Goal: Information Seeking & Learning: Learn about a topic

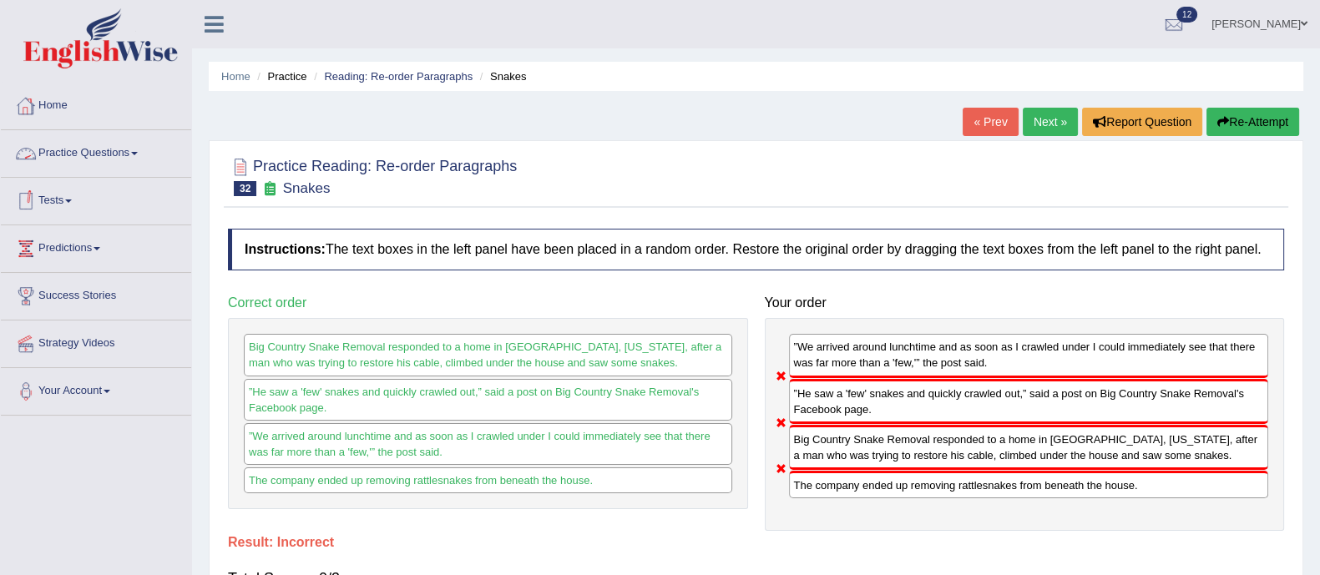
click at [63, 159] on link "Practice Questions" at bounding box center [96, 151] width 190 height 42
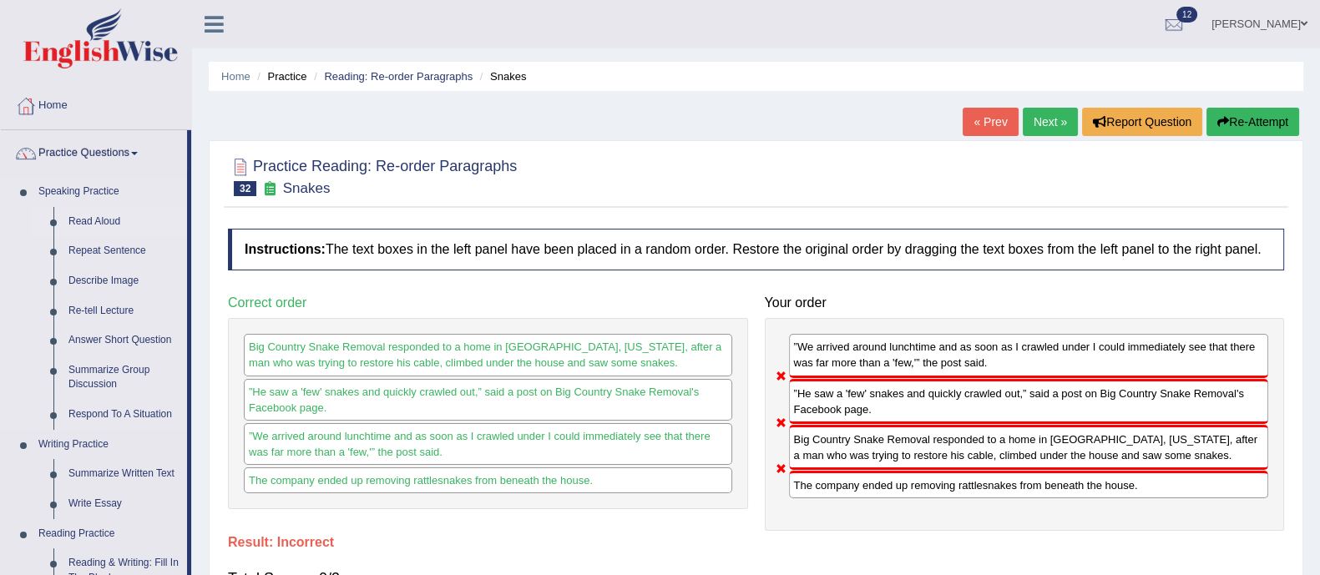
click at [67, 219] on link "Read Aloud" at bounding box center [124, 222] width 126 height 30
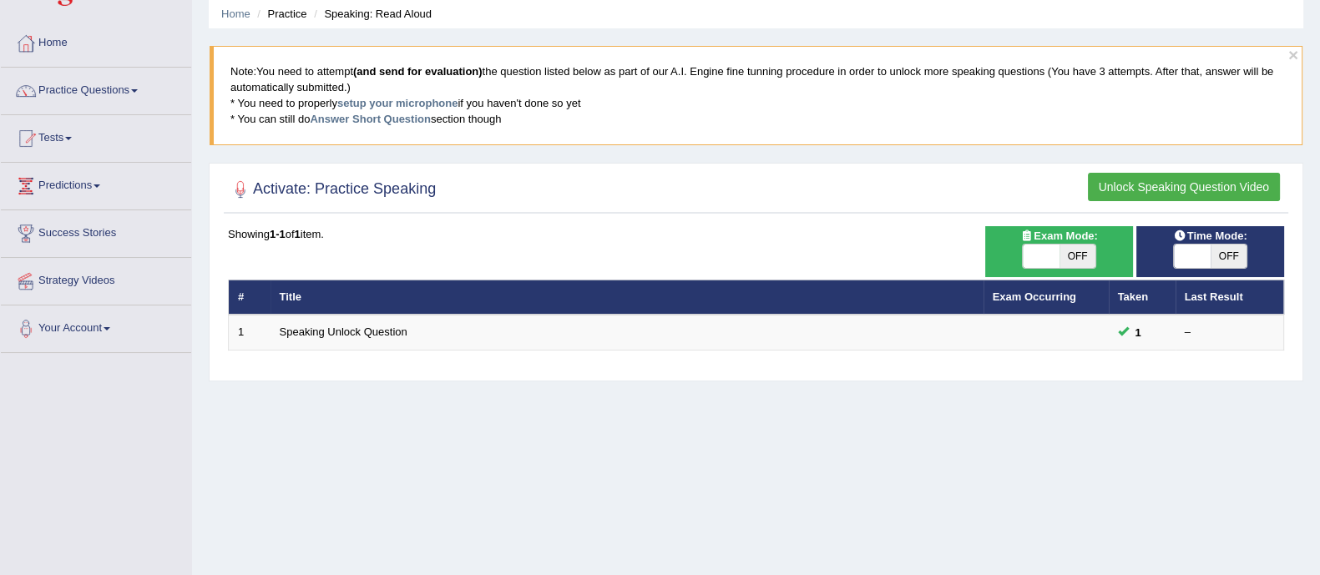
scroll to position [63, 0]
click at [121, 90] on link "Practice Questions" at bounding box center [96, 89] width 190 height 42
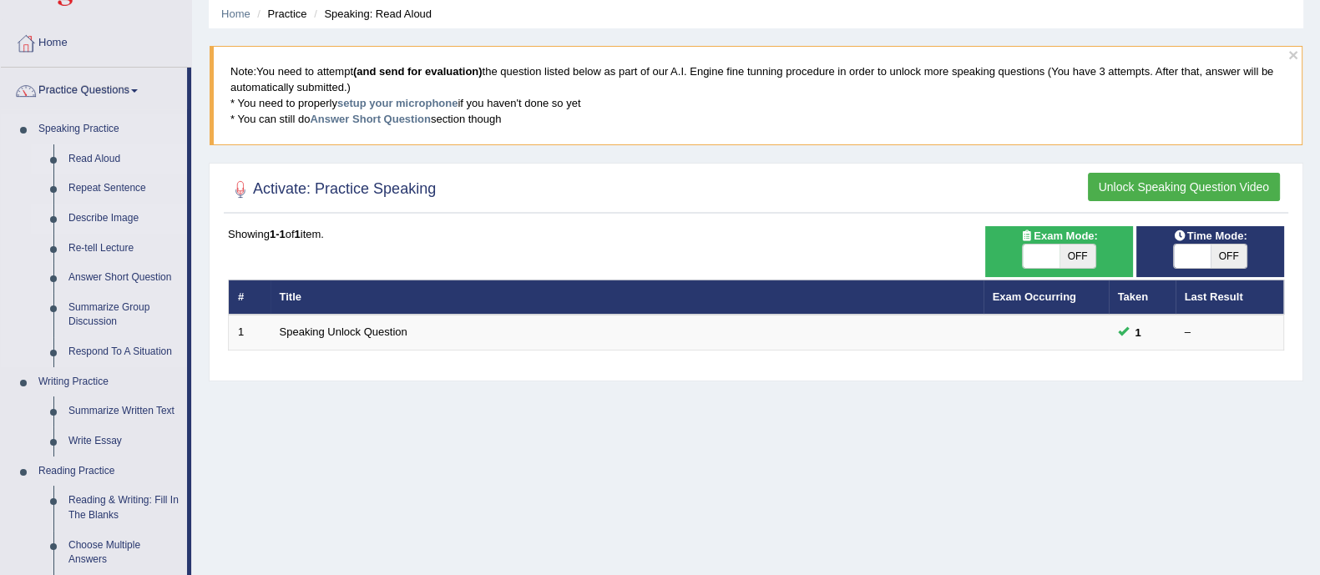
click at [123, 215] on link "Describe Image" at bounding box center [124, 219] width 126 height 30
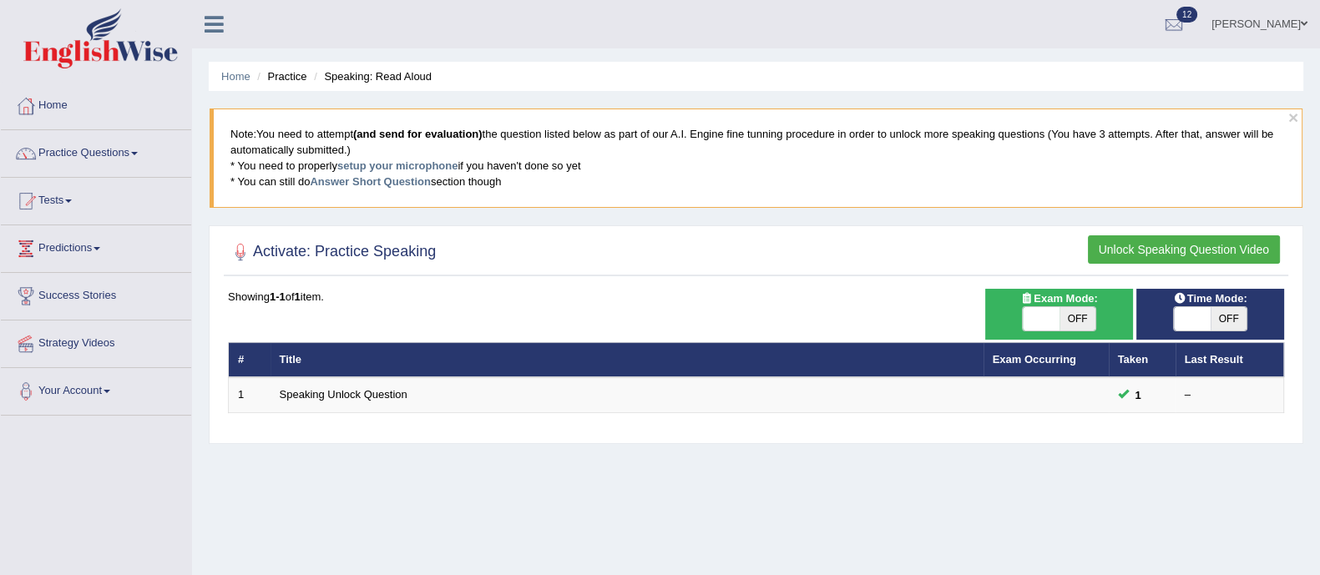
click at [1077, 315] on span "OFF" at bounding box center [1077, 318] width 37 height 23
checkbox input "true"
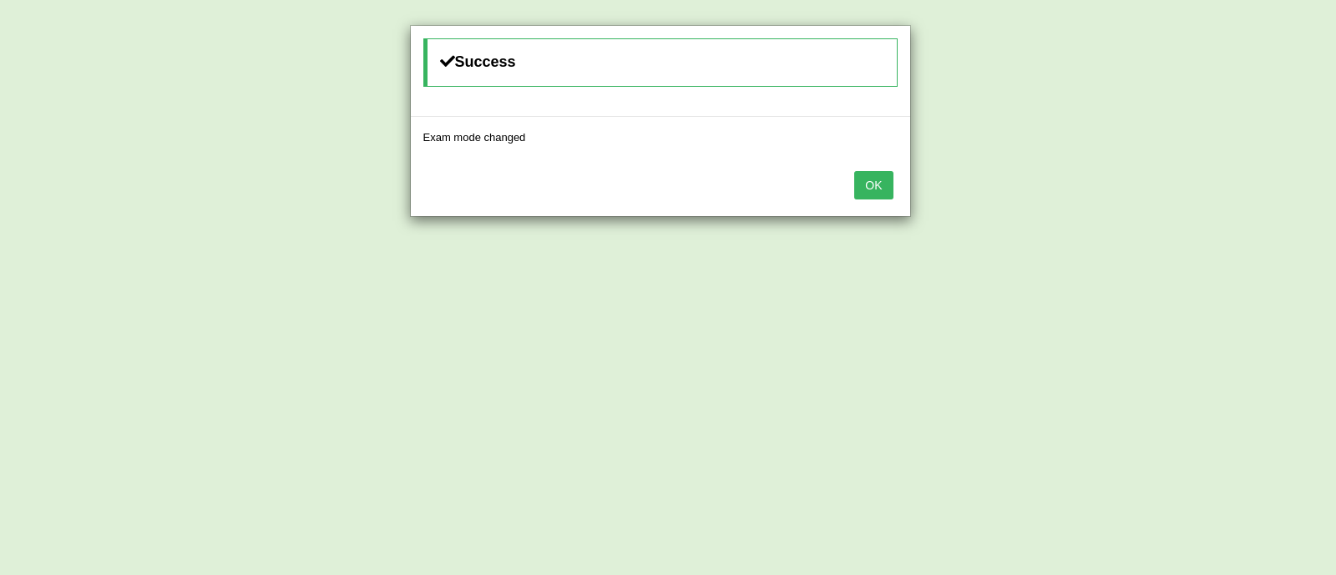
click at [874, 185] on button "OK" at bounding box center [873, 185] width 38 height 28
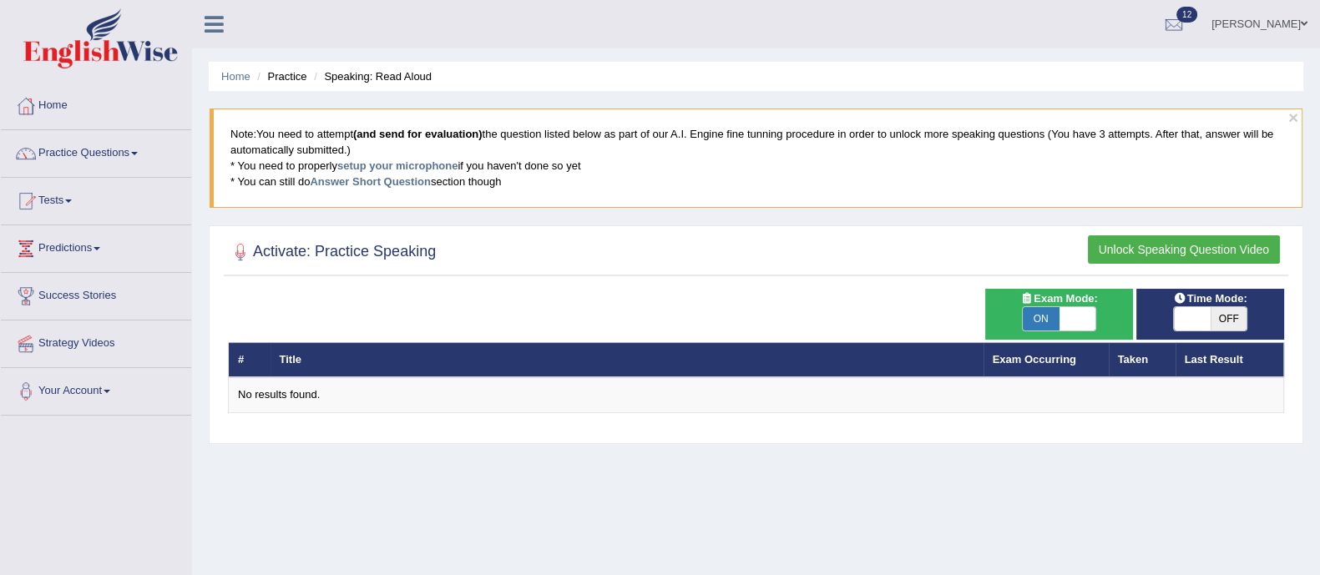
click at [1239, 321] on span "OFF" at bounding box center [1228, 318] width 37 height 23
checkbox input "true"
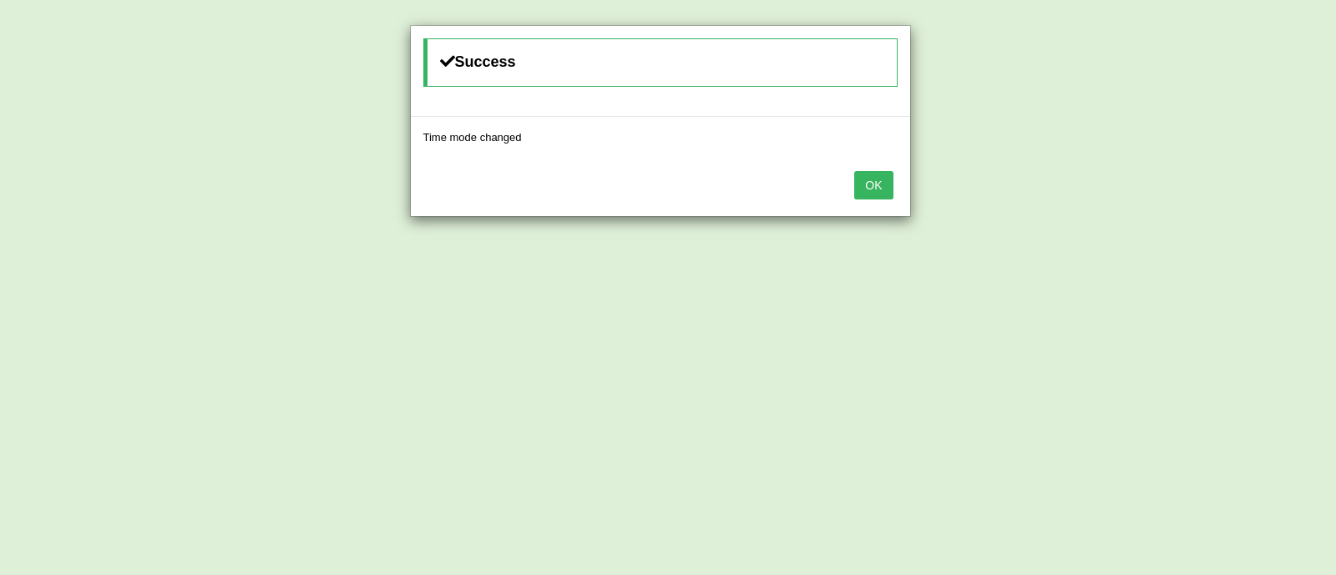
click at [875, 185] on button "OK" at bounding box center [873, 185] width 38 height 28
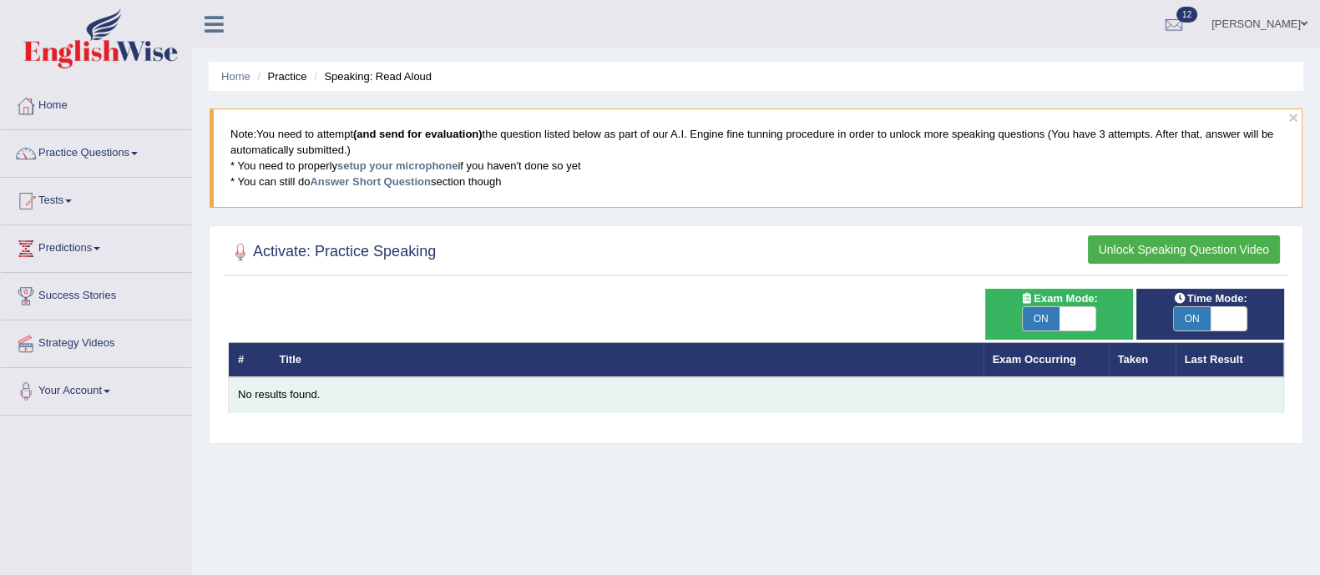
scroll to position [3, 0]
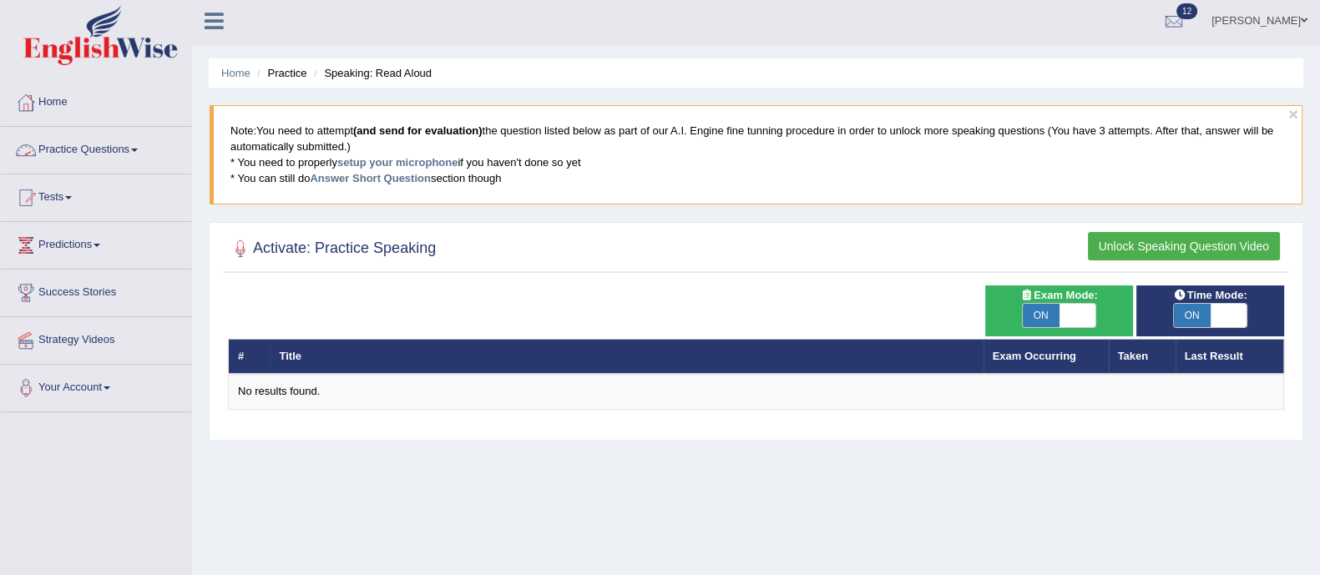
click at [120, 146] on link "Practice Questions" at bounding box center [96, 148] width 190 height 42
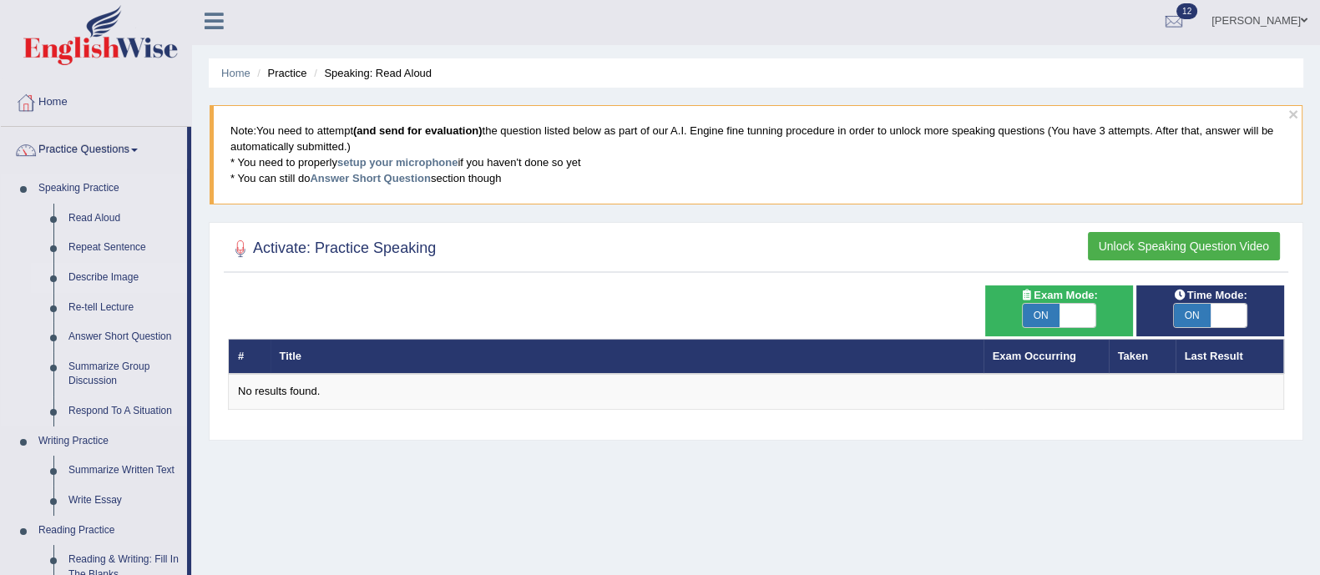
click at [93, 275] on link "Describe Image" at bounding box center [124, 278] width 126 height 30
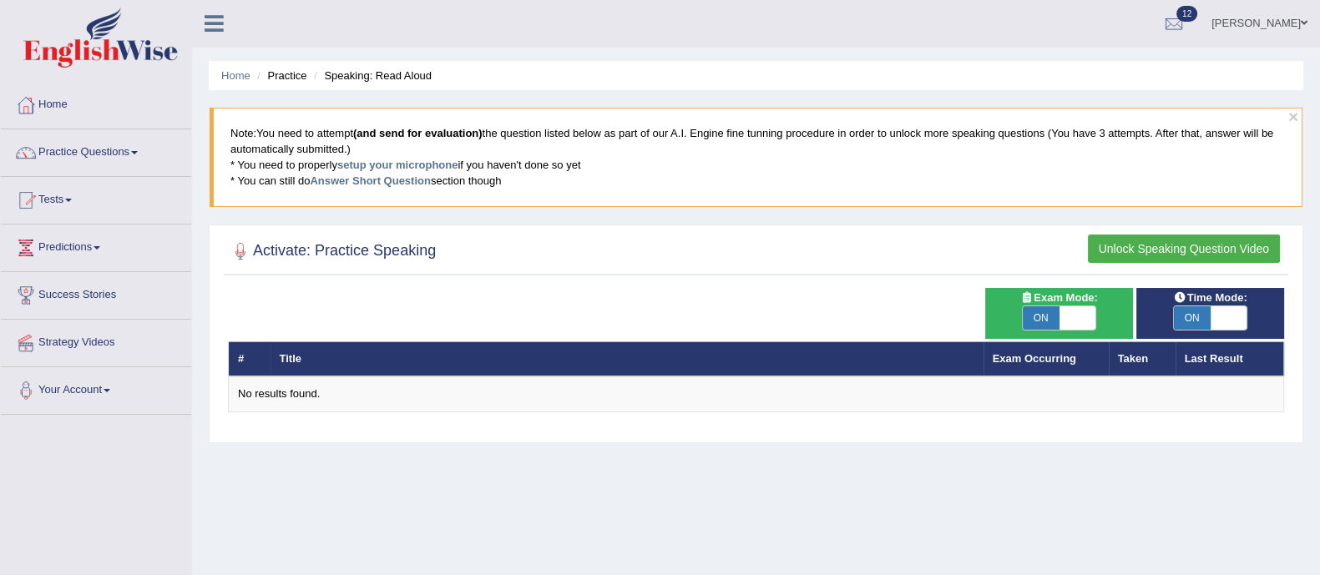
scroll to position [2, 0]
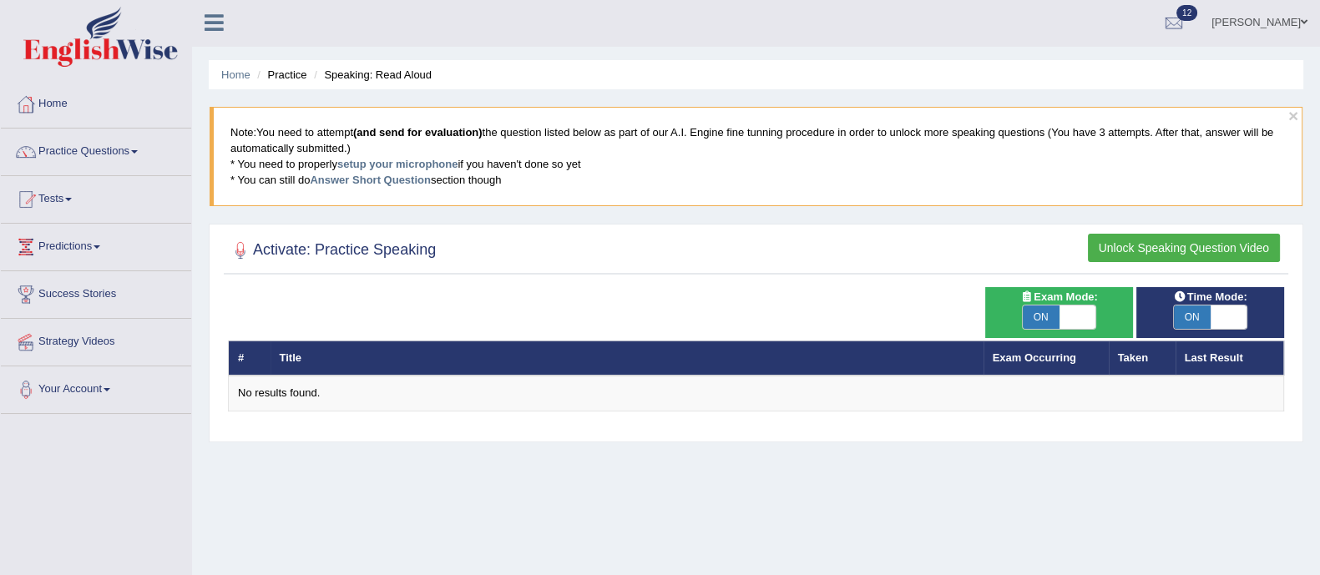
click at [1199, 249] on button "Unlock Speaking Question Video" at bounding box center [1184, 248] width 192 height 28
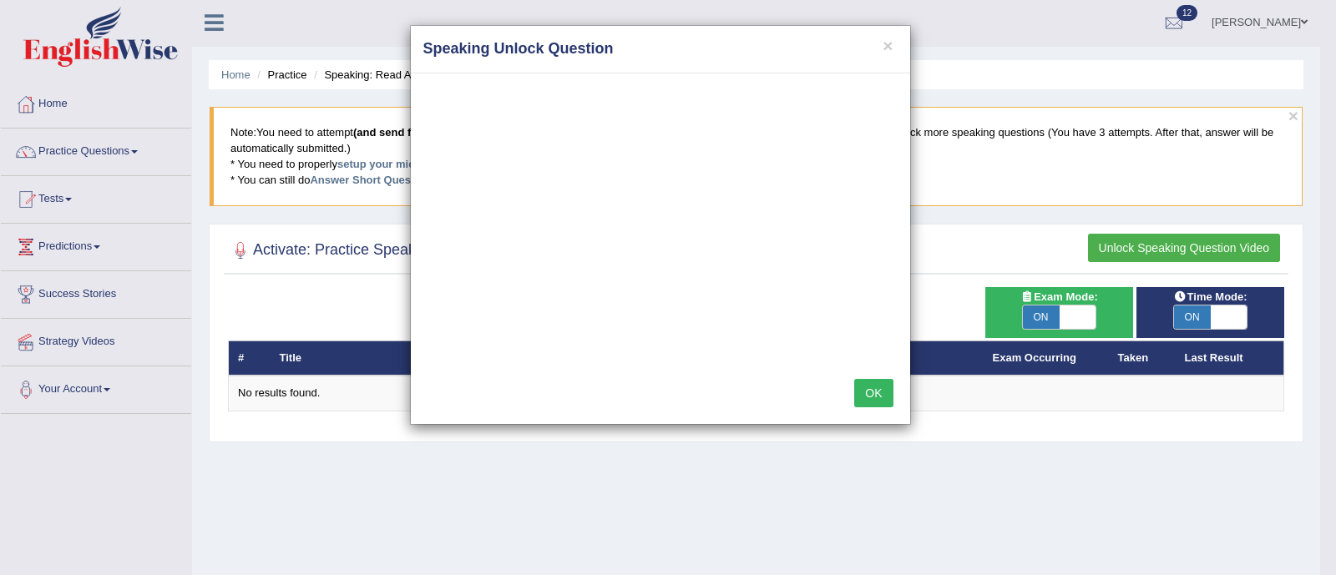
click at [871, 396] on button "OK" at bounding box center [873, 393] width 38 height 28
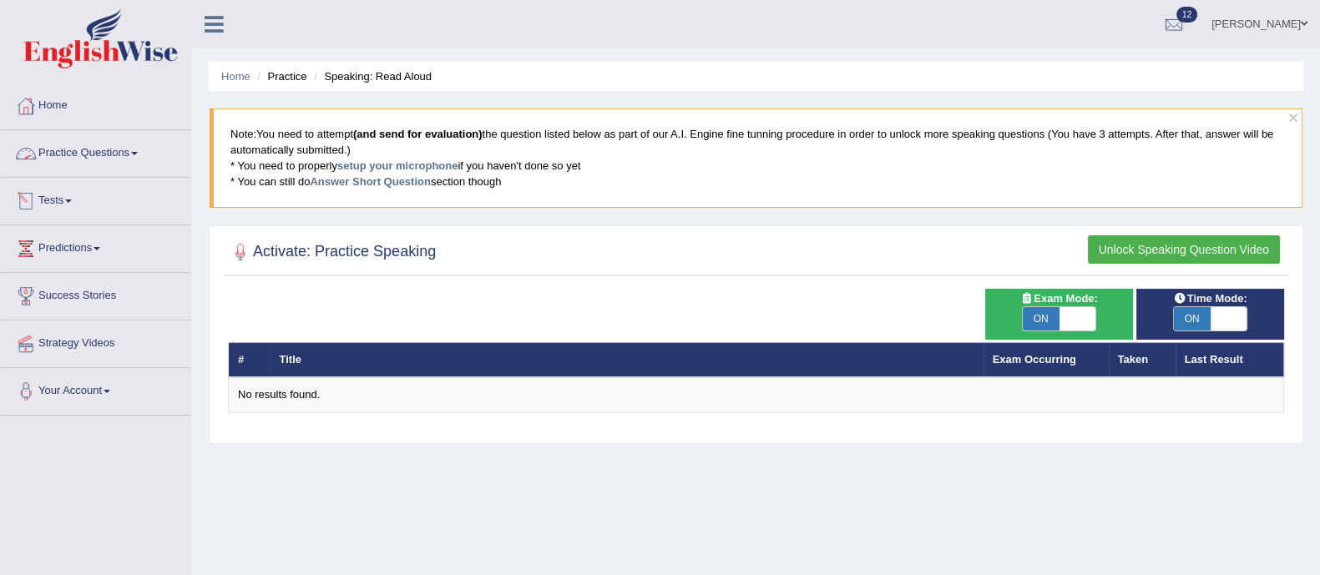
click at [30, 159] on div at bounding box center [25, 153] width 25 height 25
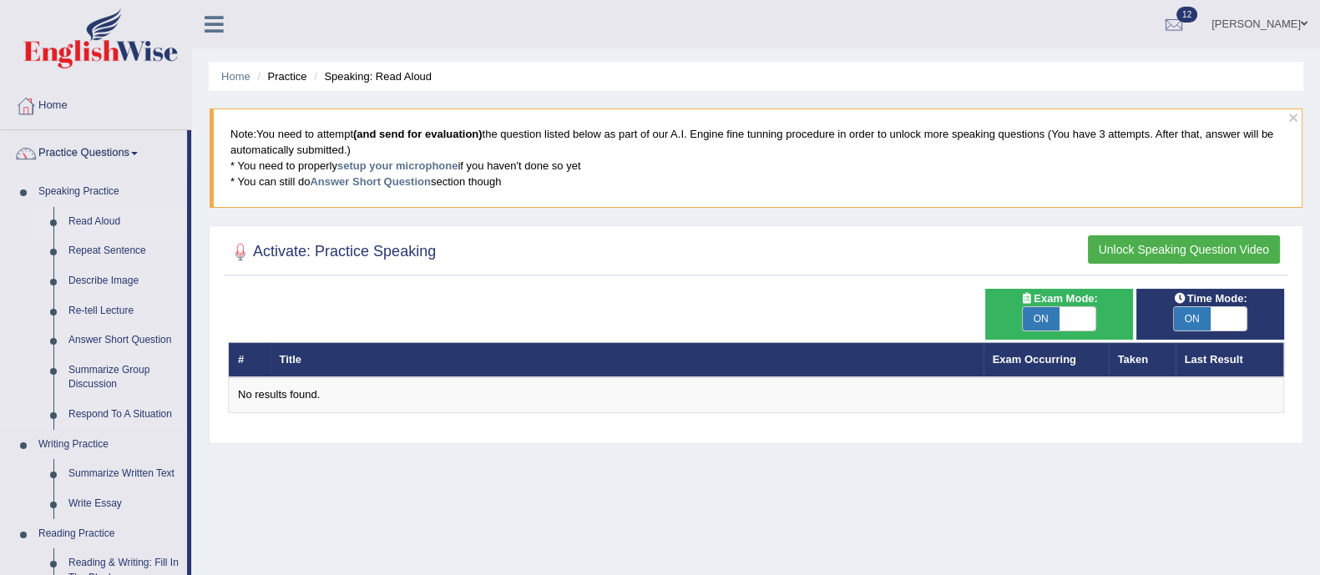
click at [88, 220] on link "Read Aloud" at bounding box center [124, 222] width 126 height 30
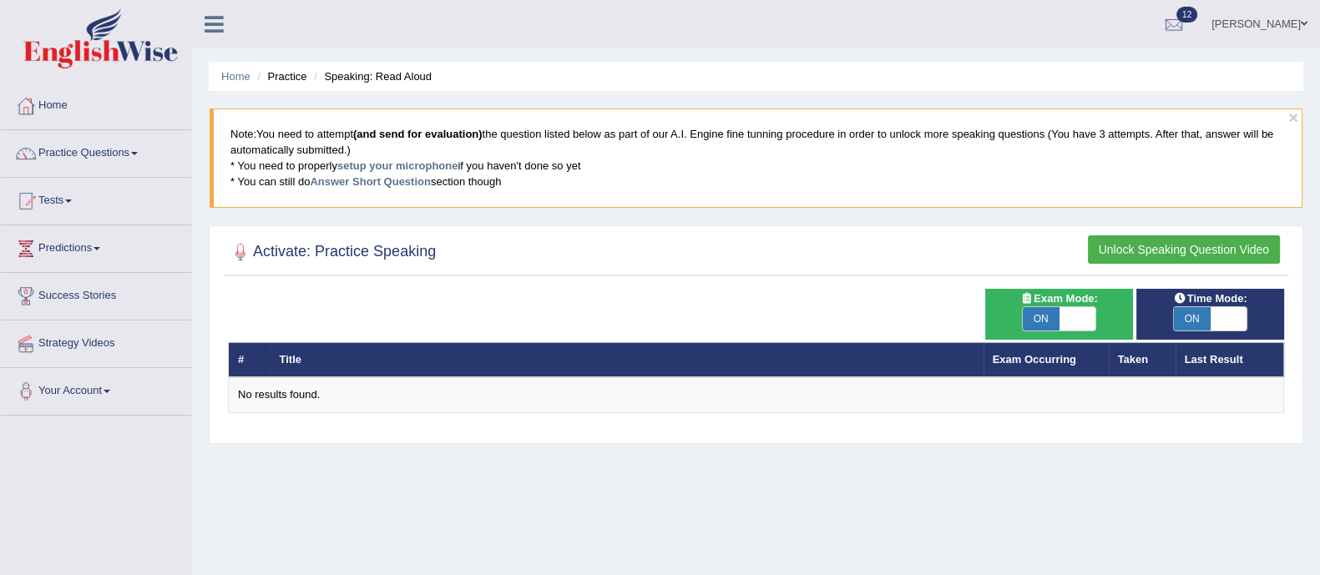
click at [1047, 316] on span "ON" at bounding box center [1041, 318] width 37 height 23
checkbox input "false"
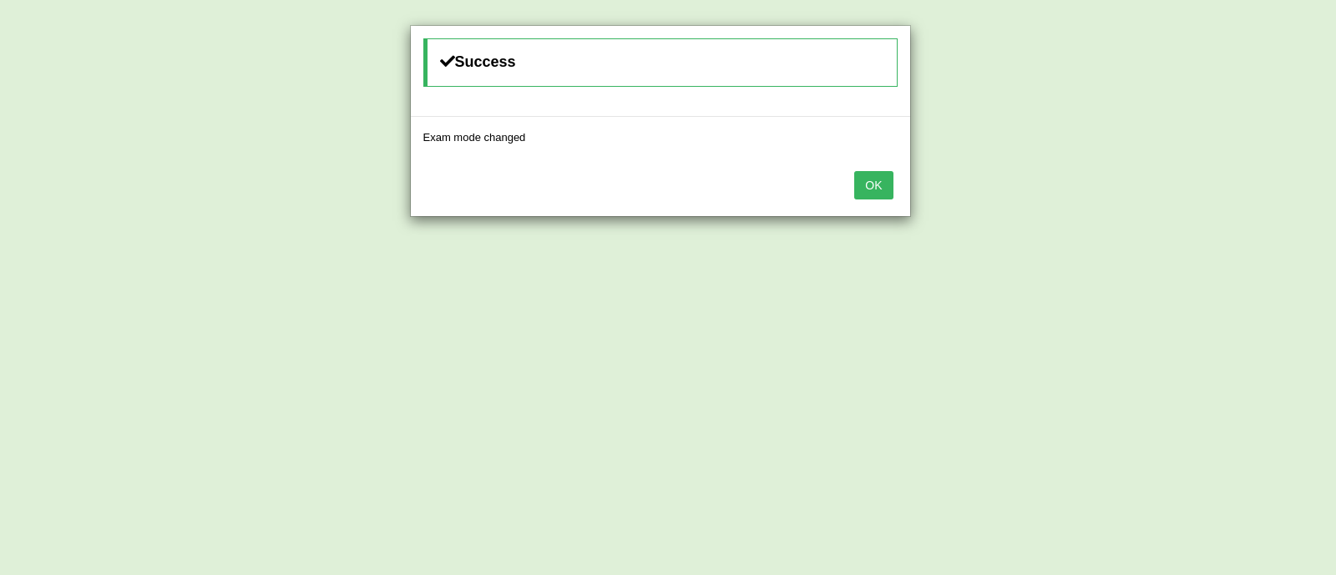
click at [876, 194] on button "OK" at bounding box center [873, 185] width 38 height 28
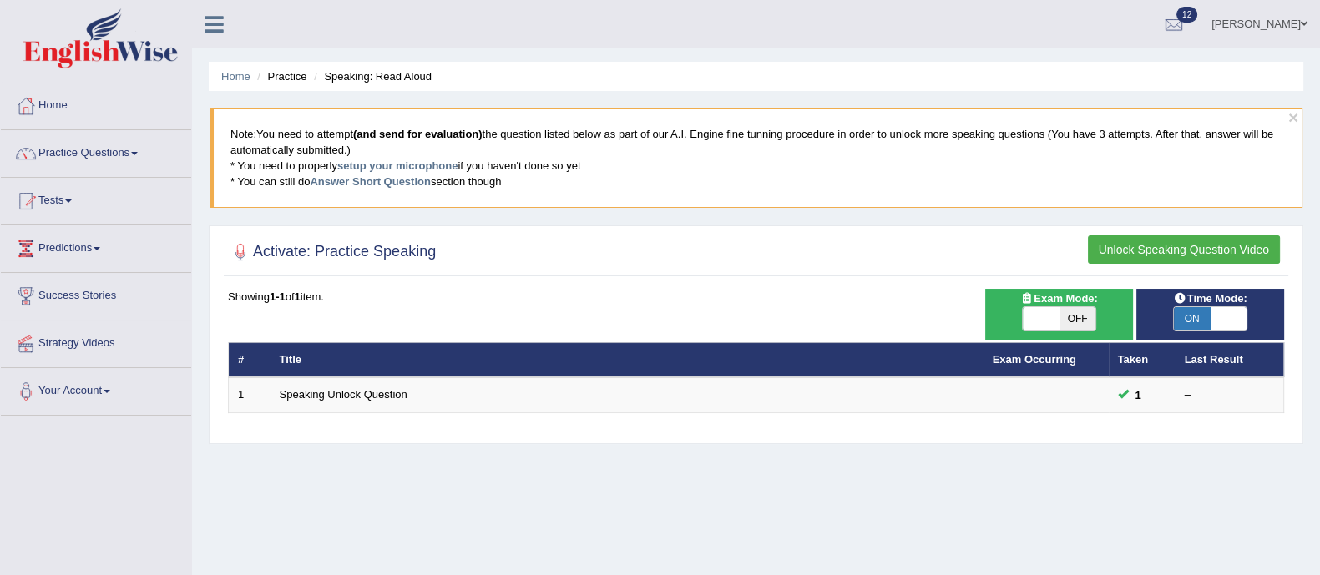
click at [1194, 310] on span "ON" at bounding box center [1192, 318] width 37 height 23
checkbox input "false"
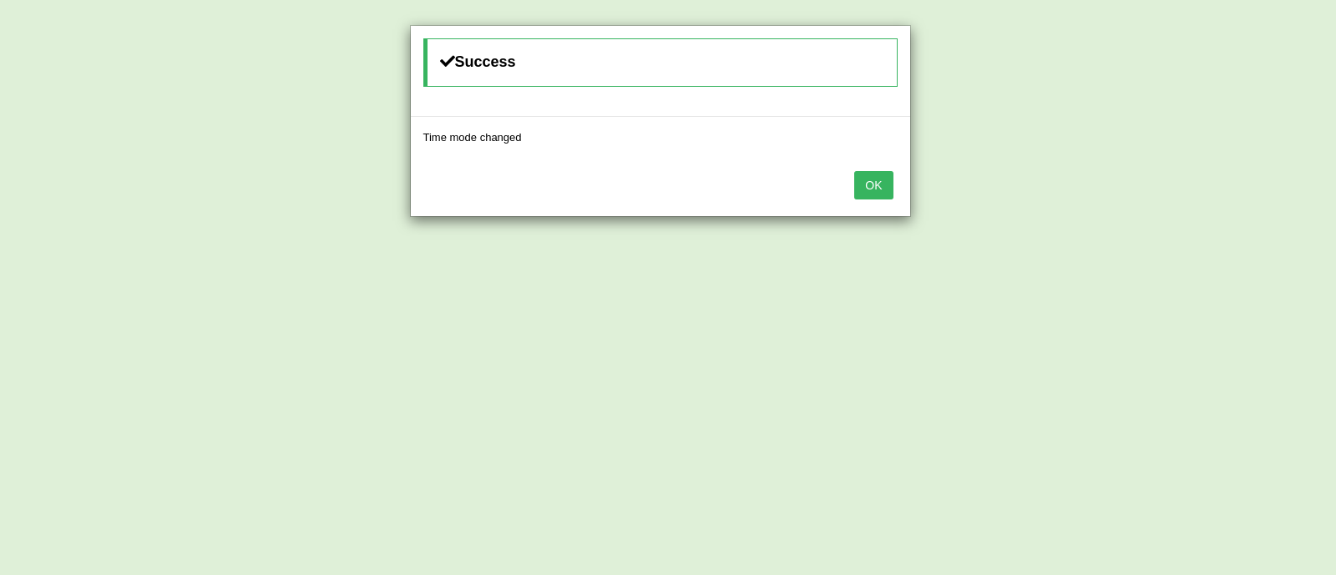
click at [866, 189] on button "OK" at bounding box center [873, 185] width 38 height 28
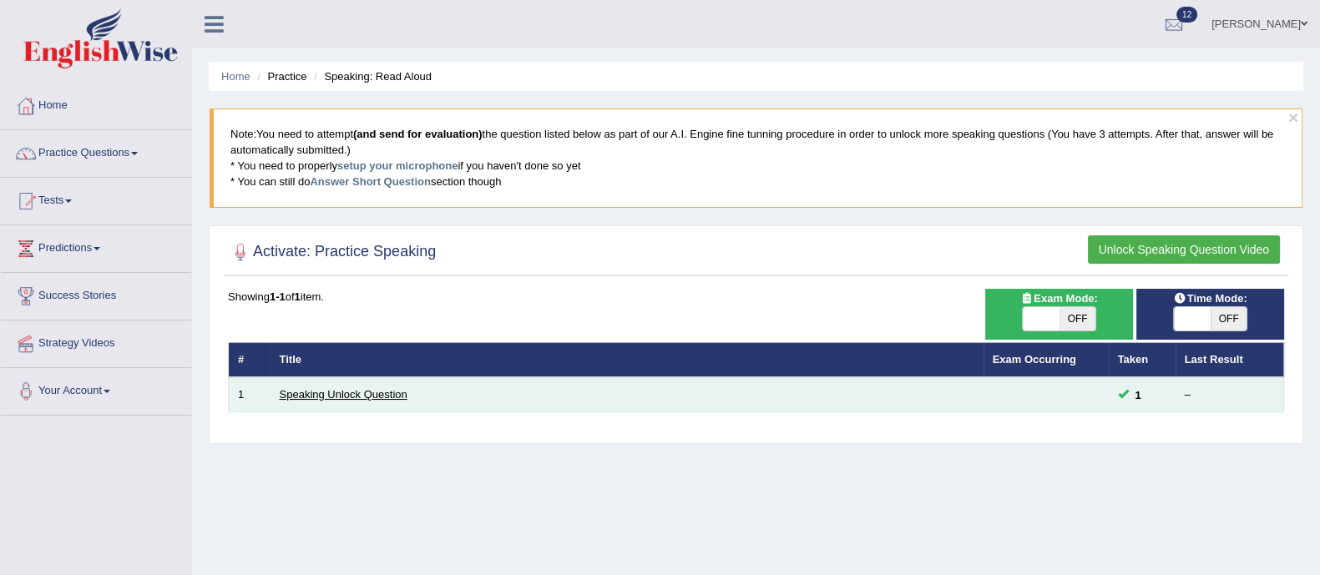
click at [300, 394] on link "Speaking Unlock Question" at bounding box center [344, 394] width 128 height 13
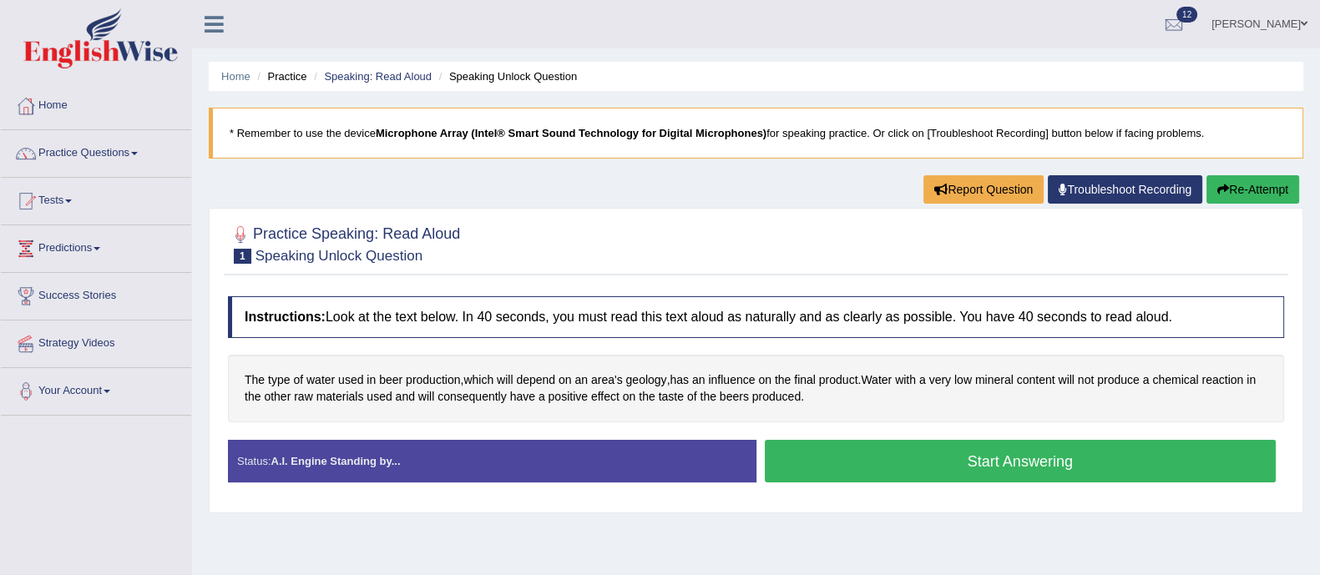
click at [914, 462] on button "Start Answering" at bounding box center [1021, 461] width 512 height 43
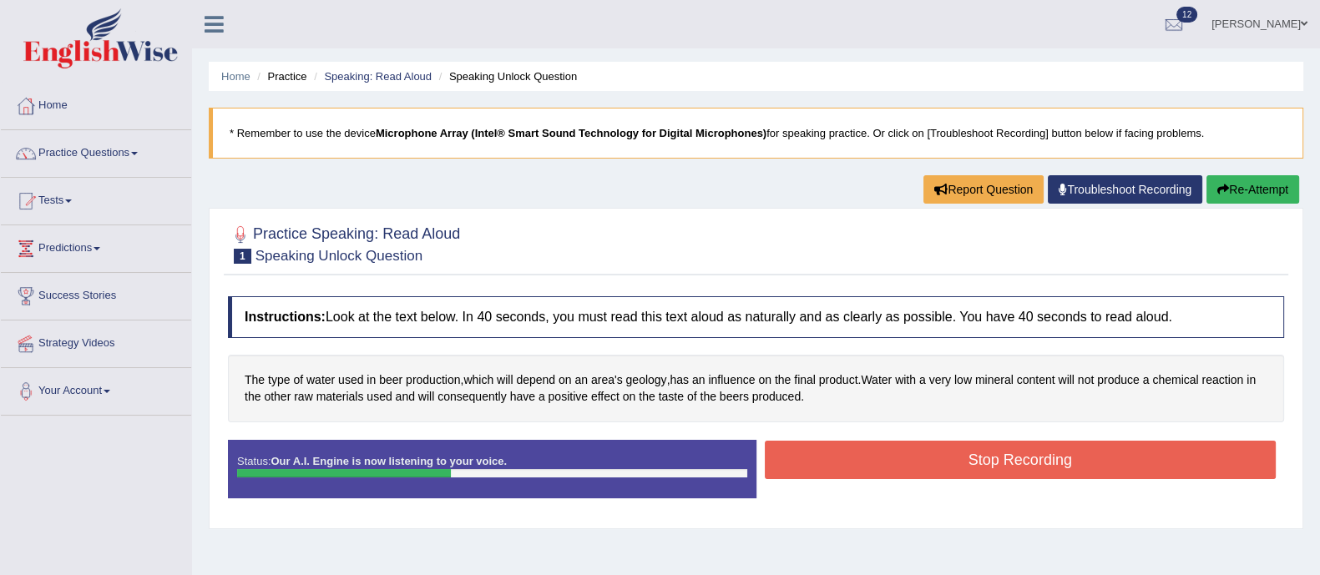
click at [914, 462] on button "Stop Recording" at bounding box center [1021, 460] width 512 height 38
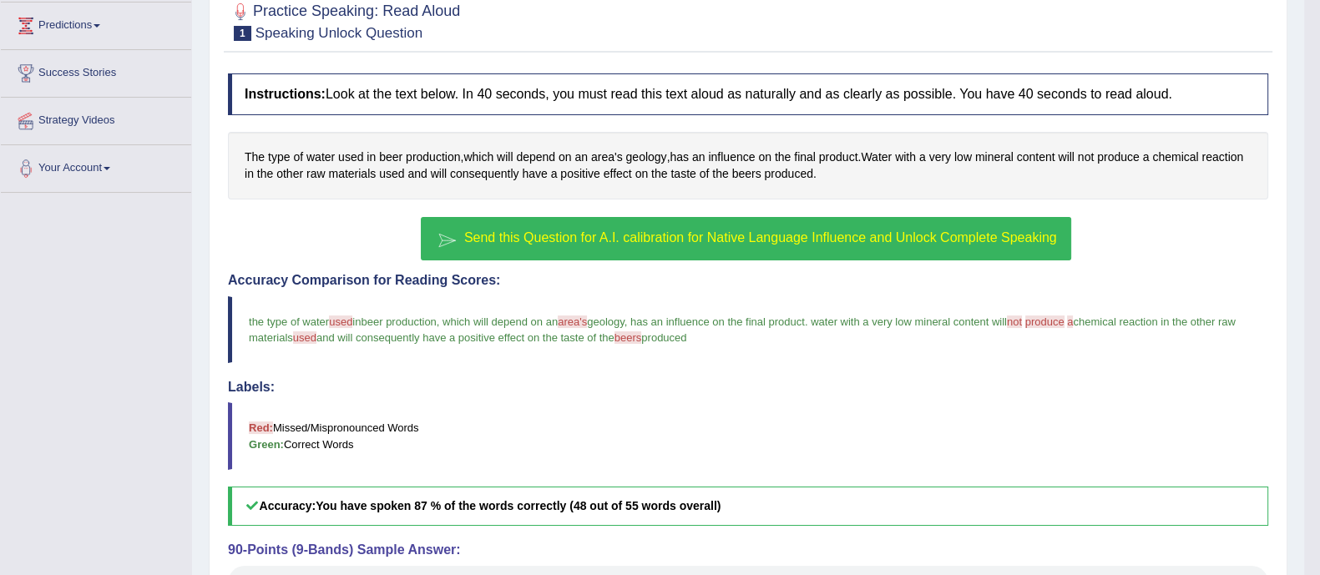
scroll to position [222, 0]
click at [735, 245] on button "Send this Question for A.I. calibration for Native Language Influence and Unloc…" at bounding box center [745, 239] width 649 height 43
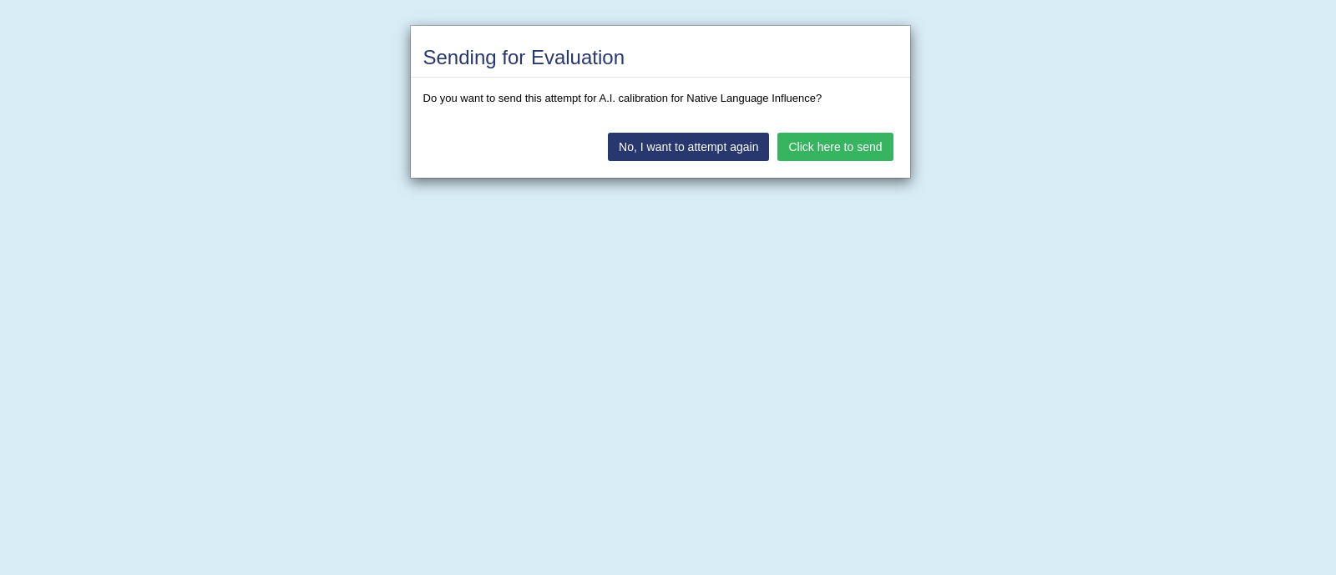
click at [835, 149] on button "Click here to send" at bounding box center [834, 147] width 115 height 28
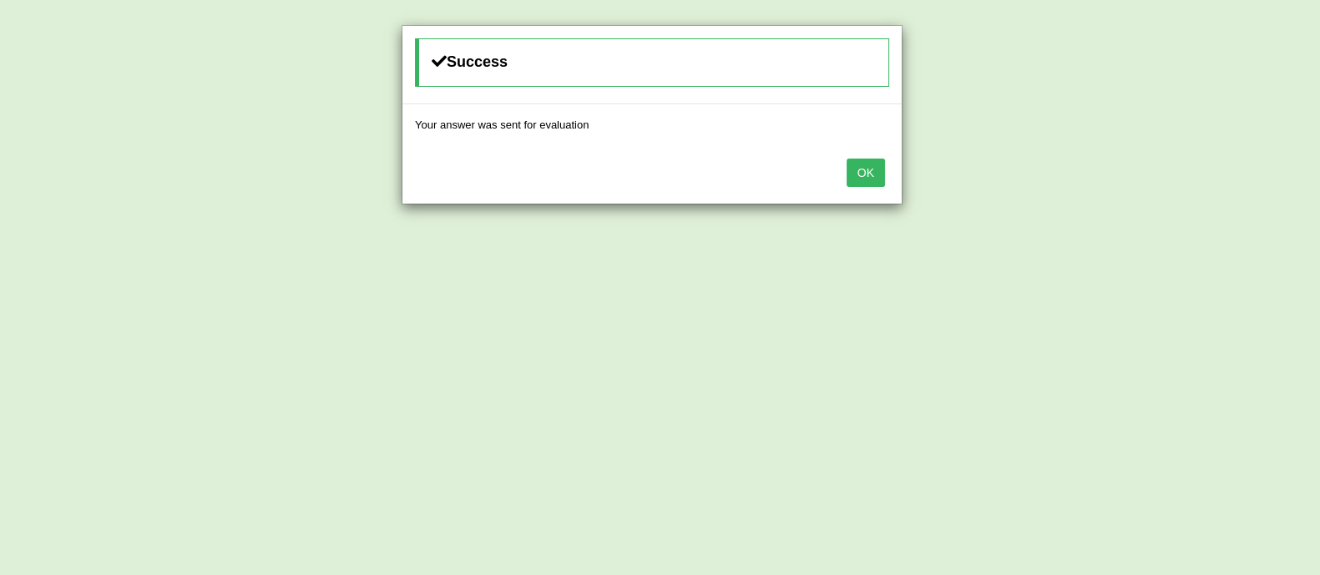
scroll to position [343, 0]
click at [856, 169] on button "OK" at bounding box center [865, 173] width 38 height 28
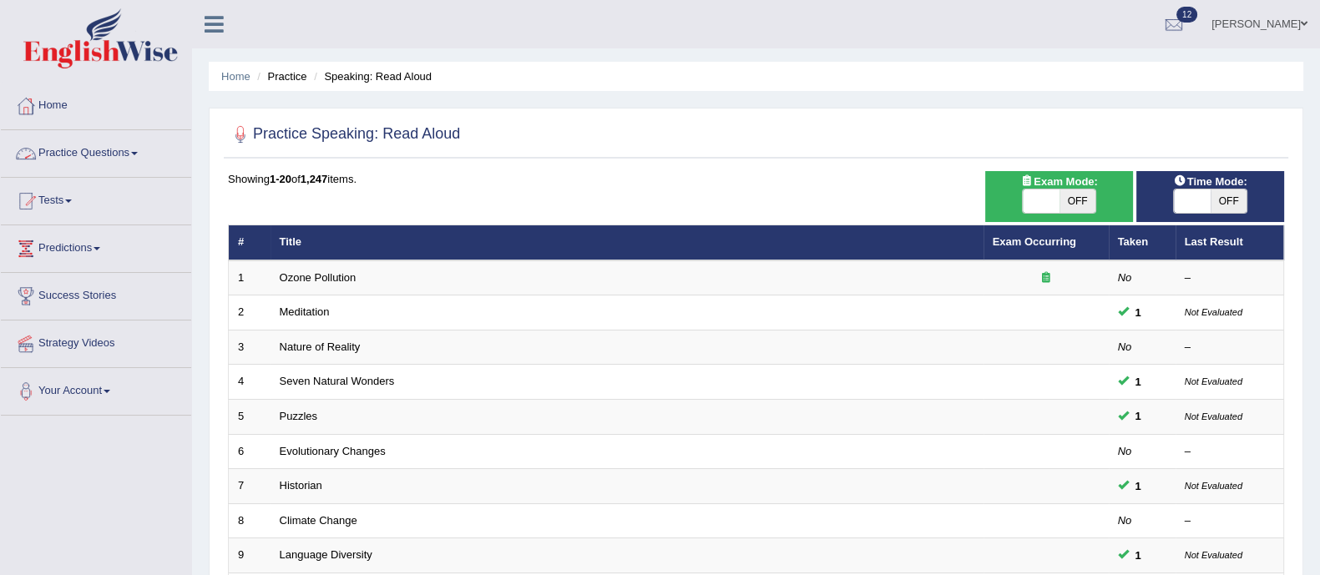
click at [42, 144] on link "Practice Questions" at bounding box center [96, 151] width 190 height 42
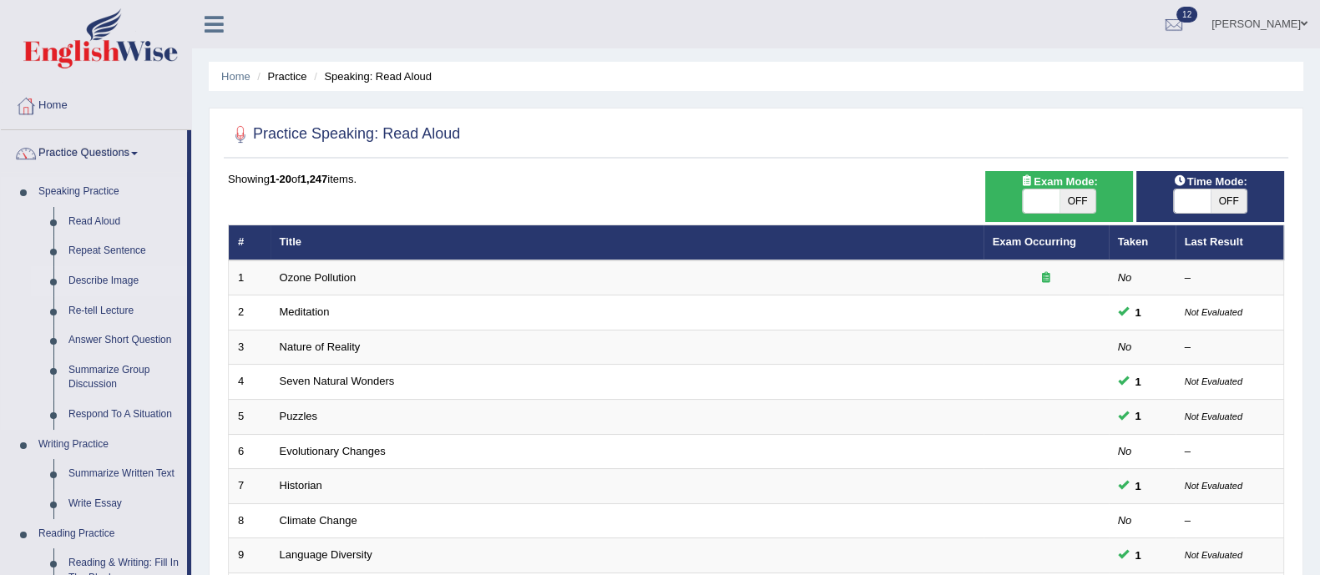
click at [93, 271] on link "Describe Image" at bounding box center [124, 281] width 126 height 30
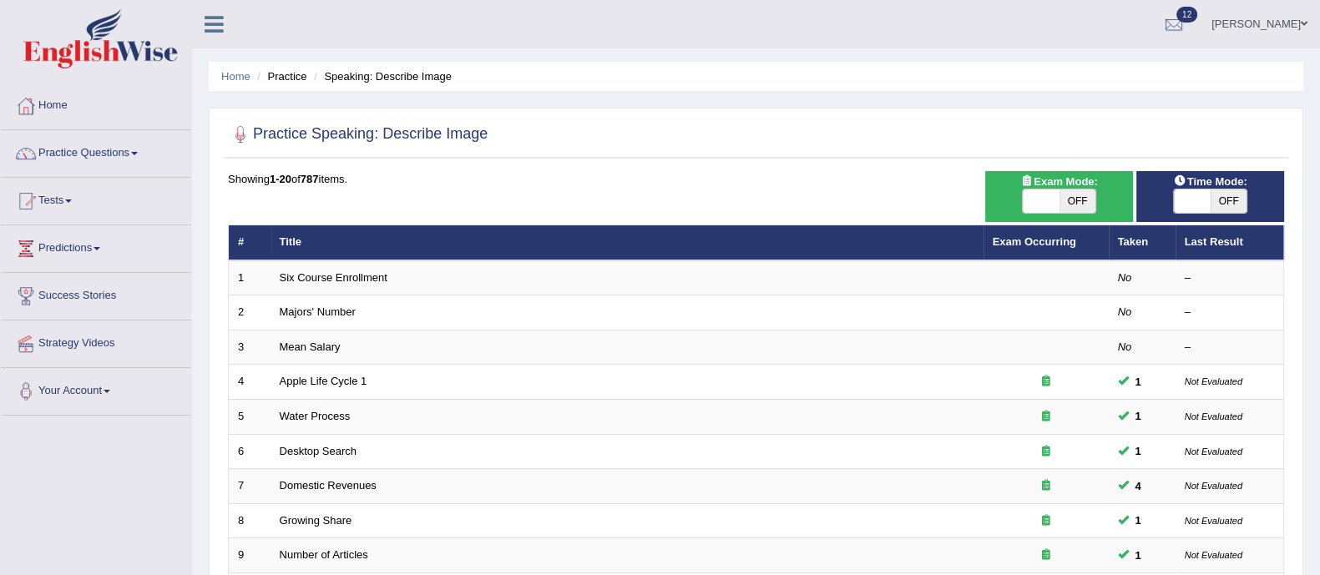
click at [1082, 187] on span "Exam Mode:" at bounding box center [1058, 182] width 90 height 18
click at [1071, 210] on span "OFF" at bounding box center [1077, 200] width 37 height 23
checkbox input "true"
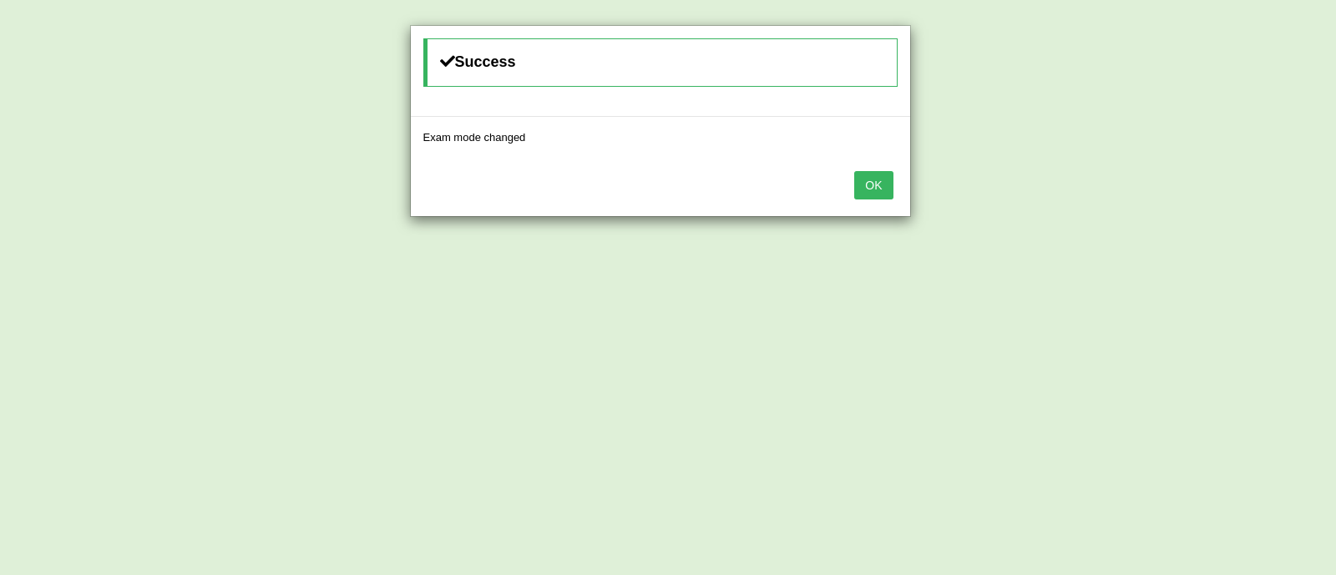
click at [881, 188] on button "OK" at bounding box center [873, 185] width 38 height 28
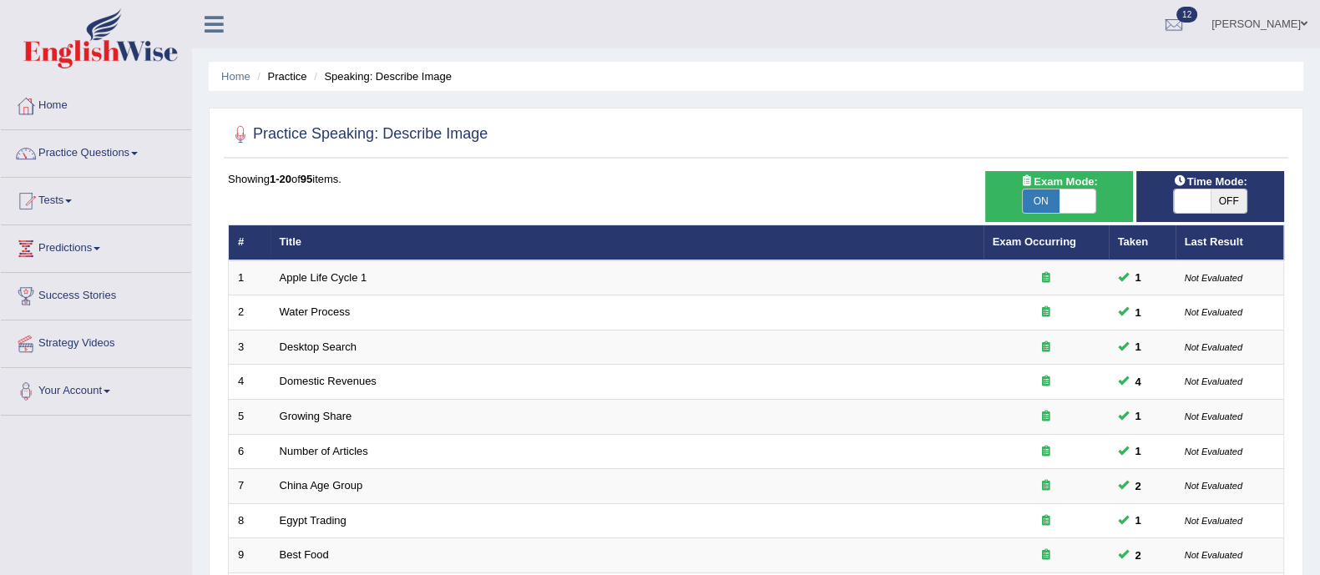
click at [1220, 209] on span "OFF" at bounding box center [1228, 200] width 37 height 23
checkbox input "true"
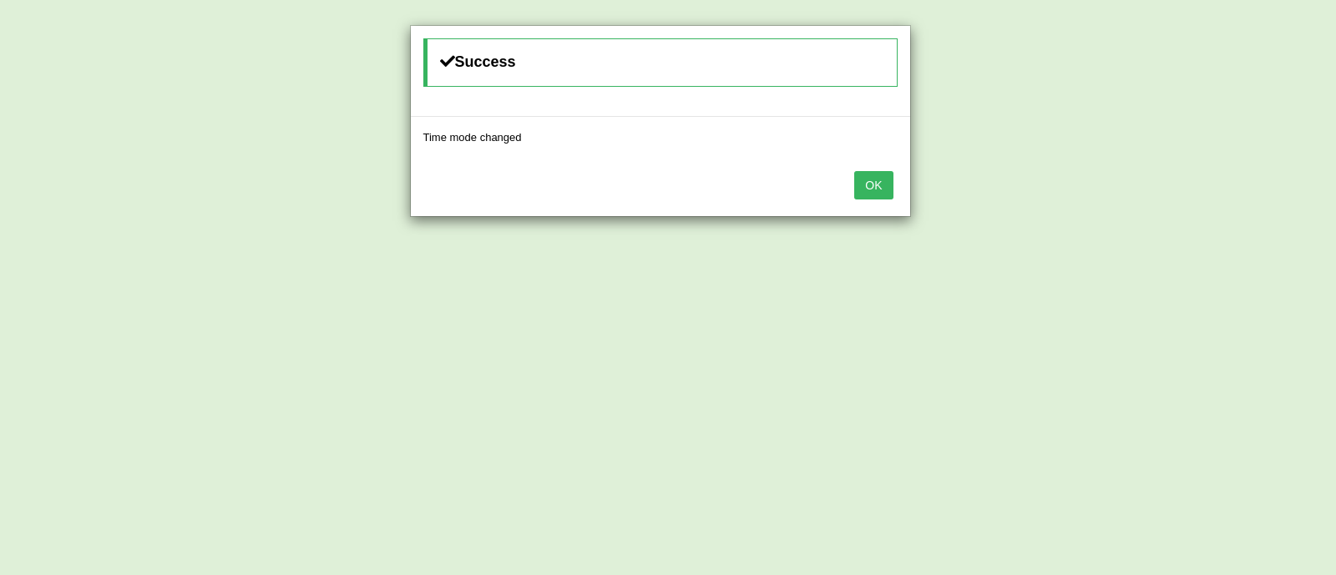
click at [866, 188] on button "OK" at bounding box center [873, 185] width 38 height 28
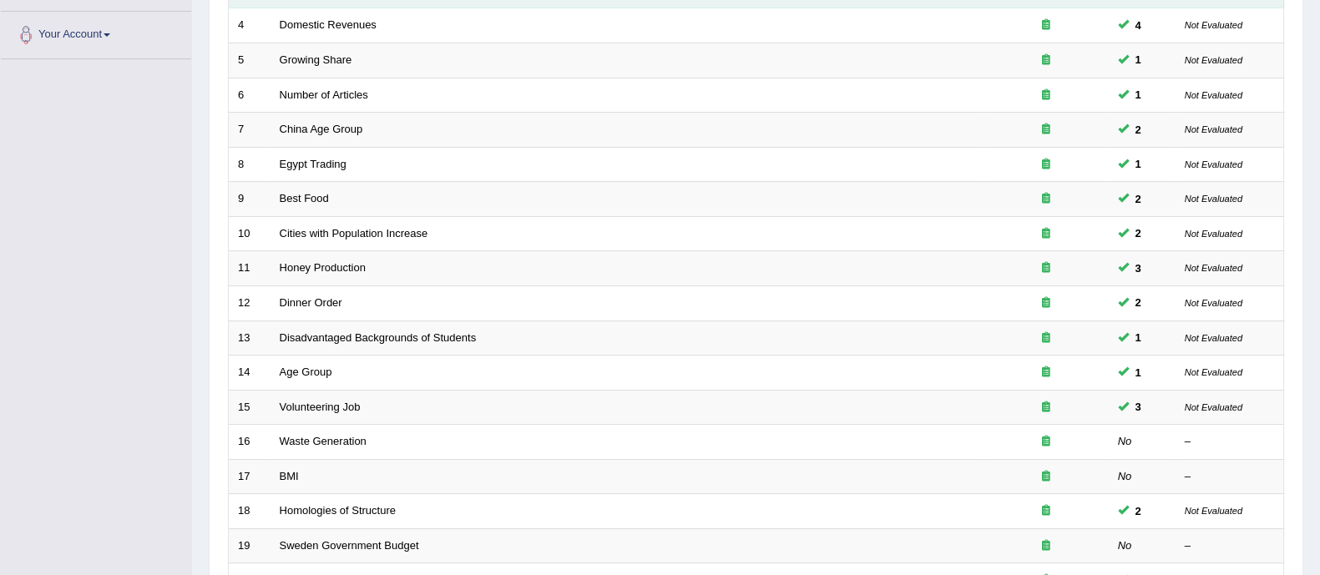
scroll to position [526, 0]
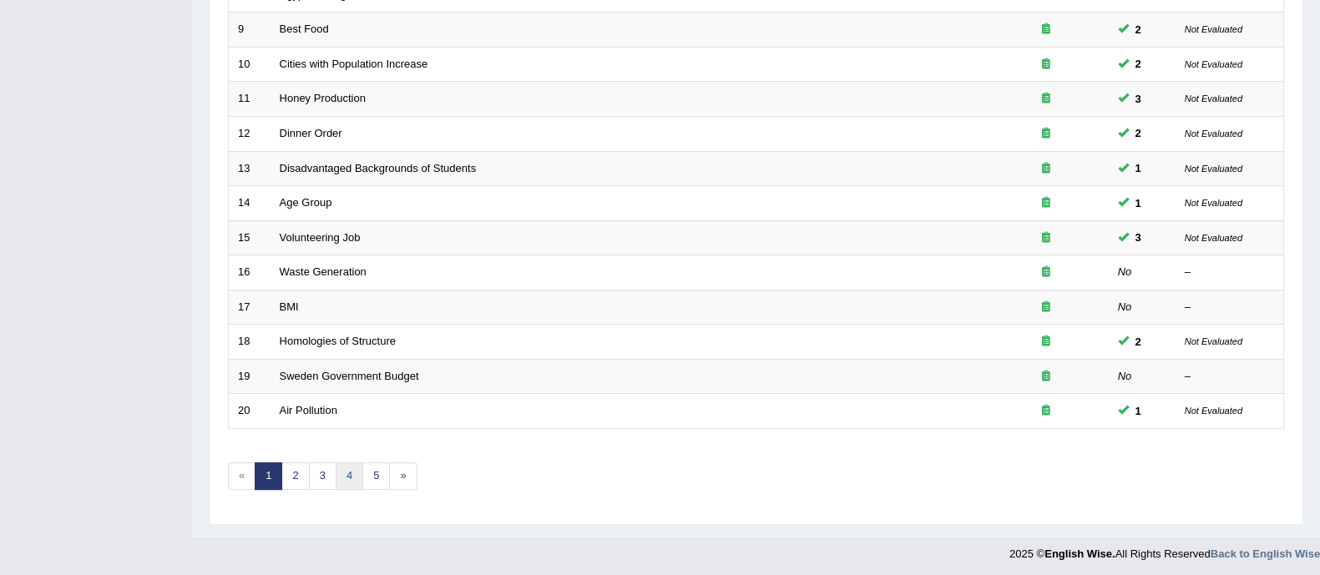
click at [336, 473] on link "4" at bounding box center [350, 476] width 28 height 28
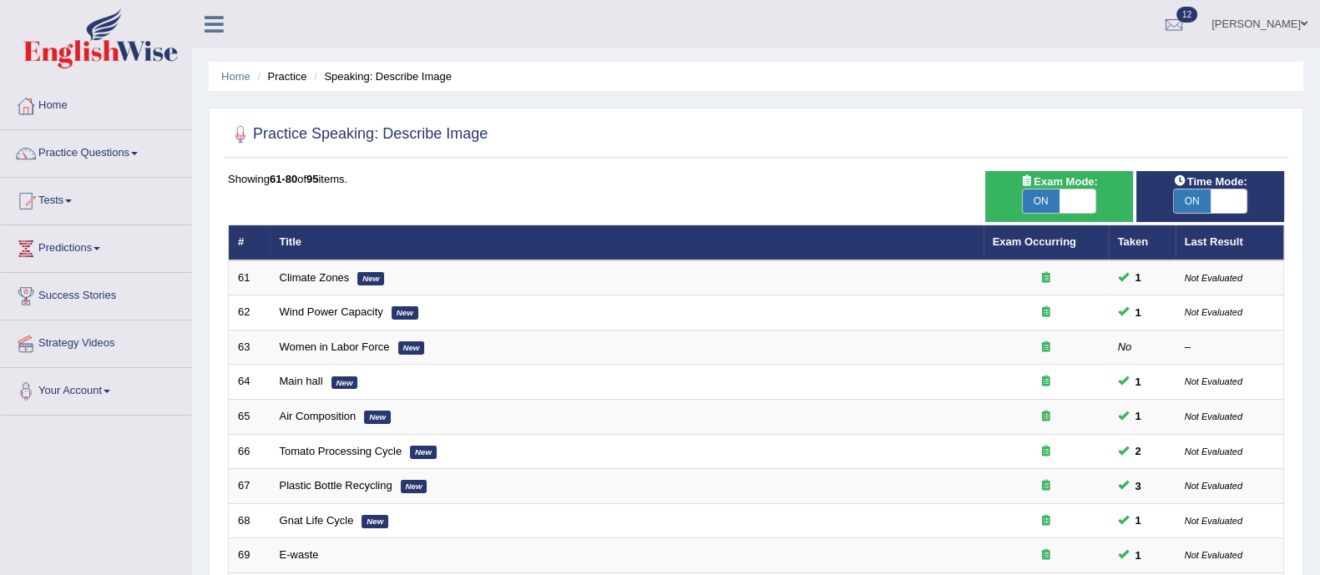
scroll to position [526, 0]
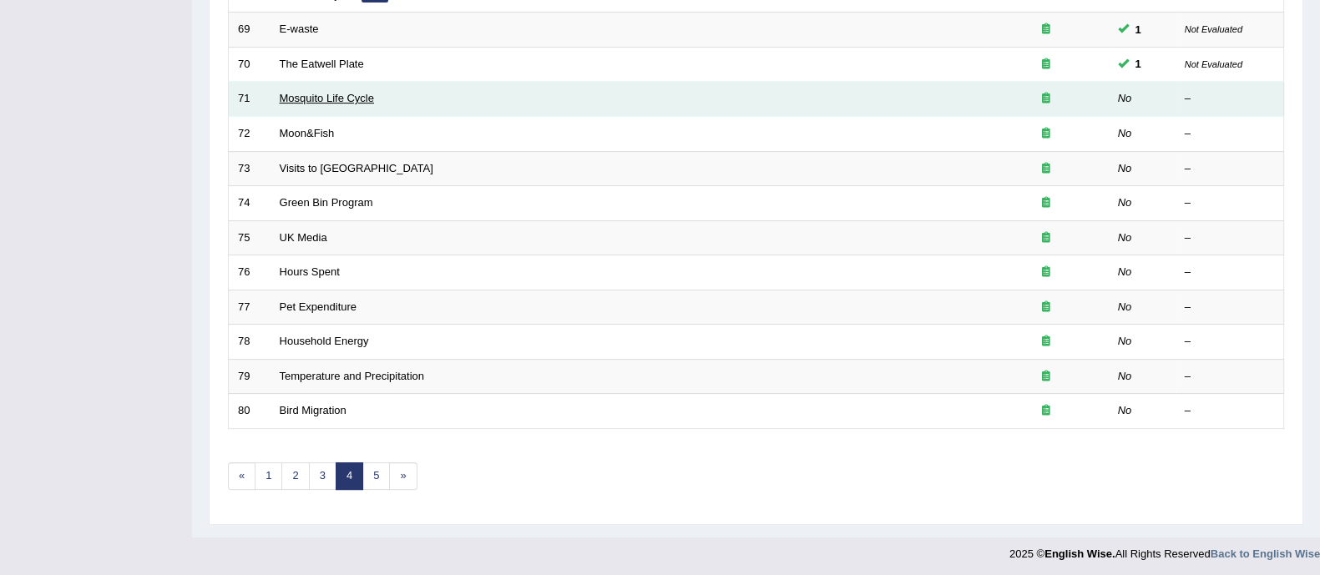
click at [351, 93] on link "Mosquito Life Cycle" at bounding box center [327, 98] width 94 height 13
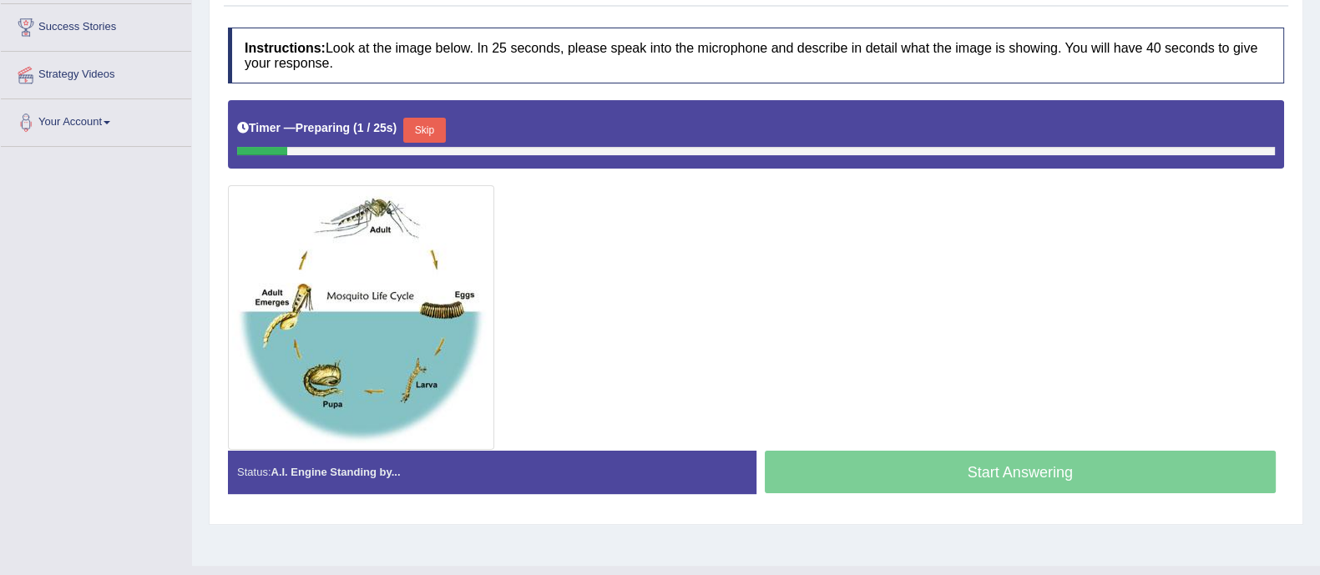
scroll to position [270, 0]
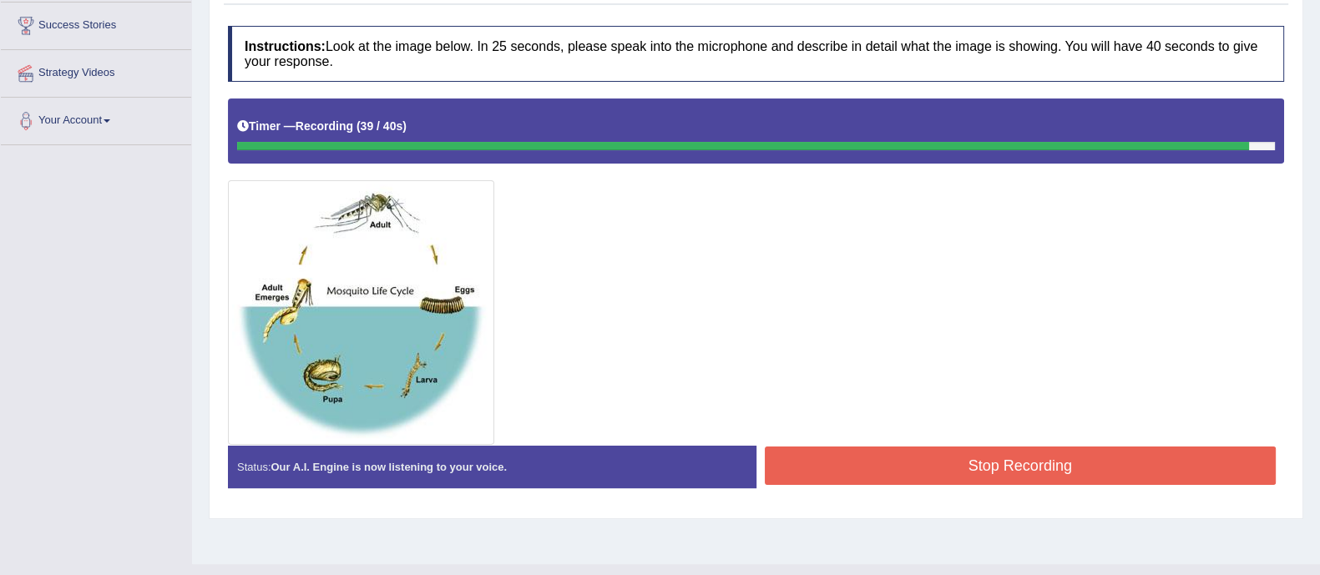
click at [873, 450] on button "Stop Recording" at bounding box center [1021, 466] width 512 height 38
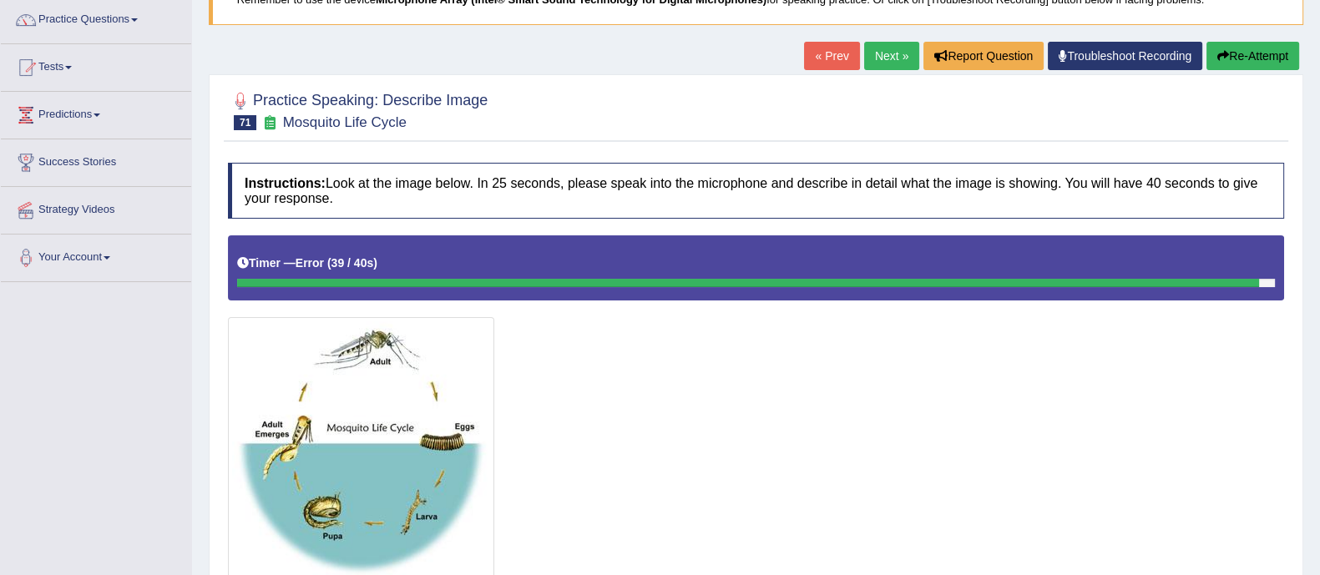
scroll to position [138, 0]
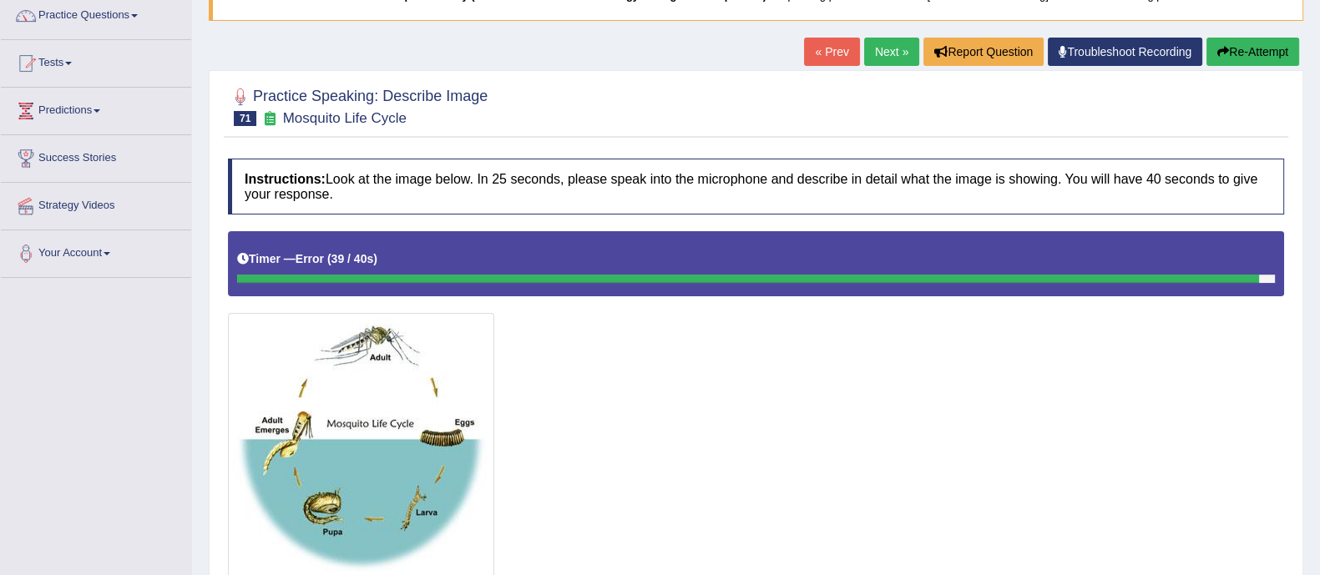
click at [1263, 50] on button "Re-Attempt" at bounding box center [1252, 52] width 93 height 28
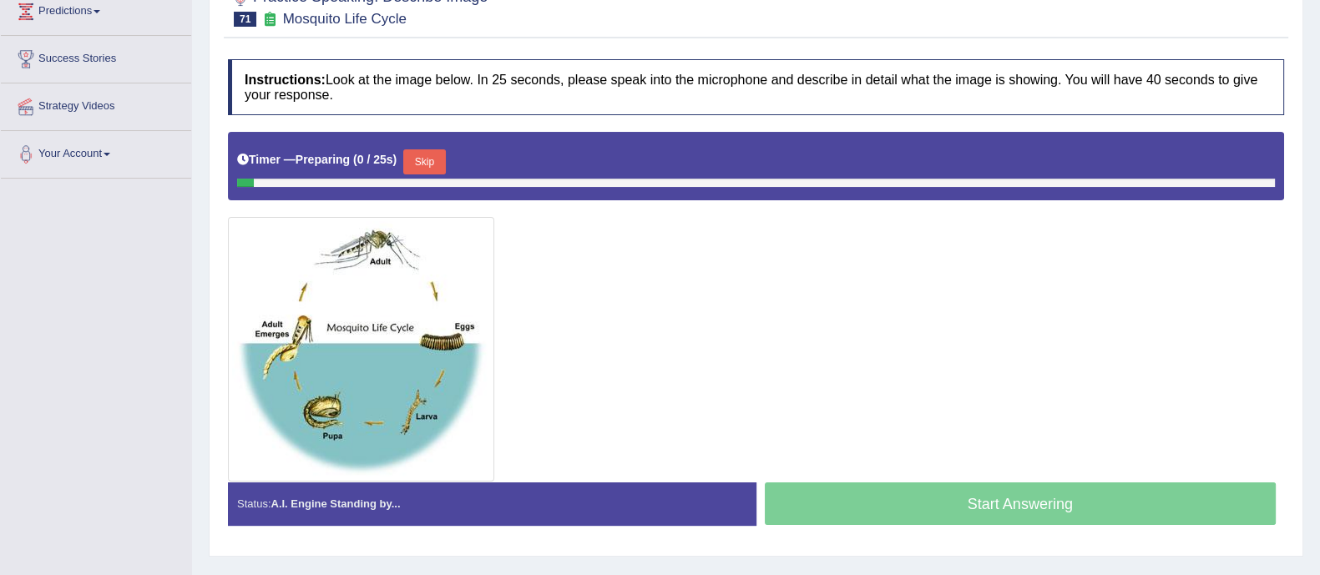
scroll to position [300, 0]
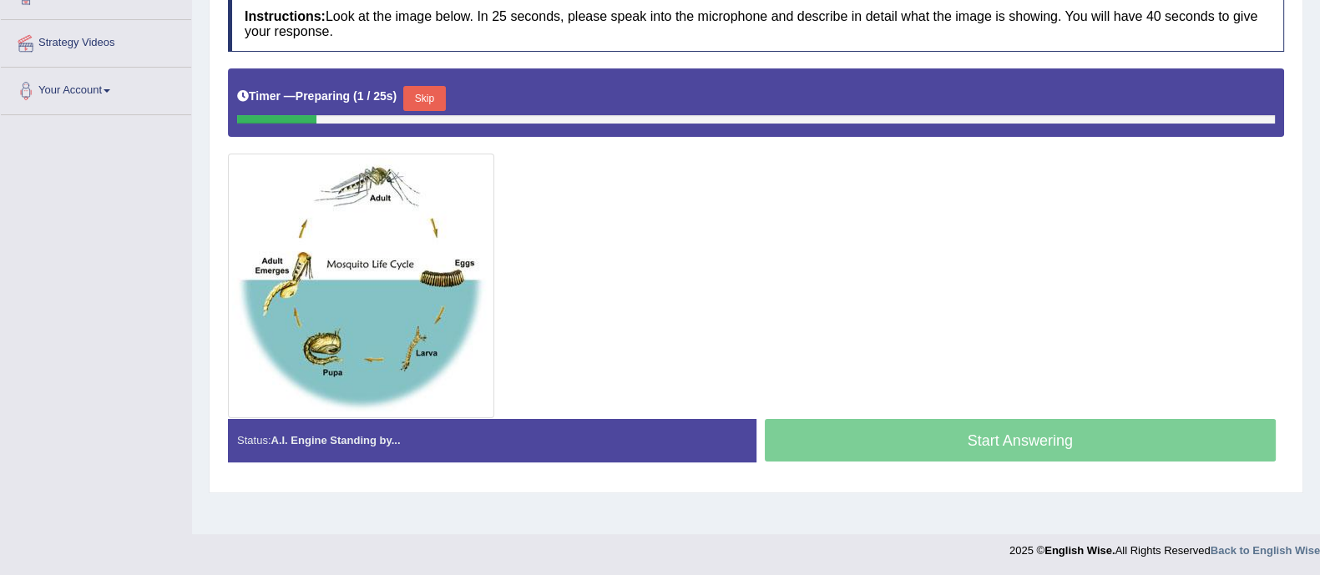
click at [427, 98] on button "Skip" at bounding box center [424, 98] width 42 height 25
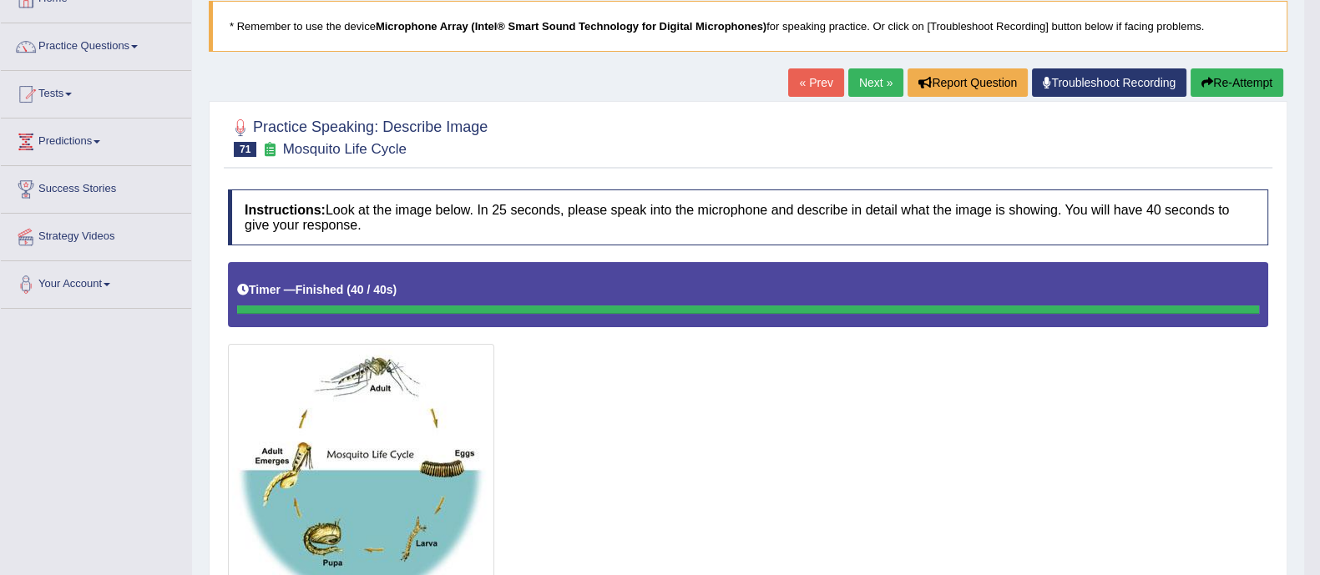
scroll to position [0, 0]
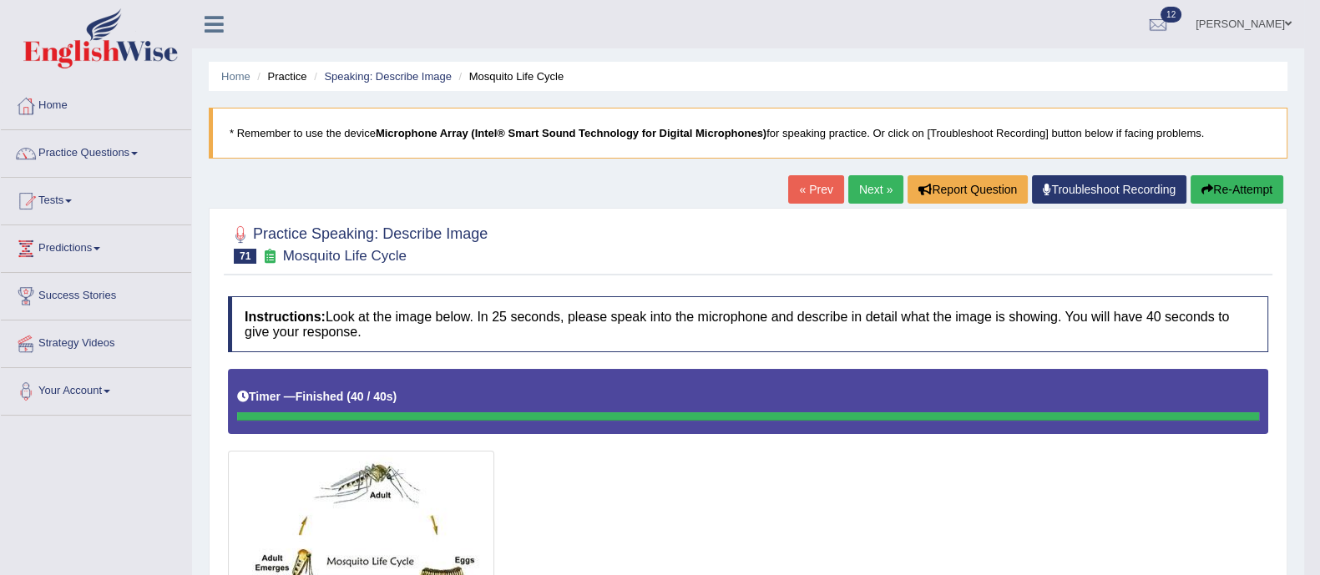
click at [865, 189] on link "Next »" at bounding box center [875, 189] width 55 height 28
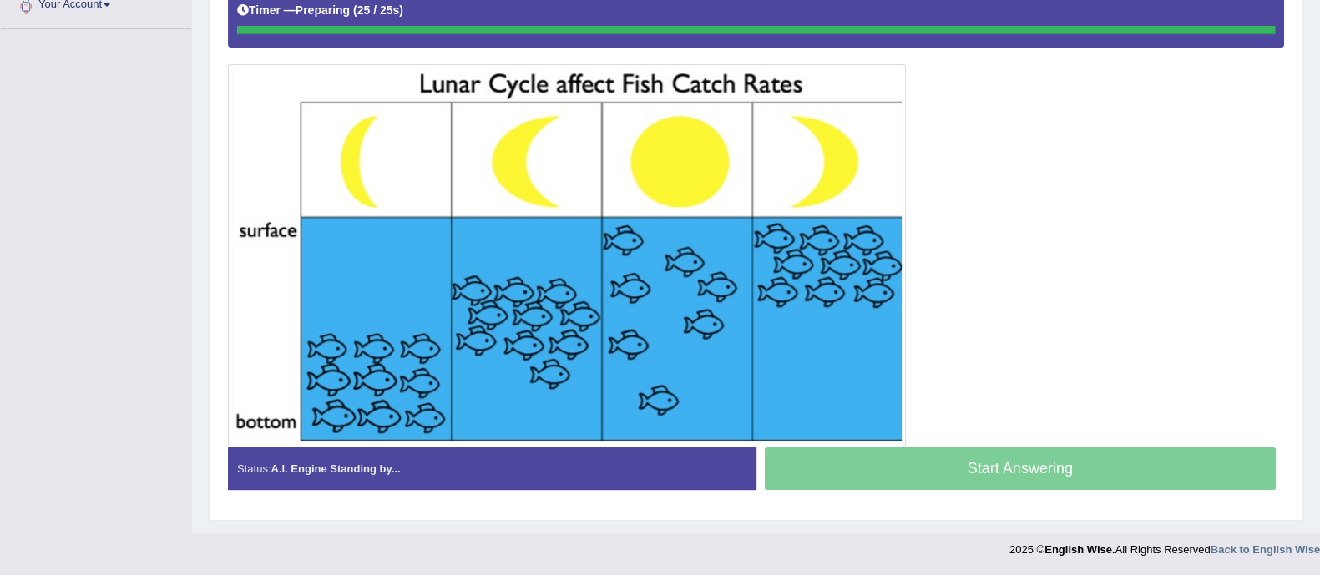
scroll to position [385, 0]
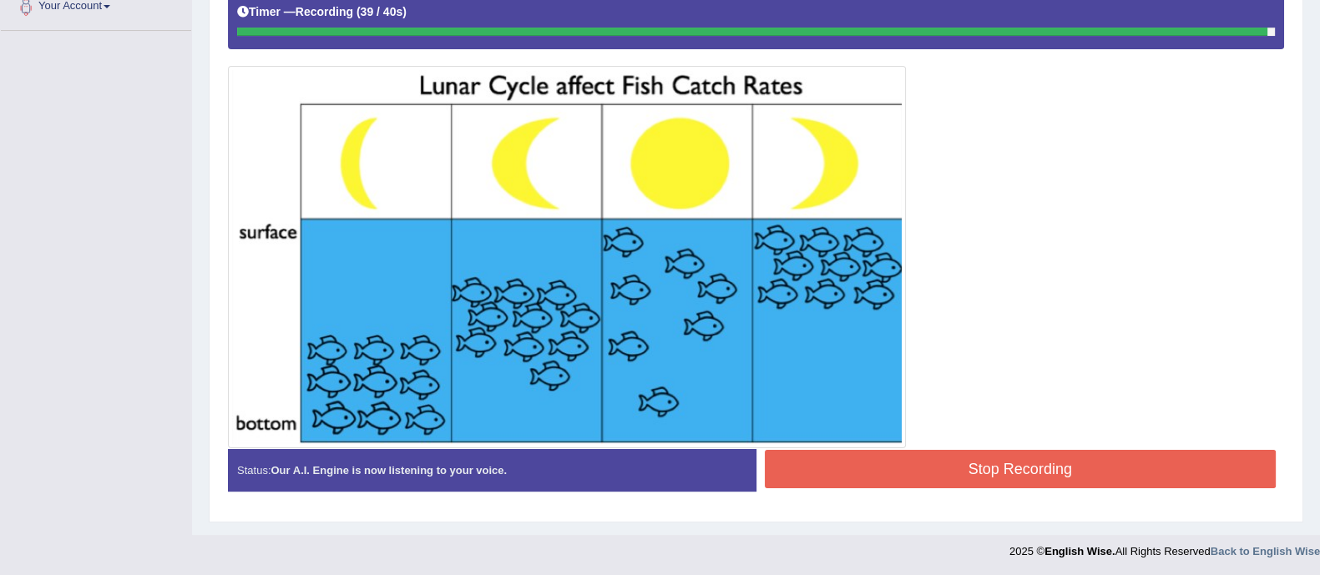
click at [935, 469] on button "Stop Recording" at bounding box center [1021, 469] width 512 height 38
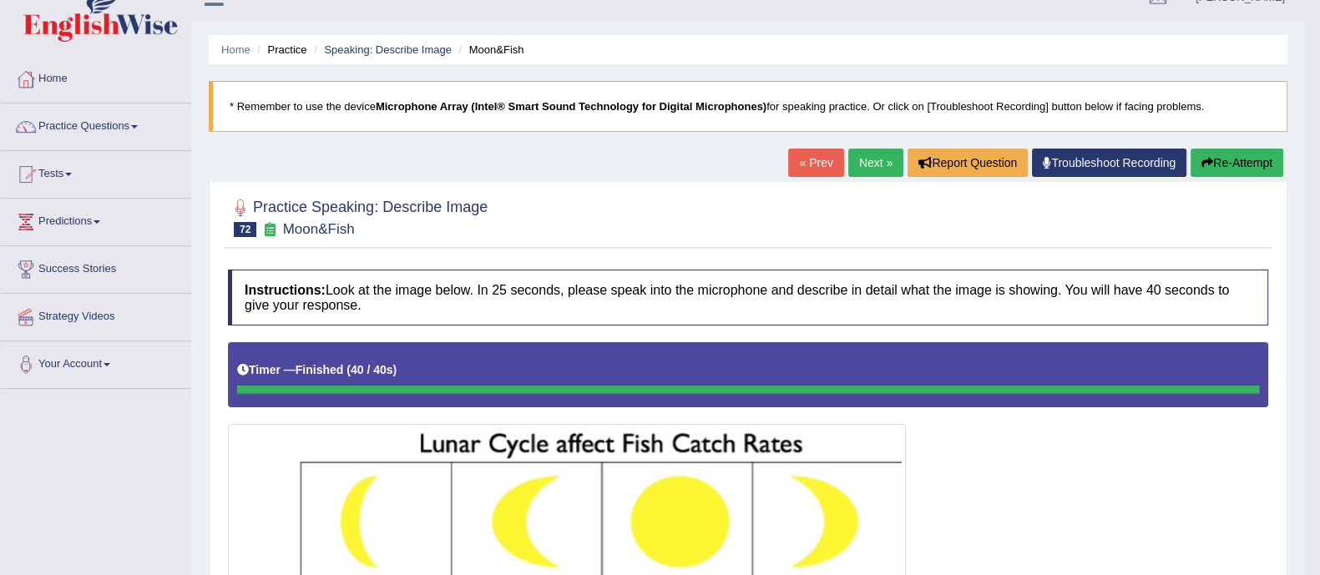
scroll to position [28, 0]
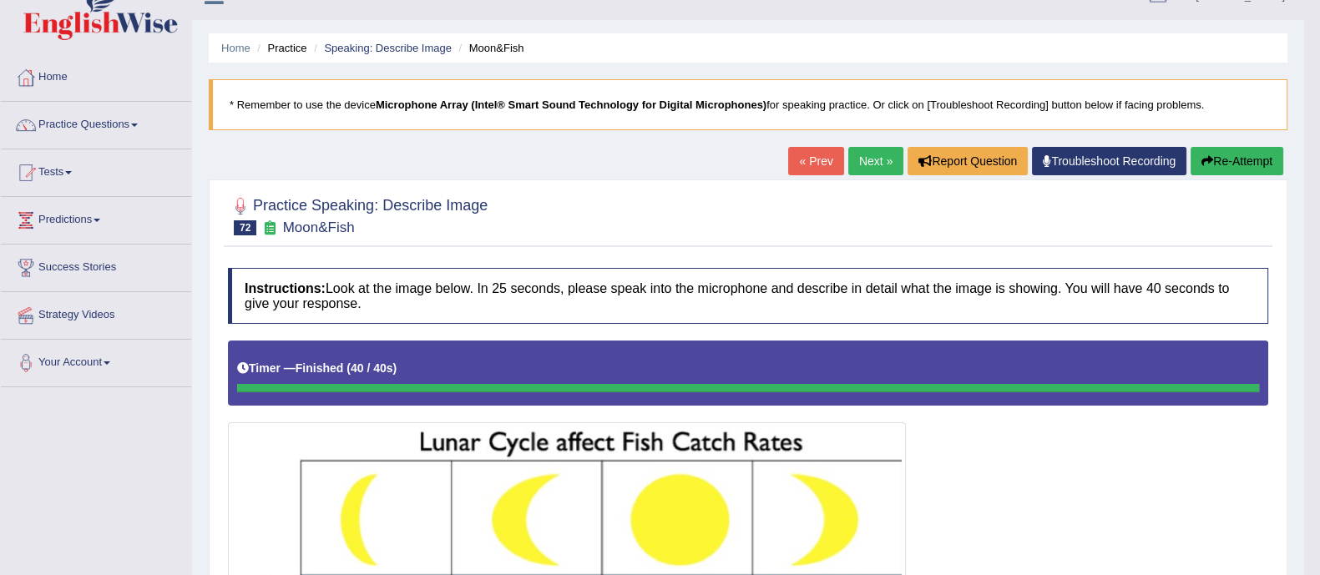
click at [863, 151] on link "Next »" at bounding box center [875, 161] width 55 height 28
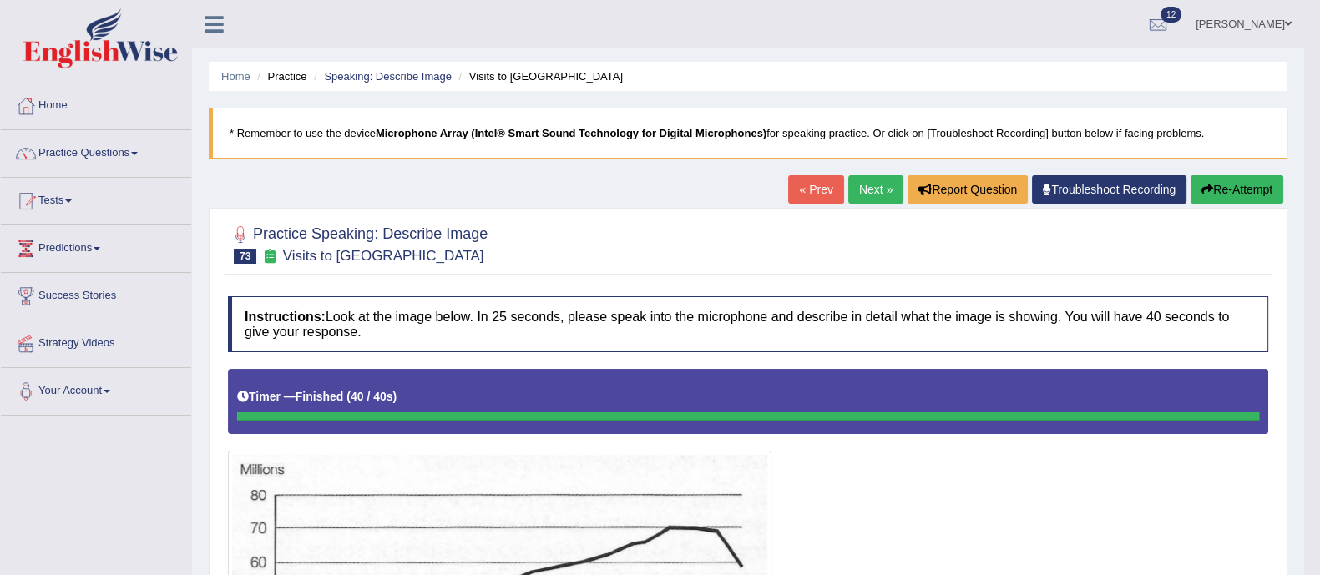
click at [871, 181] on link "Next »" at bounding box center [875, 189] width 55 height 28
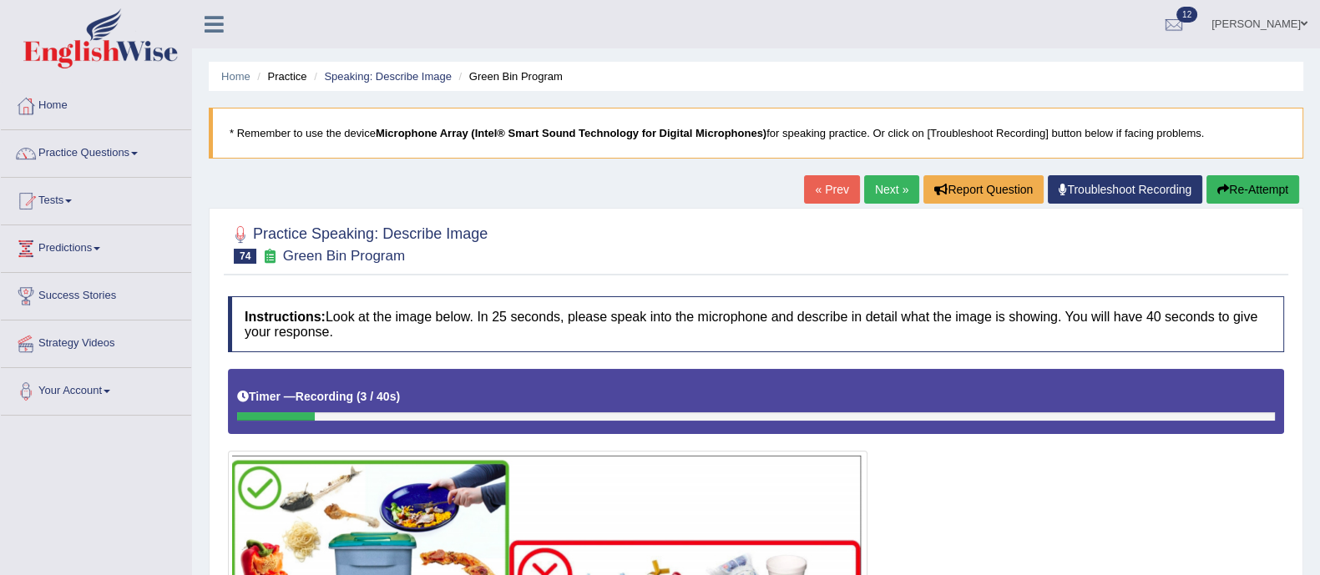
click at [1241, 181] on button "Re-Attempt" at bounding box center [1252, 189] width 93 height 28
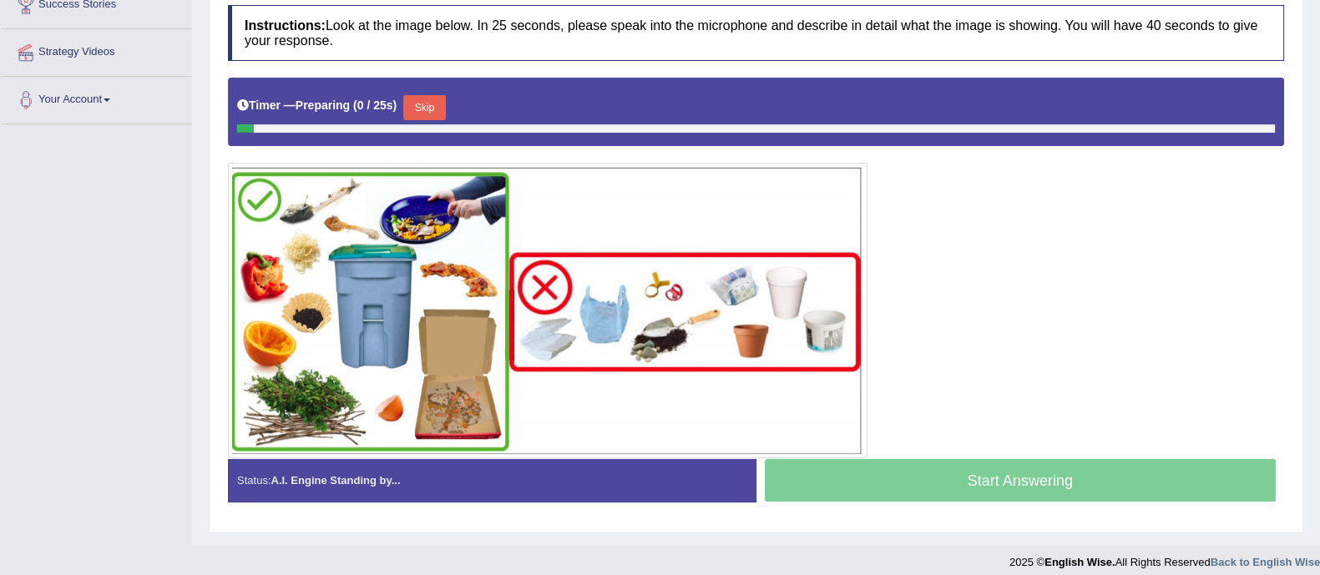
scroll to position [301, 0]
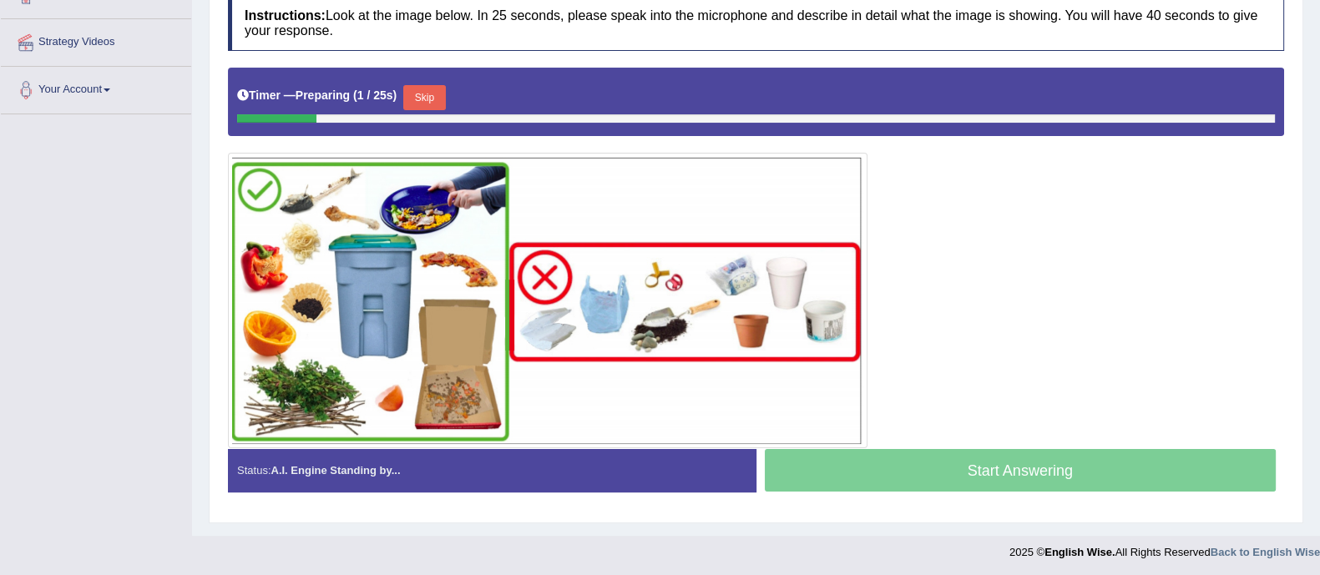
click at [414, 98] on button "Skip" at bounding box center [424, 97] width 42 height 25
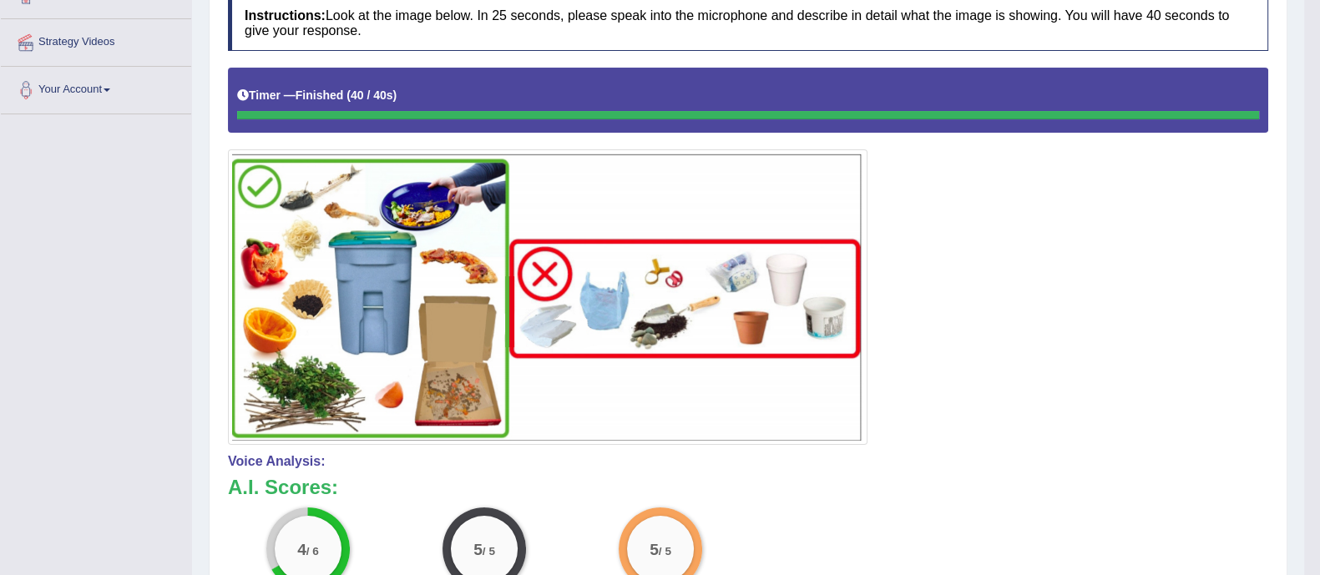
scroll to position [0, 0]
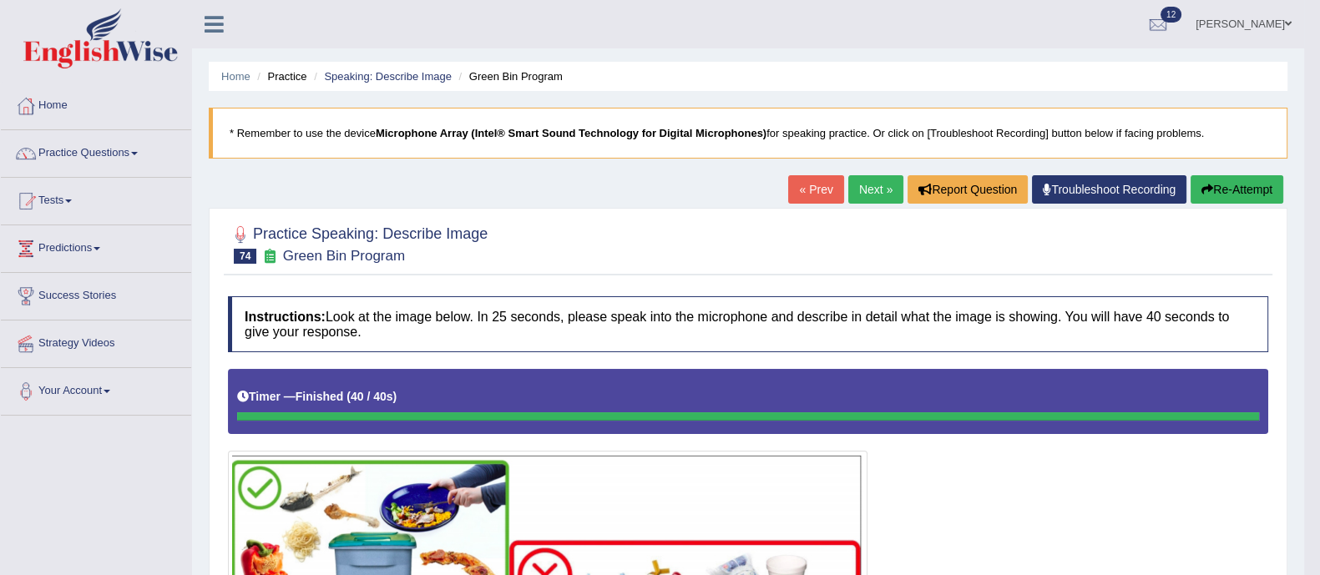
click at [1237, 194] on button "Re-Attempt" at bounding box center [1236, 189] width 93 height 28
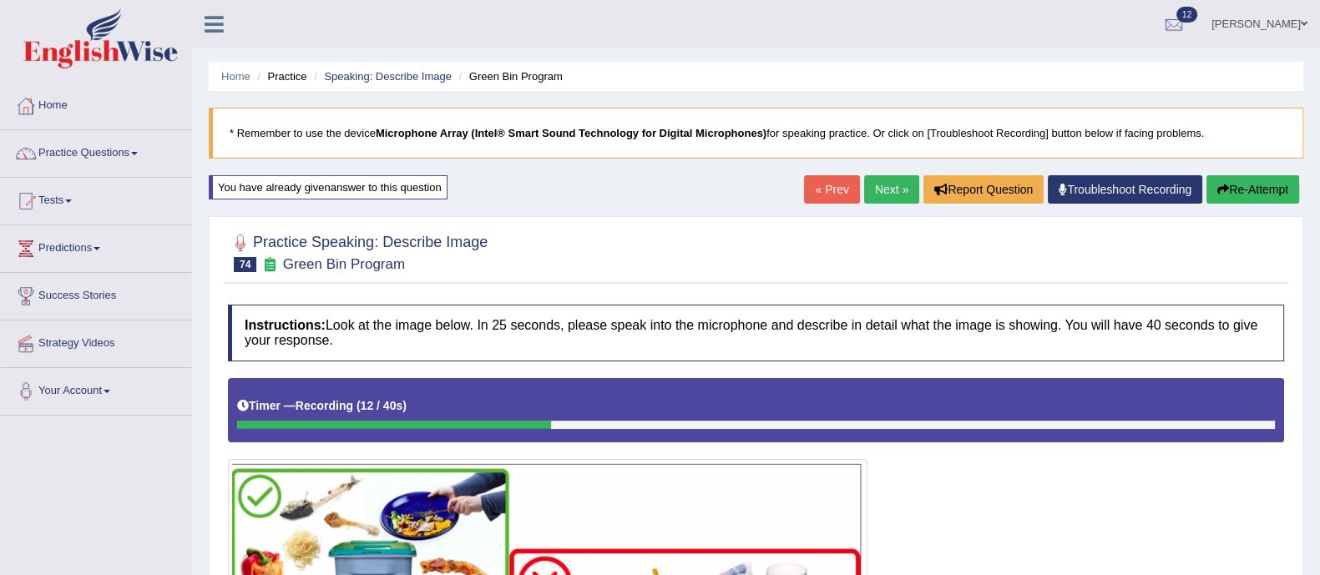
click at [1257, 184] on button "Re-Attempt" at bounding box center [1252, 189] width 93 height 28
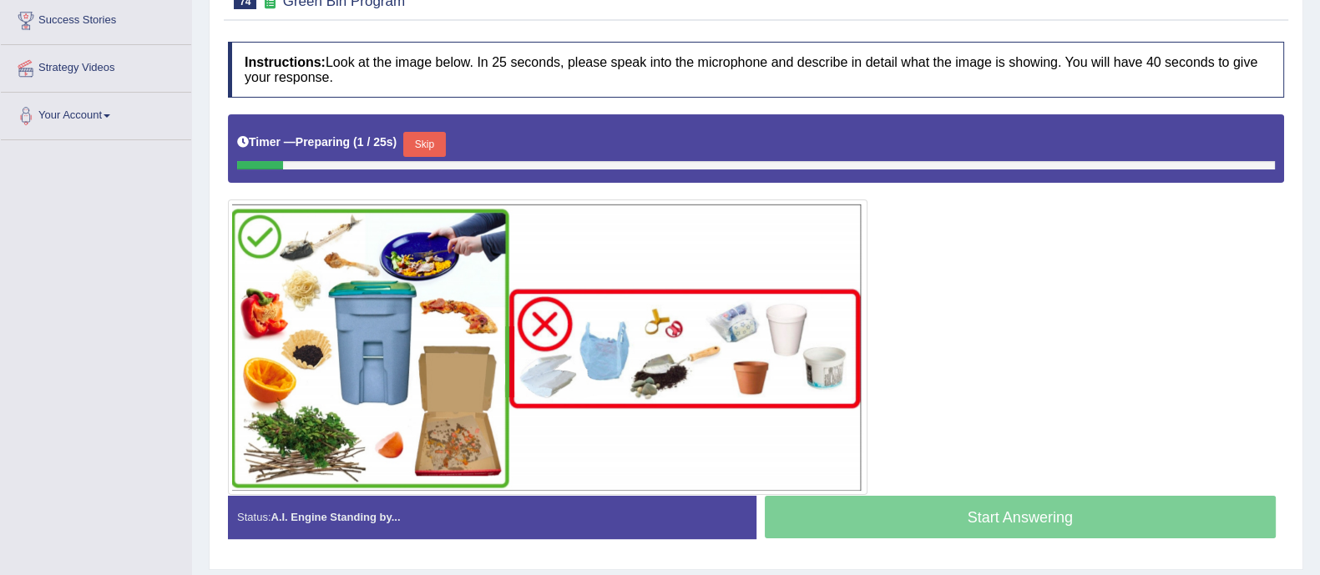
scroll to position [285, 0]
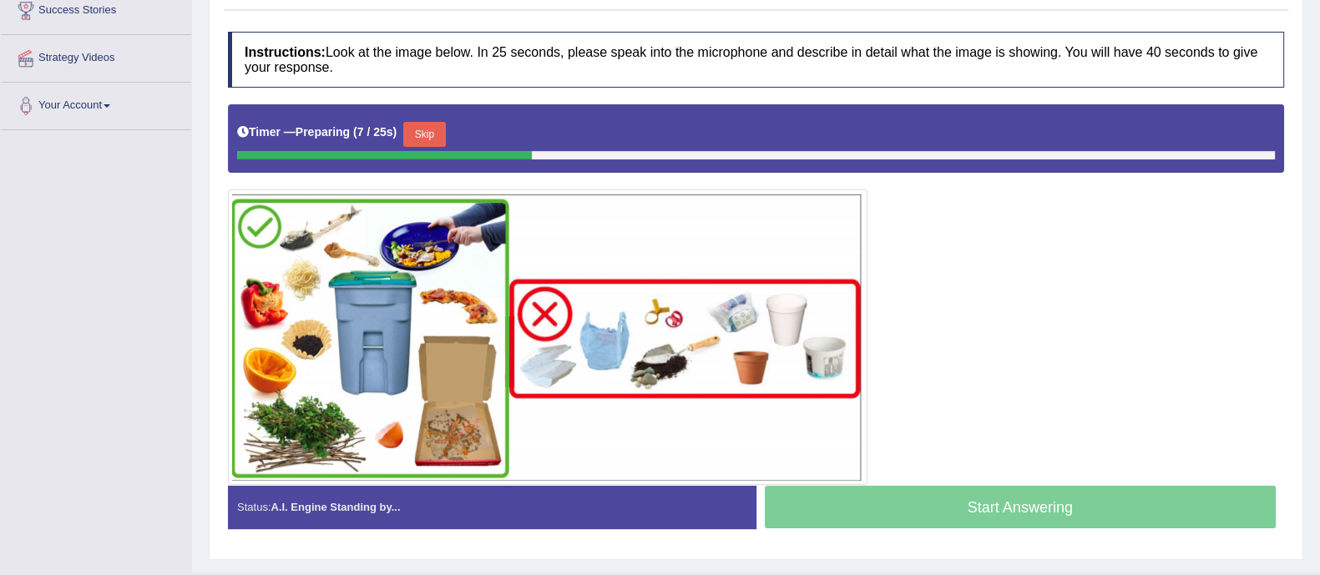
click at [428, 129] on button "Skip" at bounding box center [424, 134] width 42 height 25
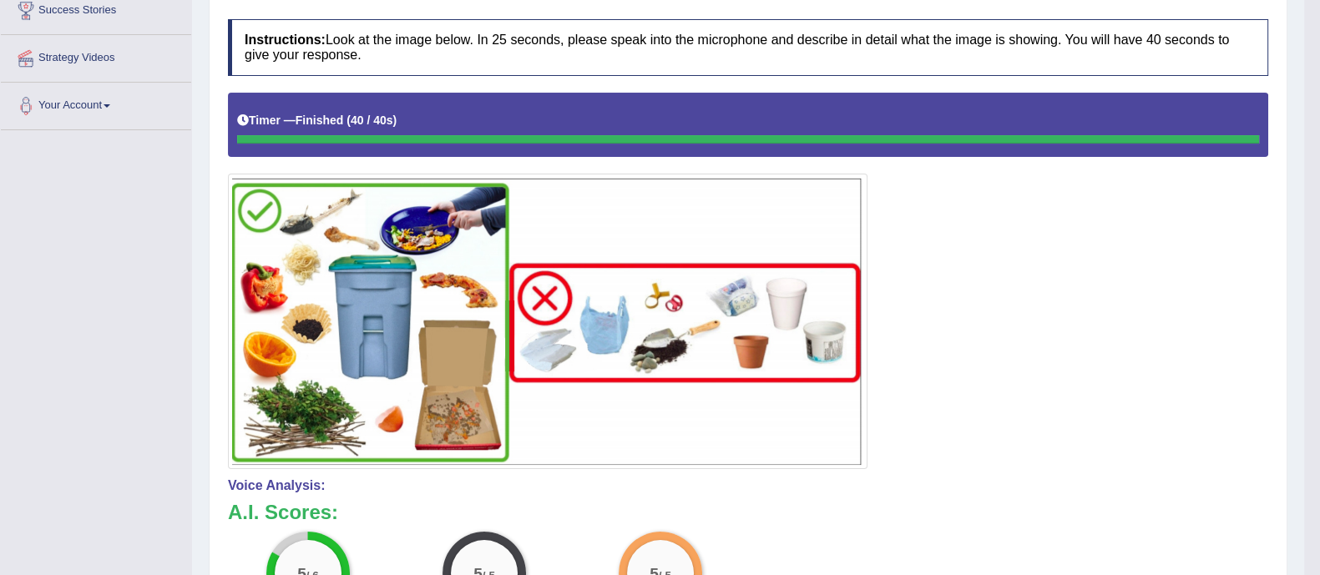
scroll to position [0, 0]
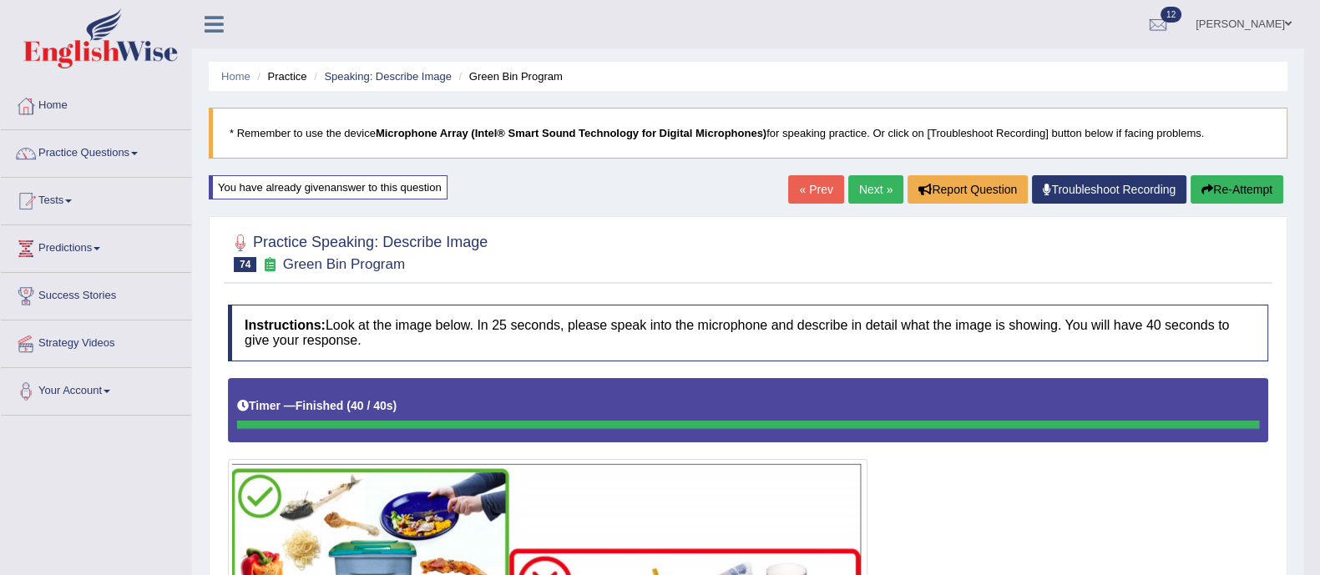
click at [860, 199] on link "Next »" at bounding box center [875, 189] width 55 height 28
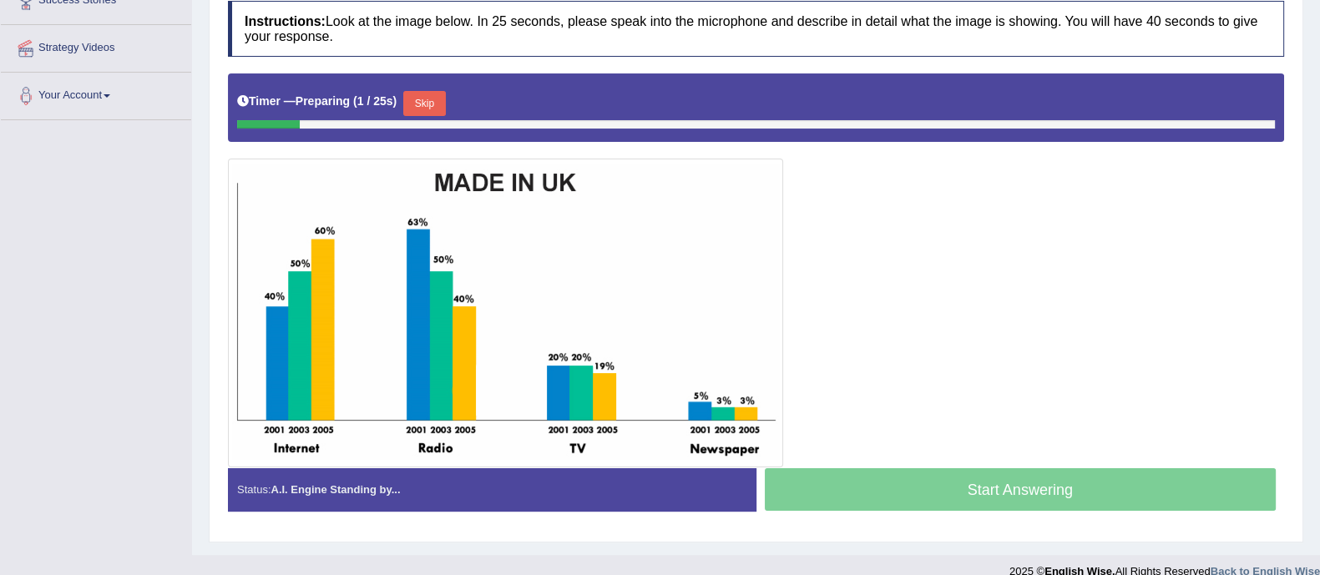
scroll to position [296, 0]
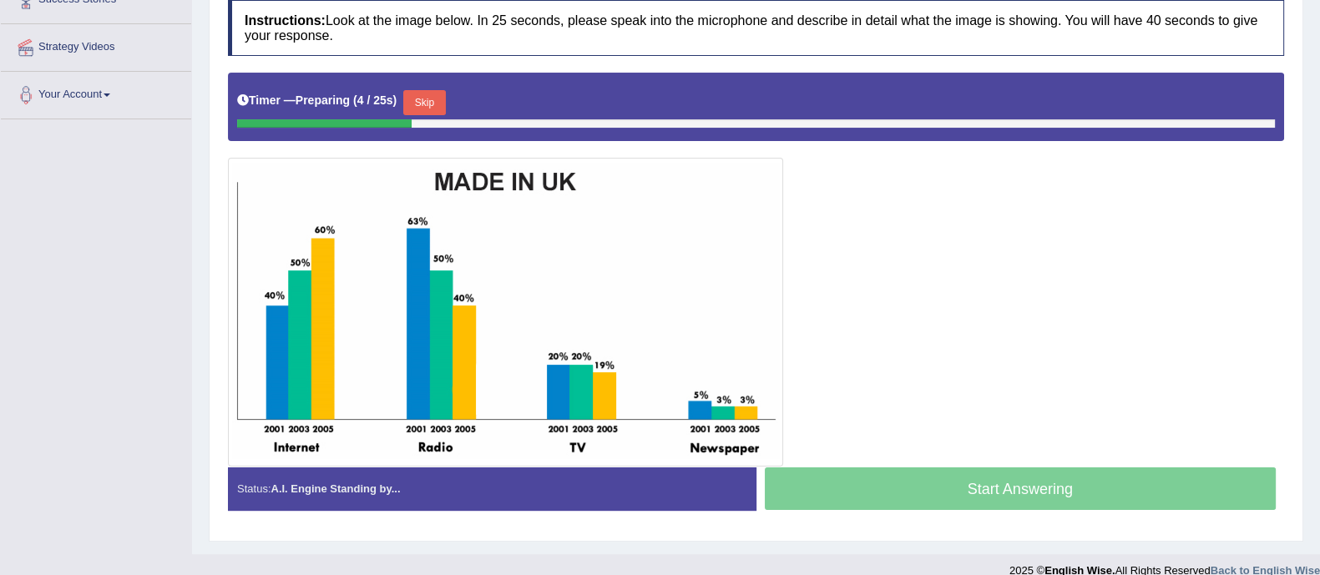
click at [438, 92] on button "Skip" at bounding box center [424, 102] width 42 height 25
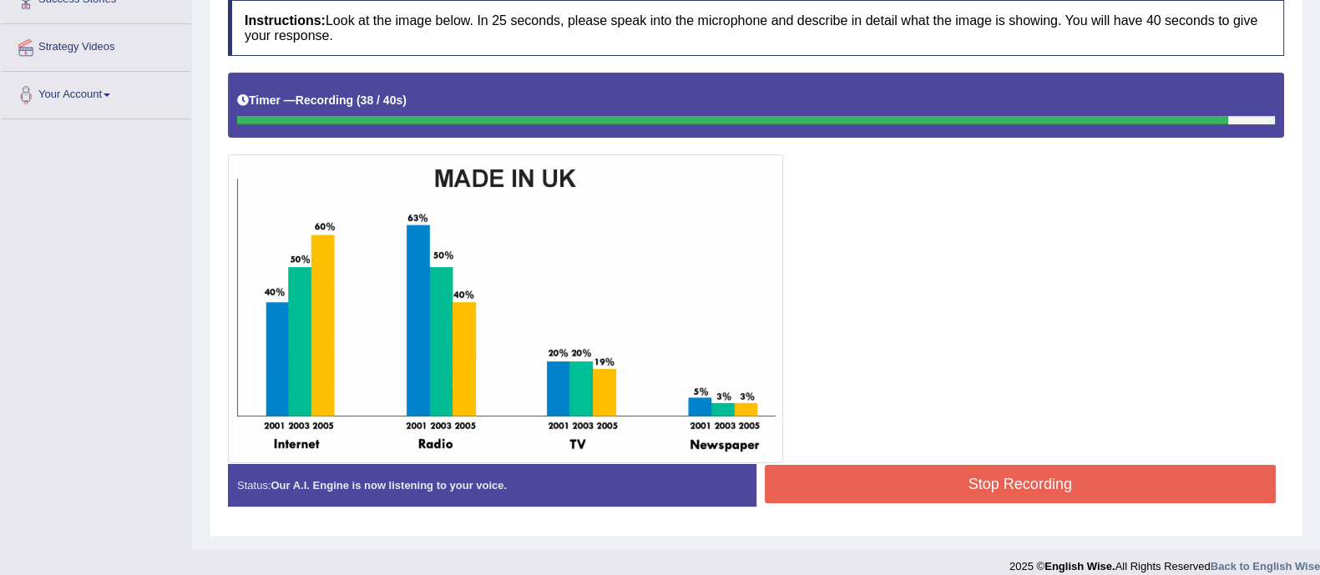
click at [969, 478] on button "Stop Recording" at bounding box center [1021, 484] width 512 height 38
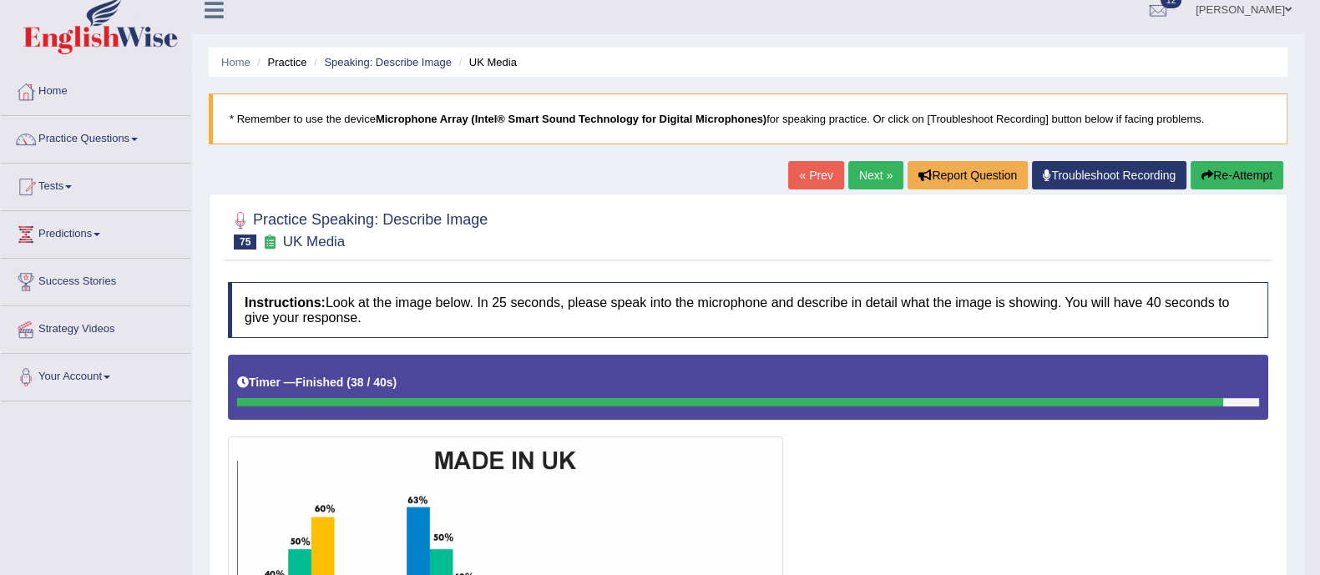
scroll to position [13, 0]
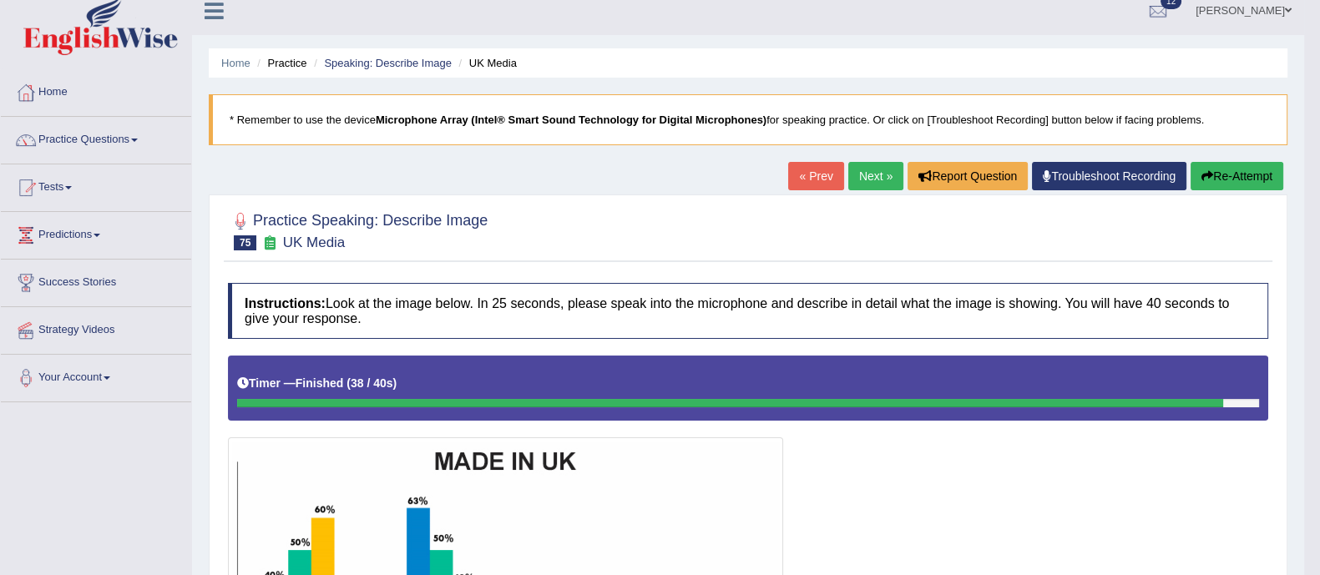
click at [873, 169] on link "Next »" at bounding box center [875, 176] width 55 height 28
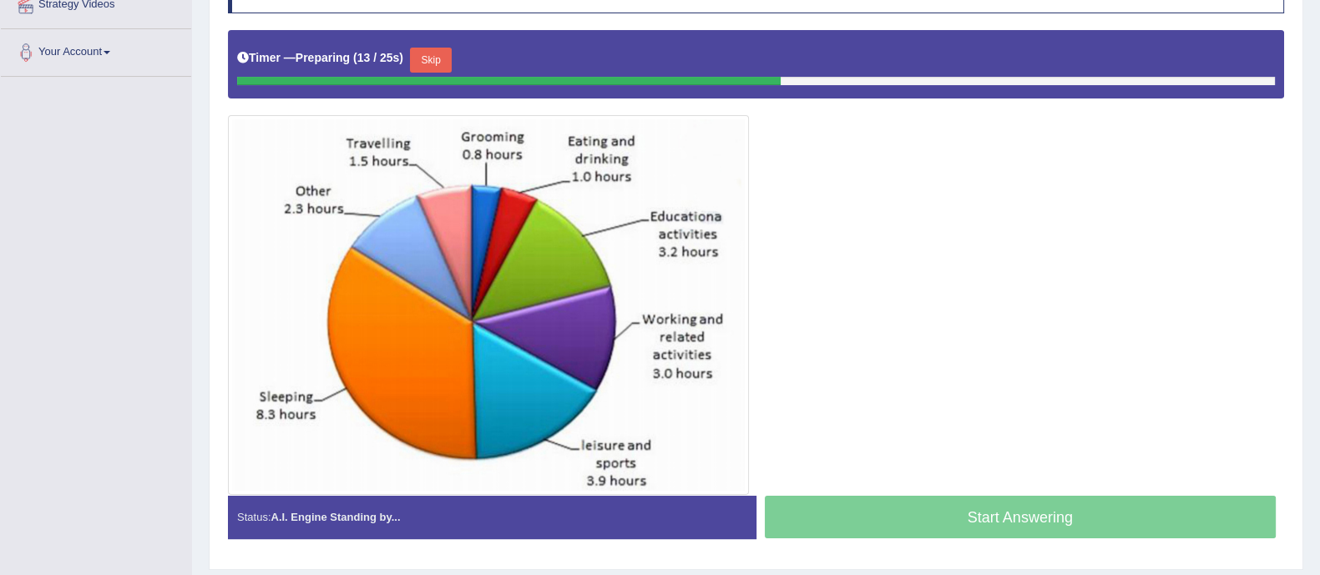
scroll to position [340, 0]
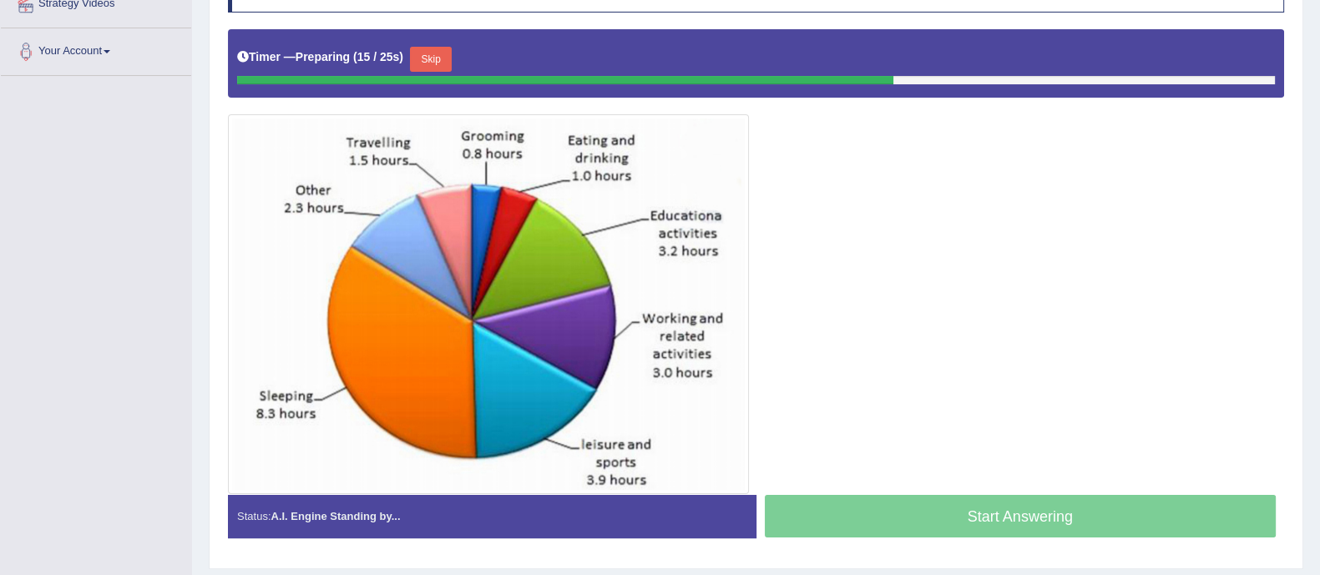
click at [446, 54] on button "Skip" at bounding box center [431, 59] width 42 height 25
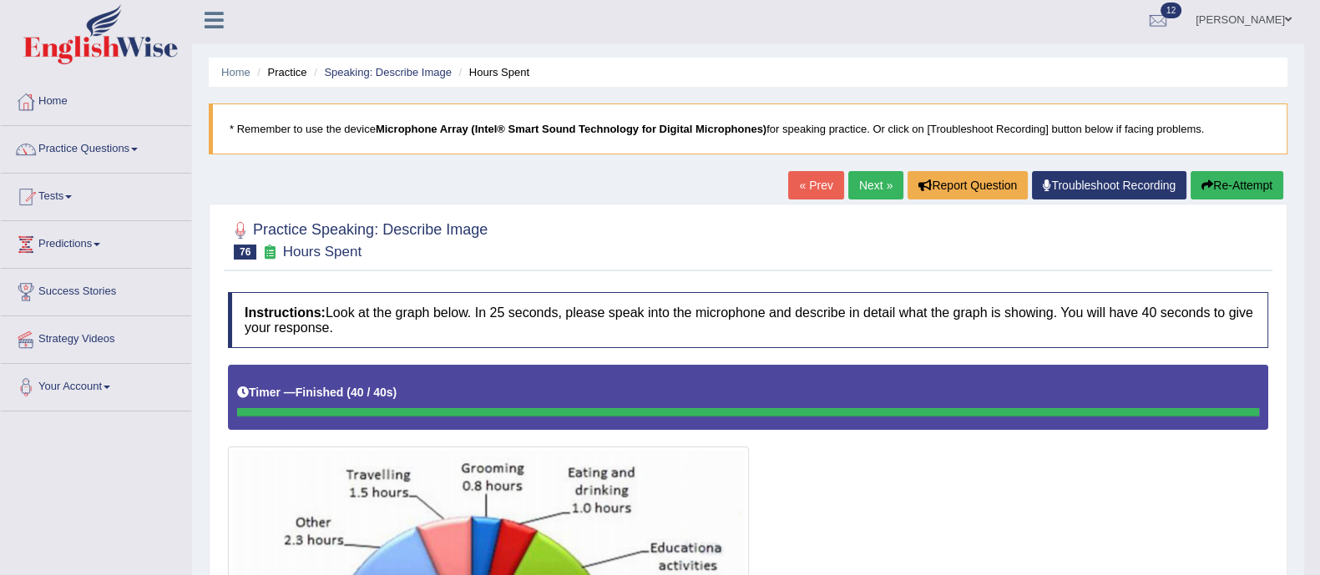
scroll to position [0, 0]
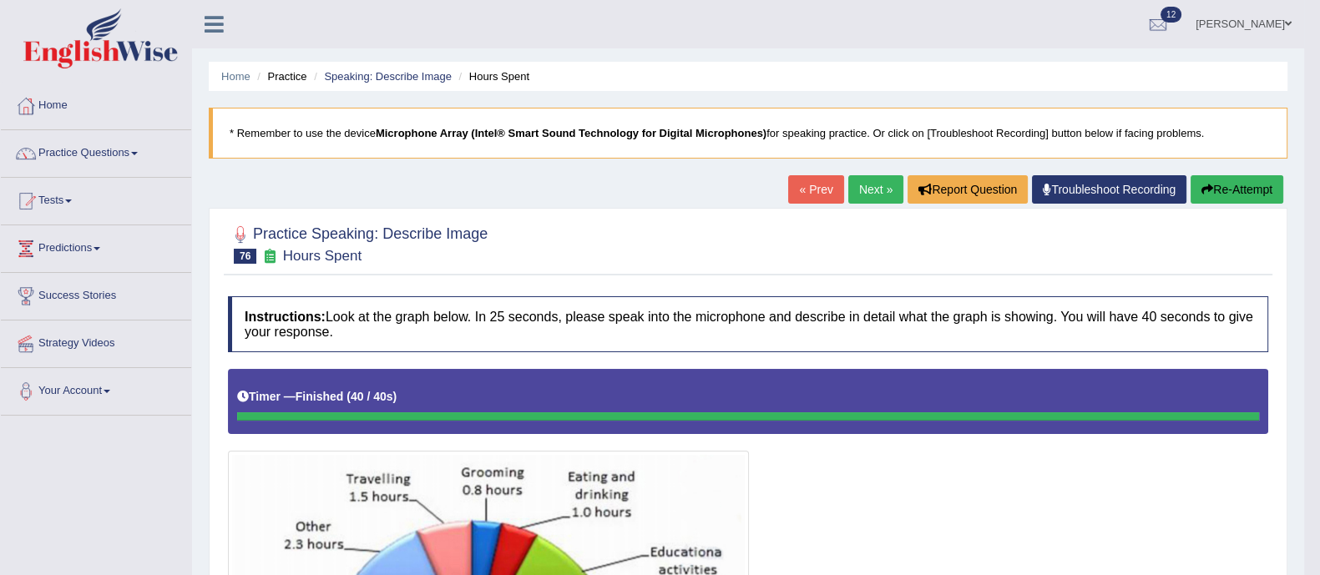
click at [864, 186] on link "Next »" at bounding box center [875, 189] width 55 height 28
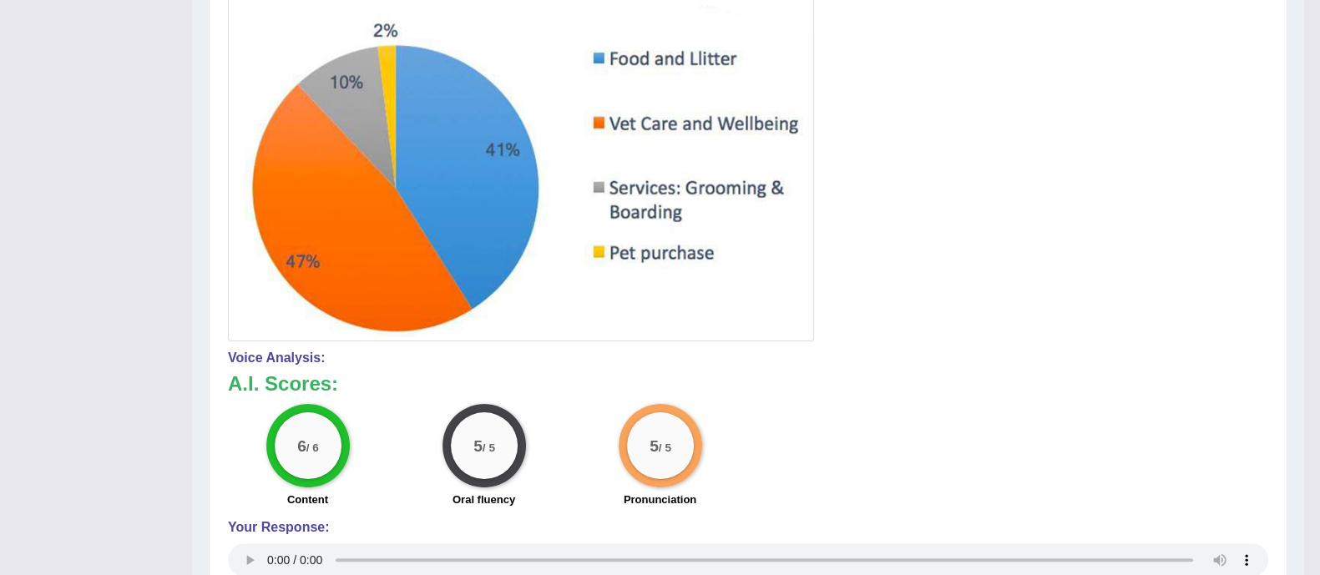
scroll to position [494, 0]
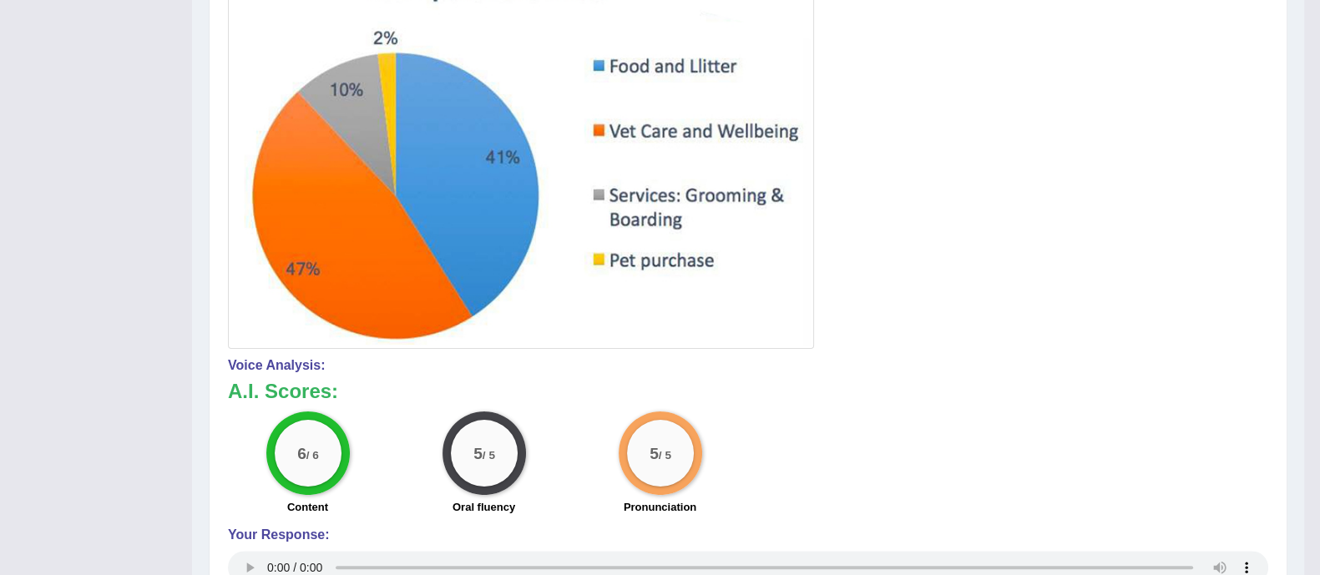
click at [536, 543] on div "Your Response:" at bounding box center [748, 558] width 1040 height 61
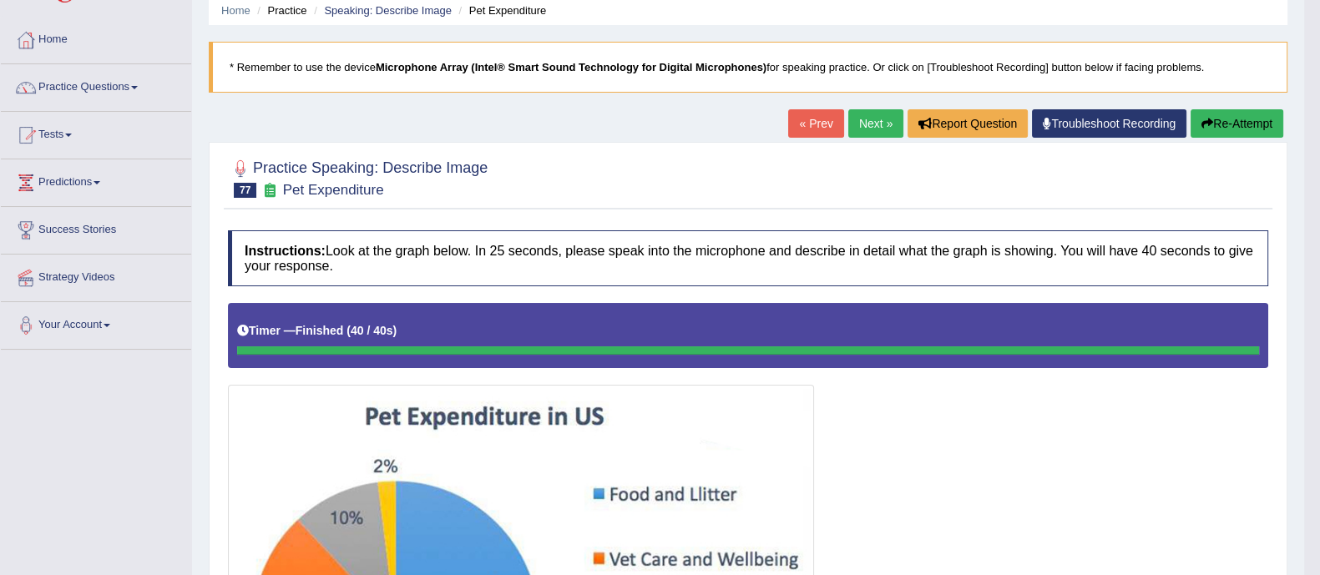
scroll to position [63, 0]
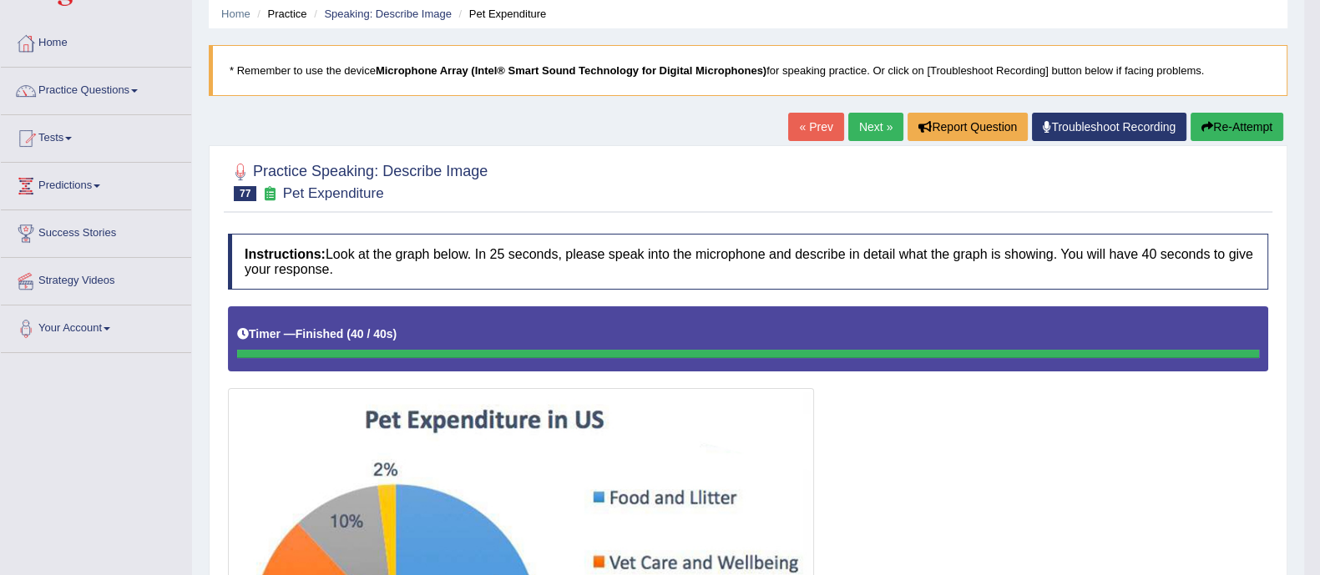
click at [876, 129] on link "Next »" at bounding box center [875, 127] width 55 height 28
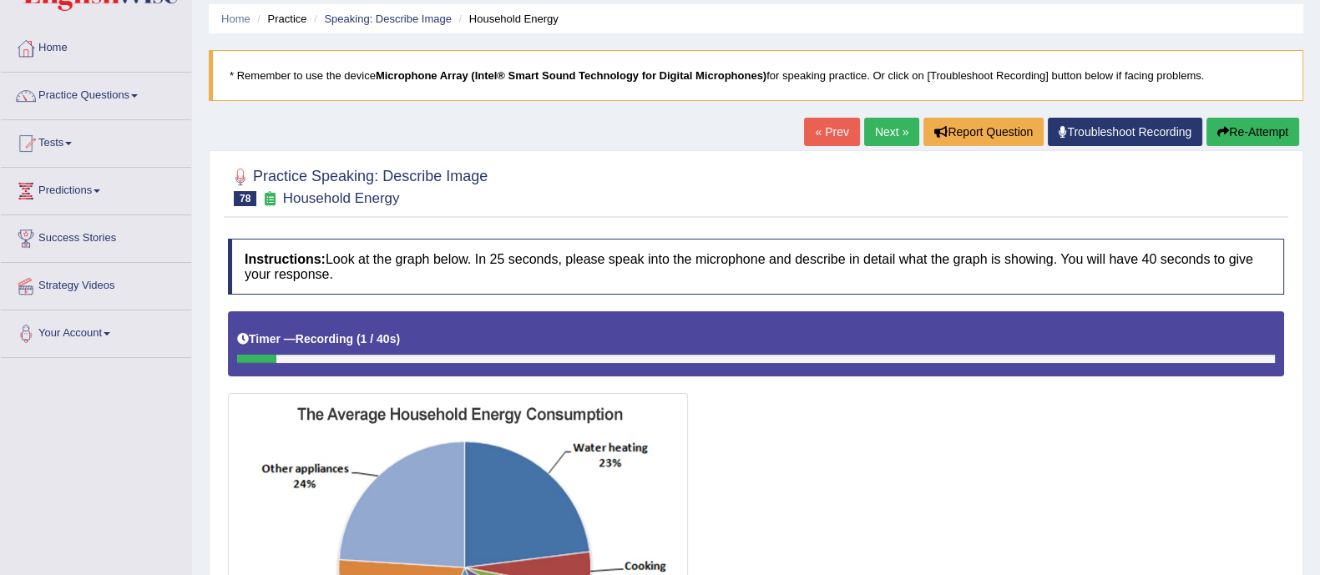
scroll to position [49, 0]
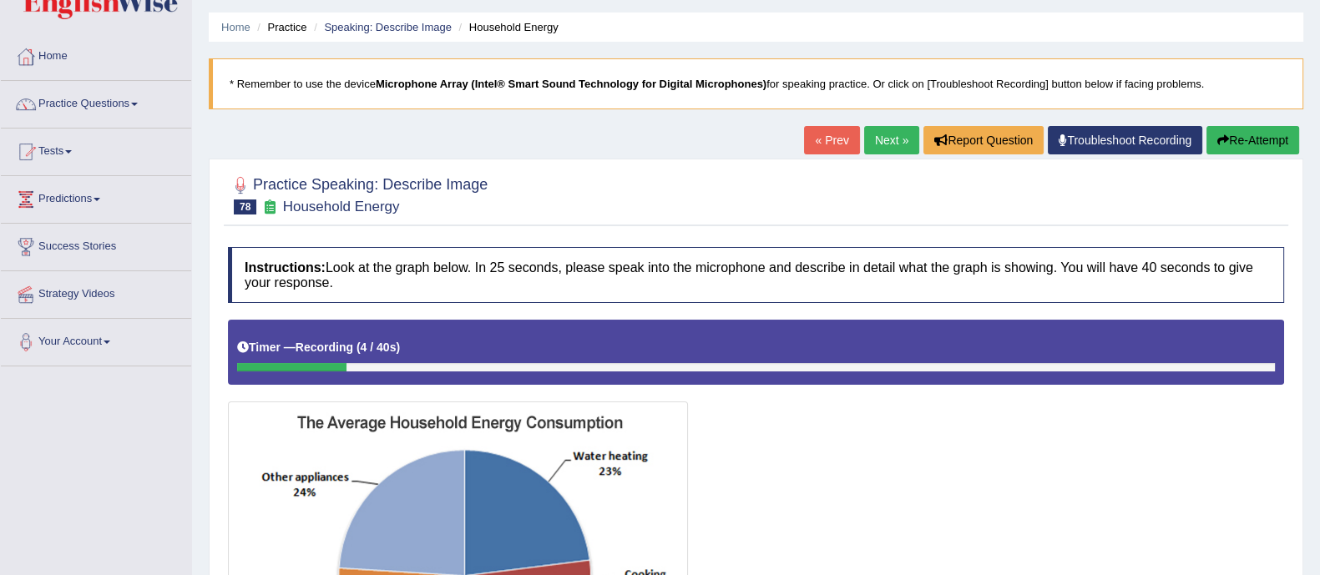
click at [1250, 139] on button "Re-Attempt" at bounding box center [1252, 140] width 93 height 28
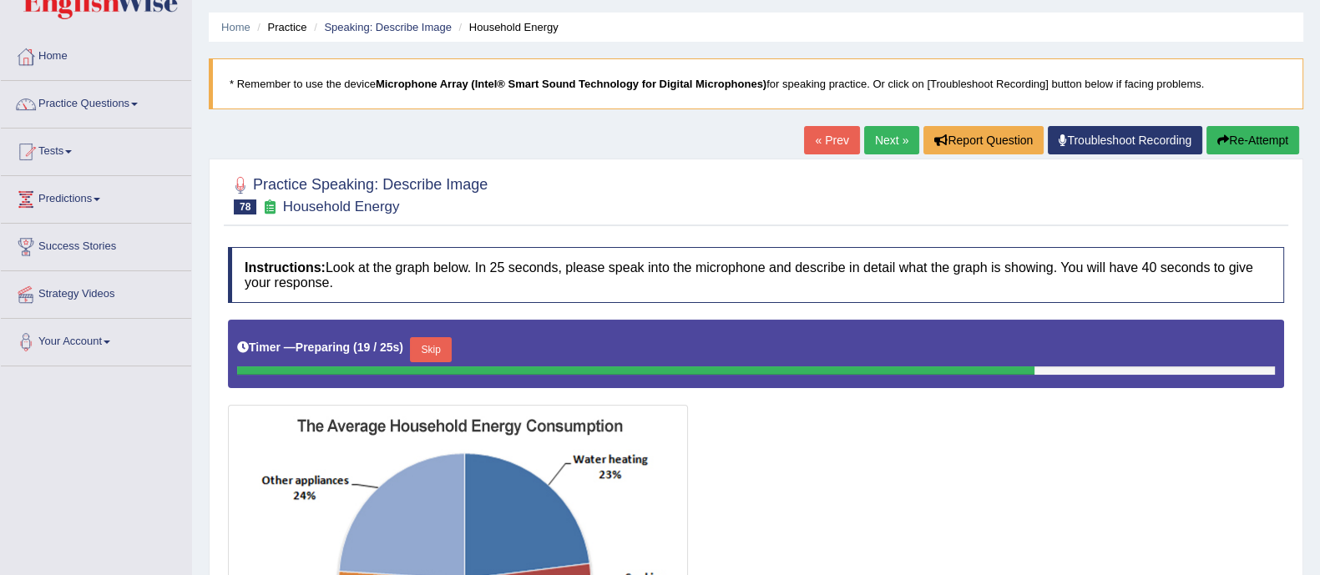
click at [1235, 146] on button "Re-Attempt" at bounding box center [1252, 140] width 93 height 28
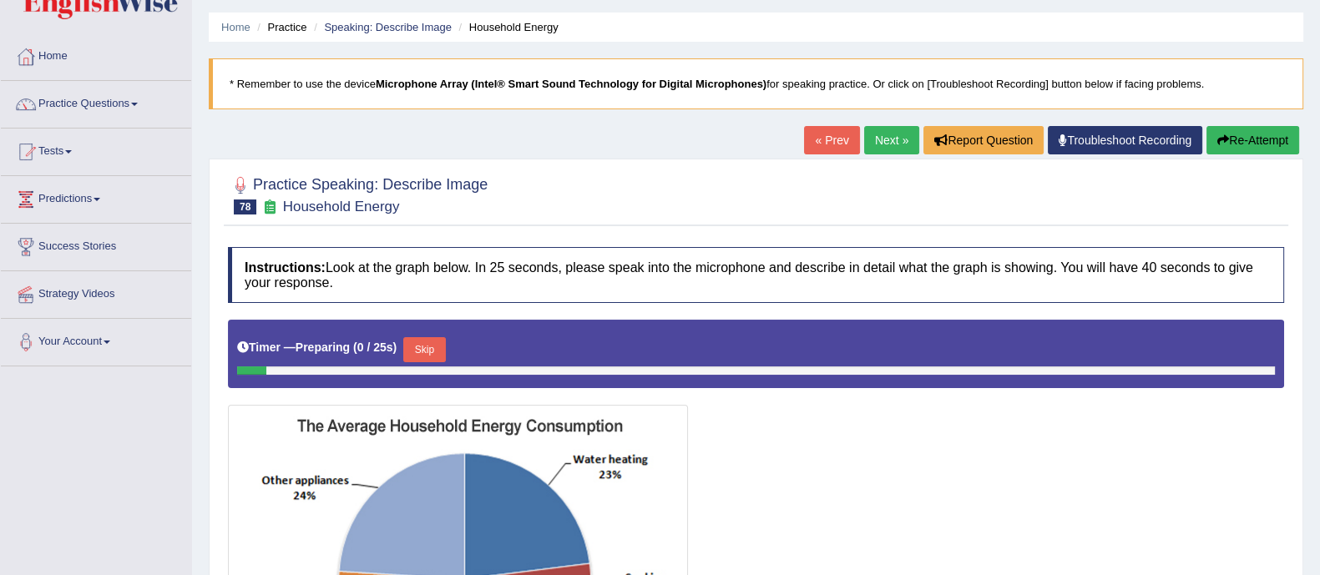
scroll to position [348, 0]
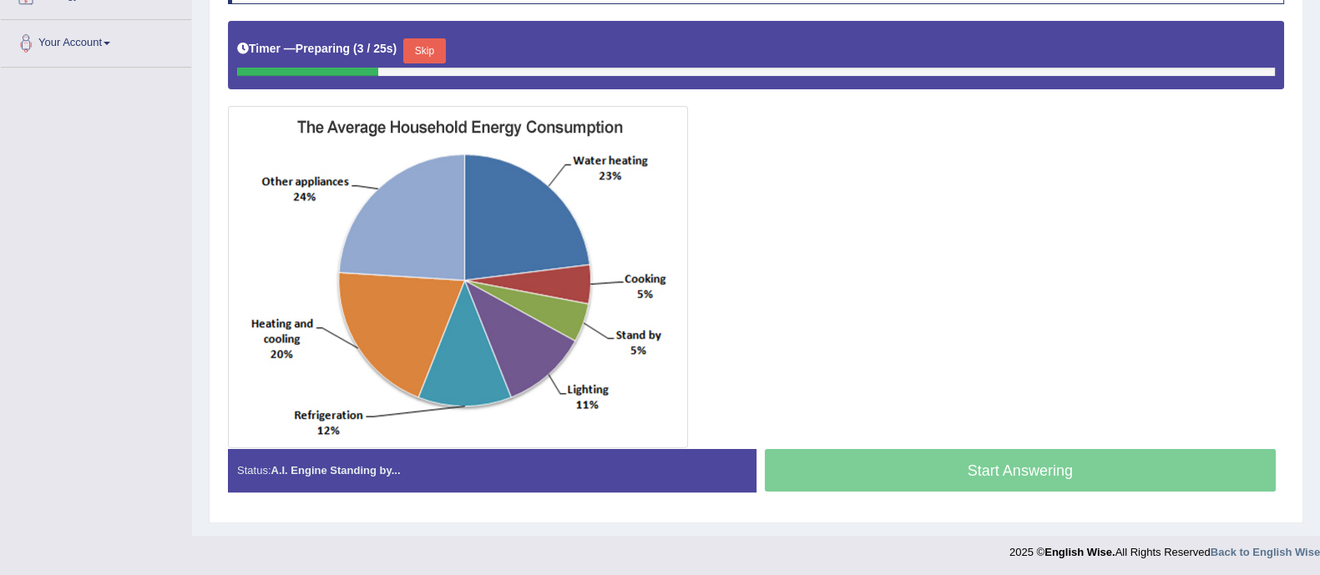
click at [430, 42] on button "Skip" at bounding box center [424, 50] width 42 height 25
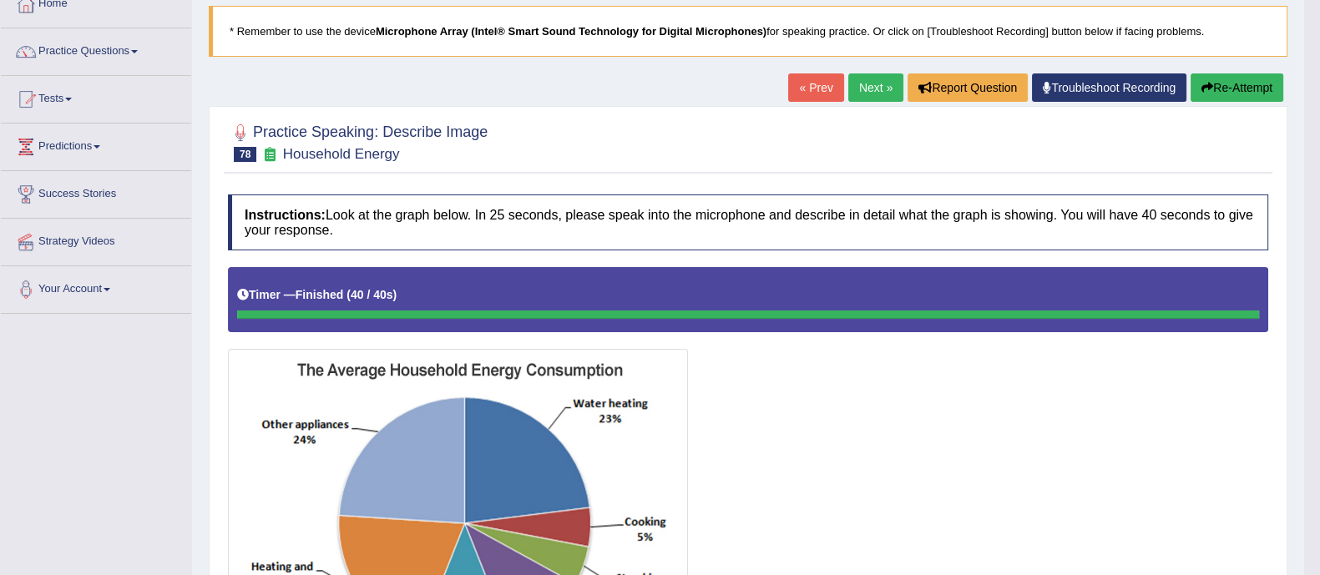
scroll to position [37, 0]
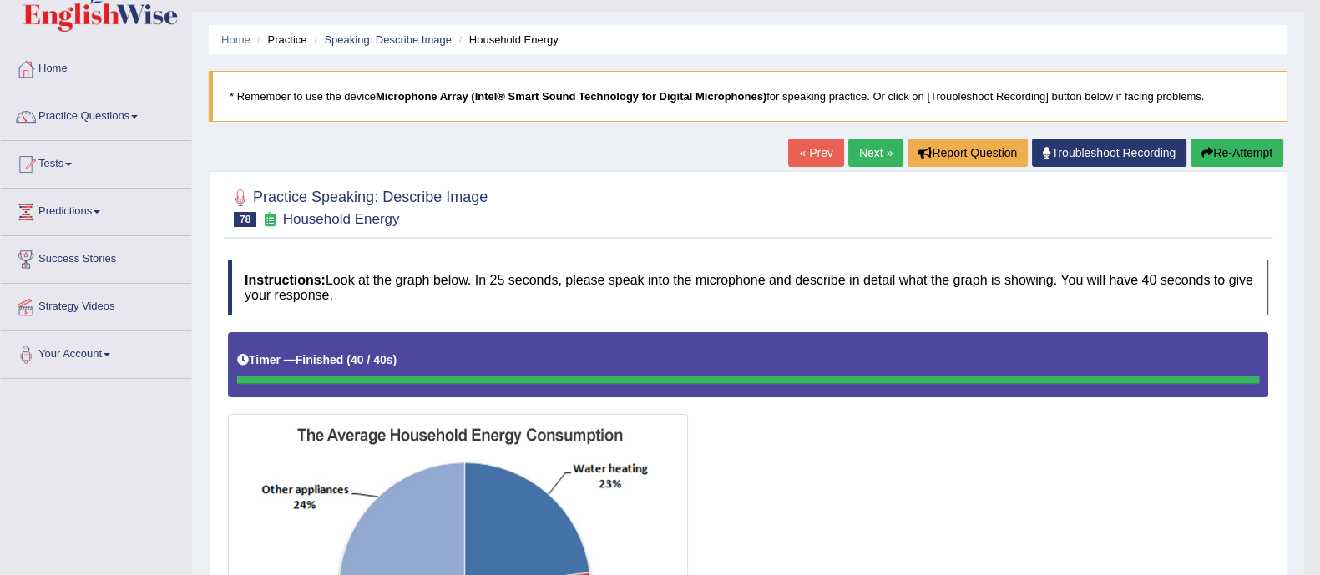
click at [856, 164] on link "Next »" at bounding box center [875, 153] width 55 height 28
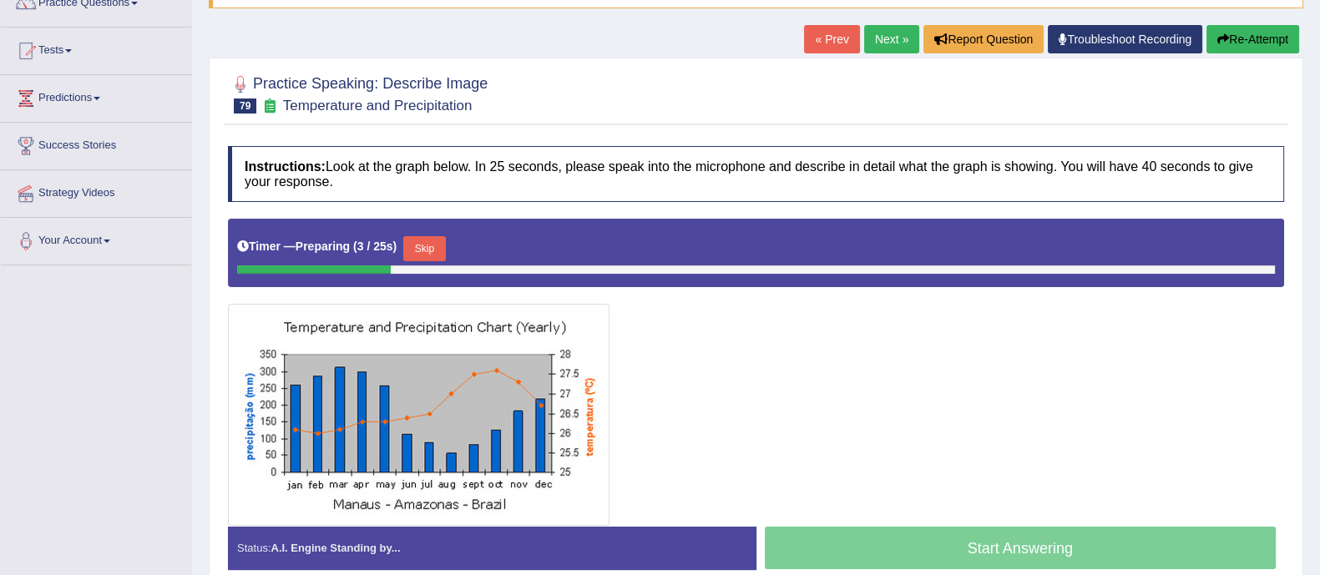
scroll to position [127, 0]
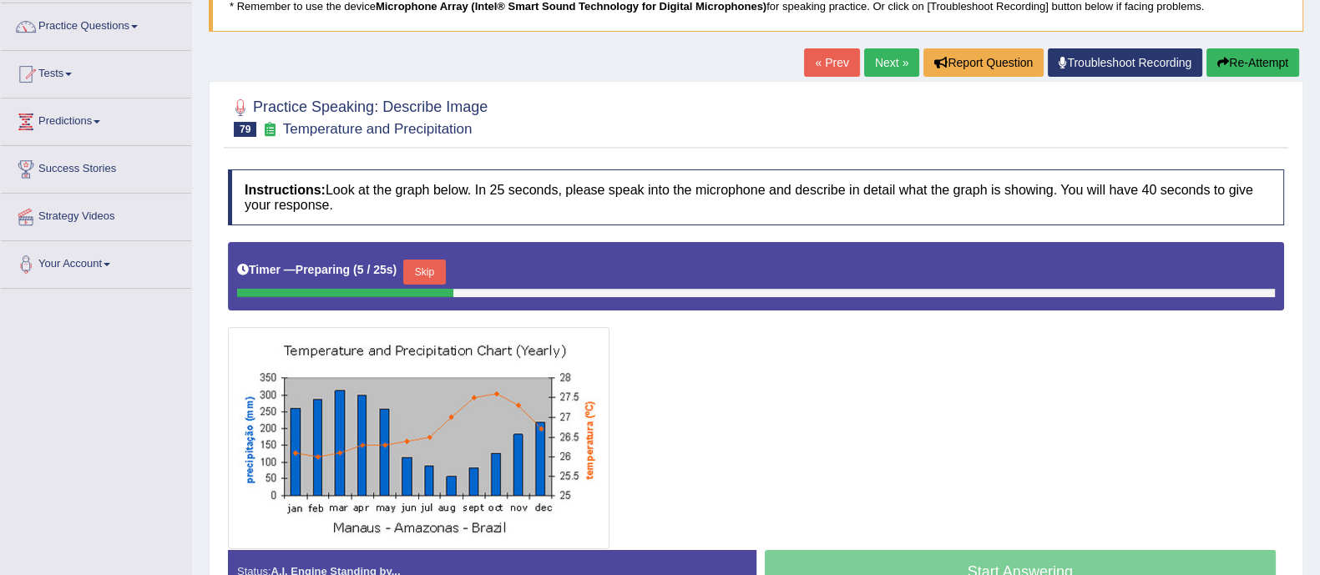
click at [891, 63] on link "Next »" at bounding box center [891, 62] width 55 height 28
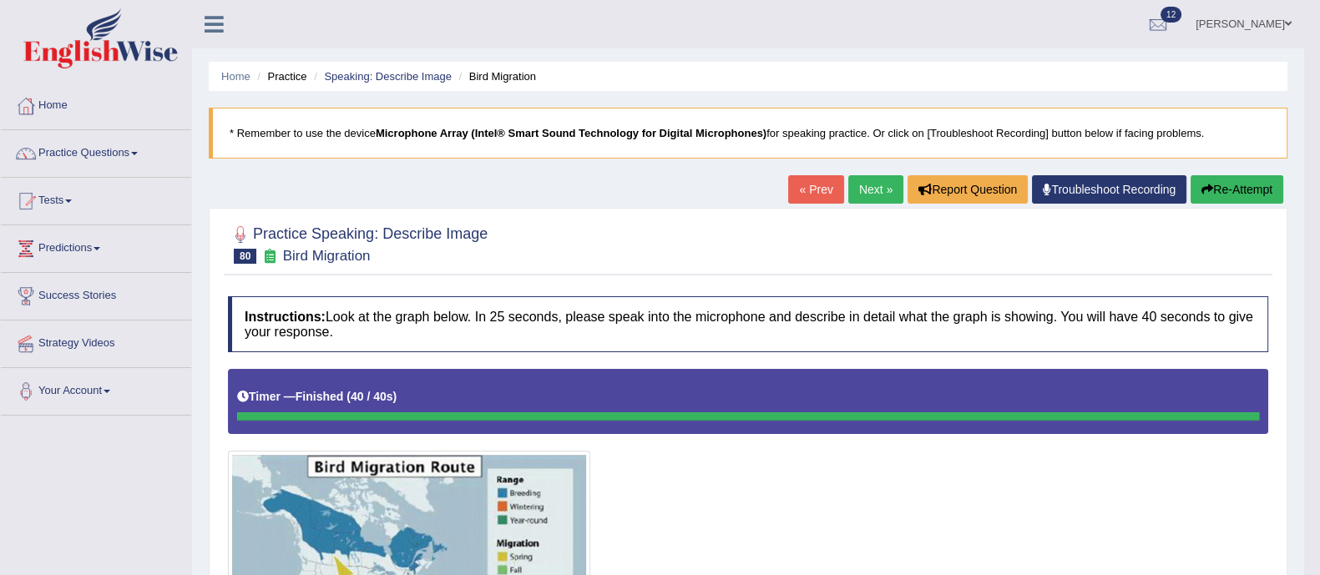
click at [872, 183] on link "Next »" at bounding box center [875, 189] width 55 height 28
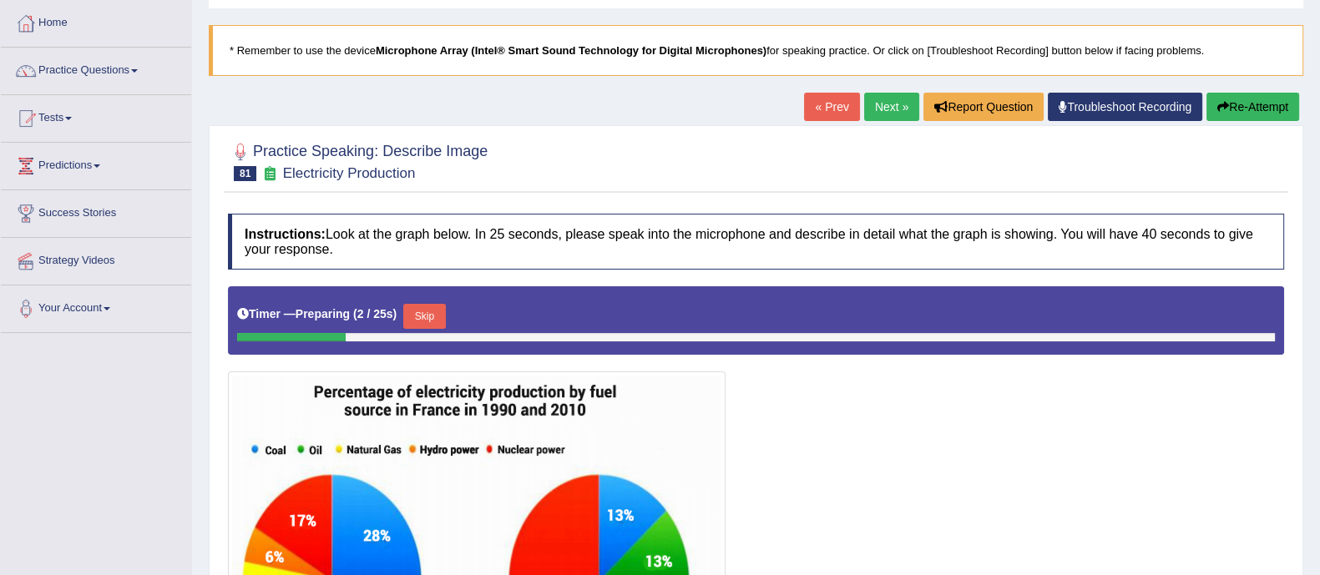
scroll to position [78, 0]
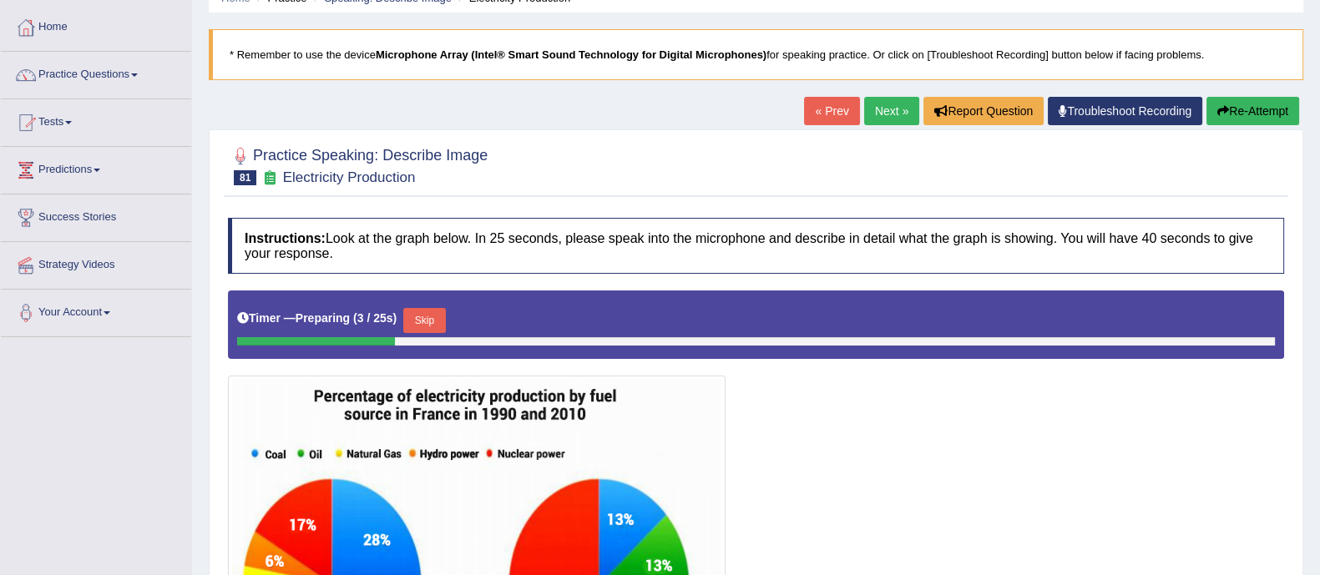
click at [818, 106] on link "« Prev" at bounding box center [831, 111] width 55 height 28
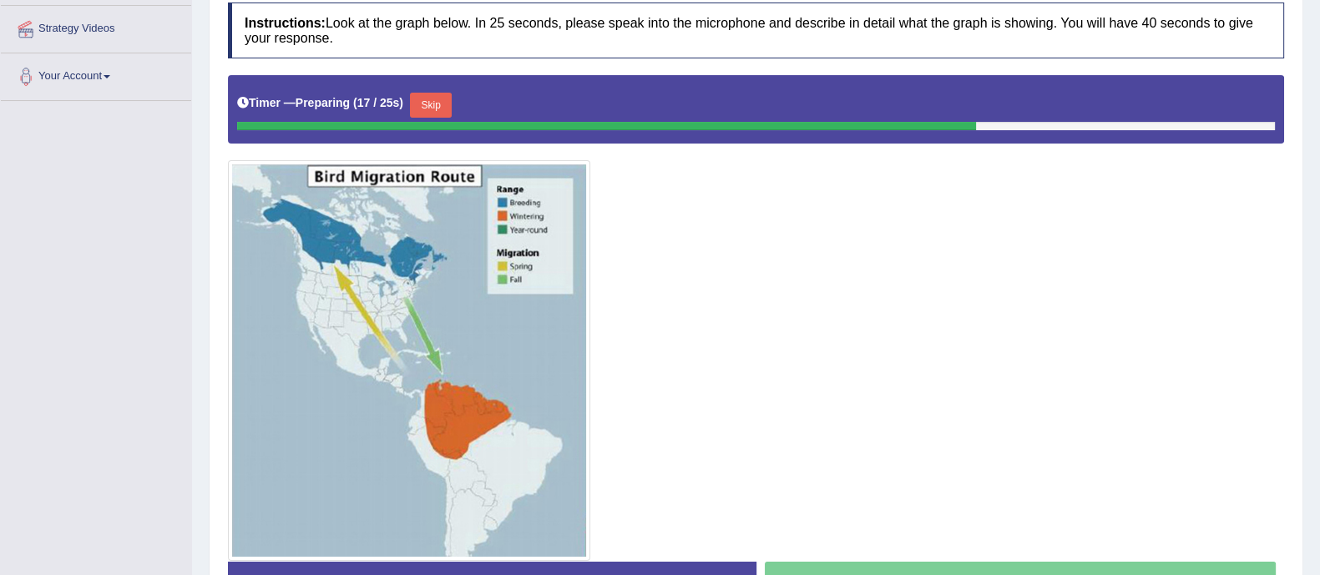
scroll to position [317, 0]
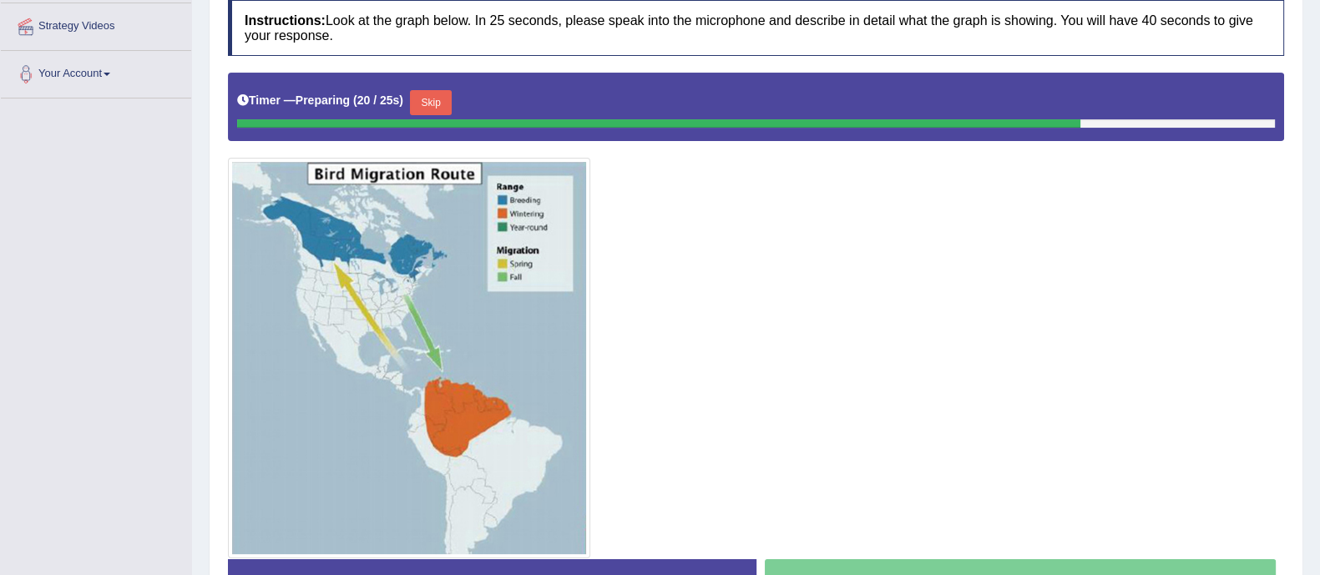
click at [437, 102] on button "Skip" at bounding box center [431, 102] width 42 height 25
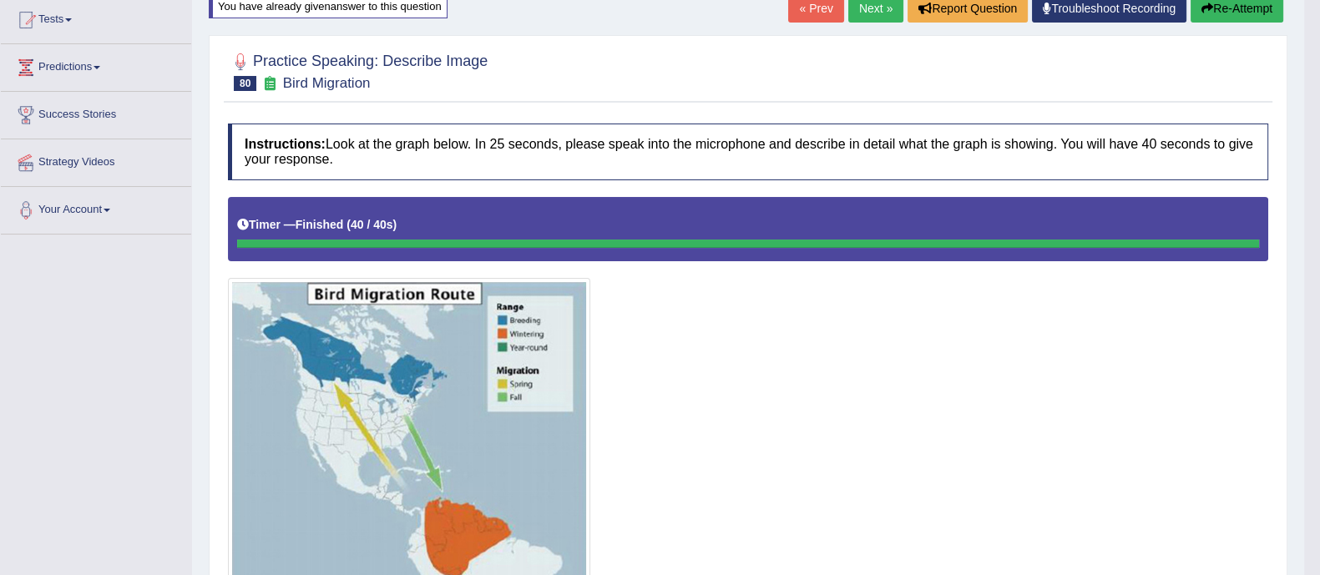
scroll to position [0, 0]
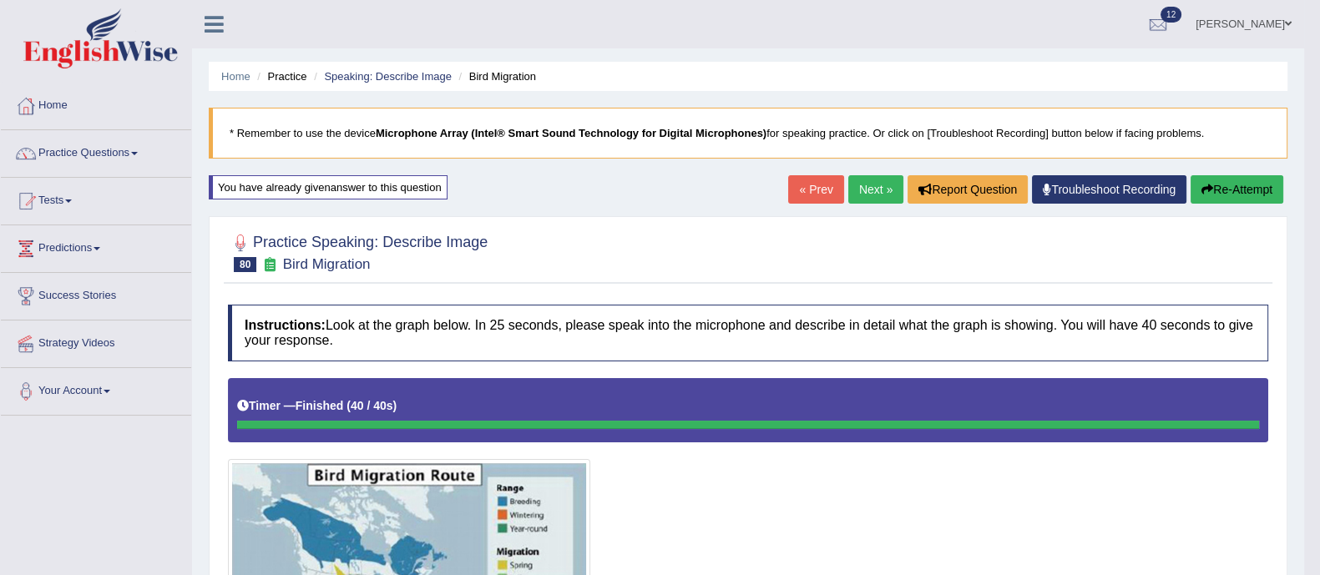
click at [885, 189] on link "Next »" at bounding box center [875, 189] width 55 height 28
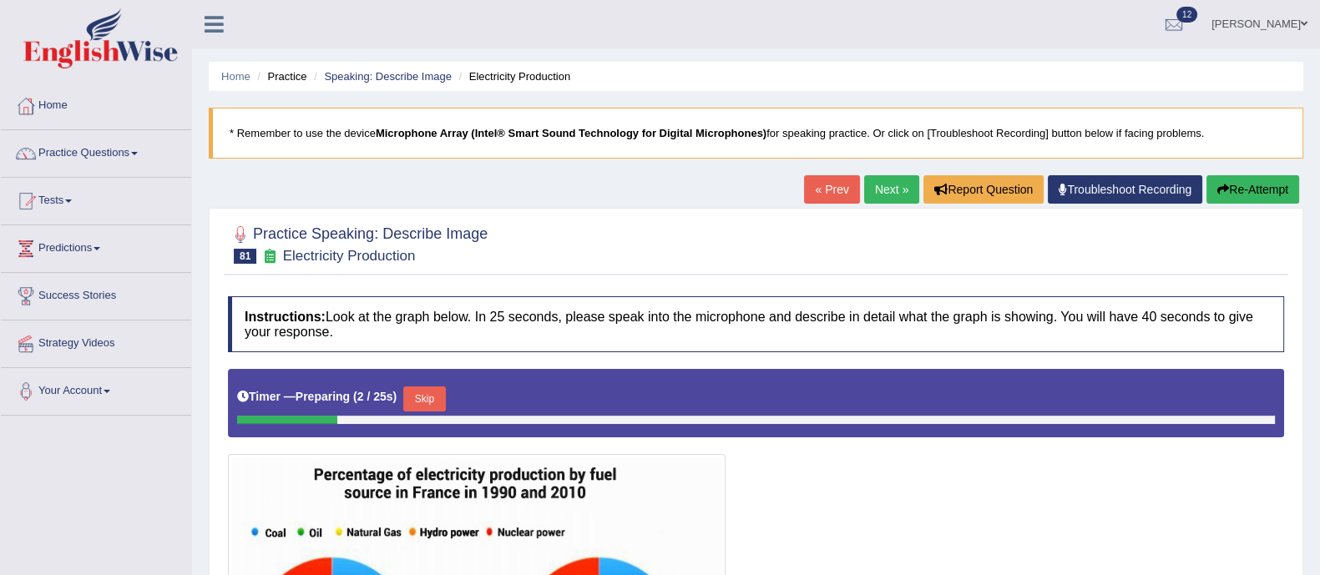
scroll to position [1, 0]
click at [886, 183] on link "Next »" at bounding box center [891, 188] width 55 height 28
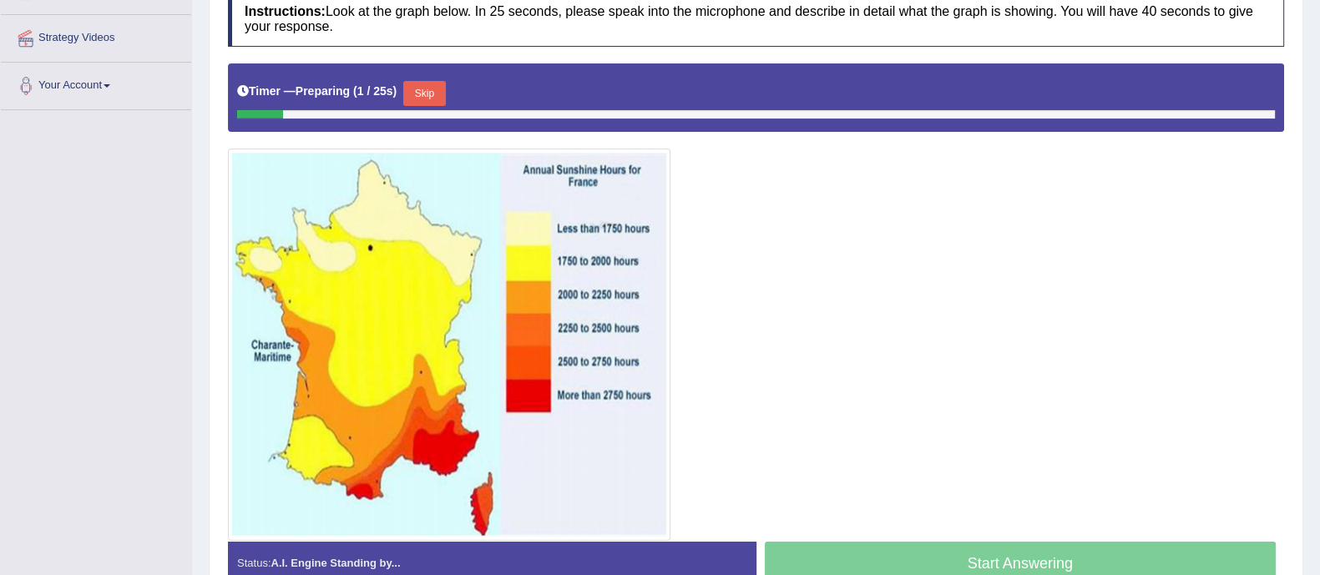
scroll to position [376, 0]
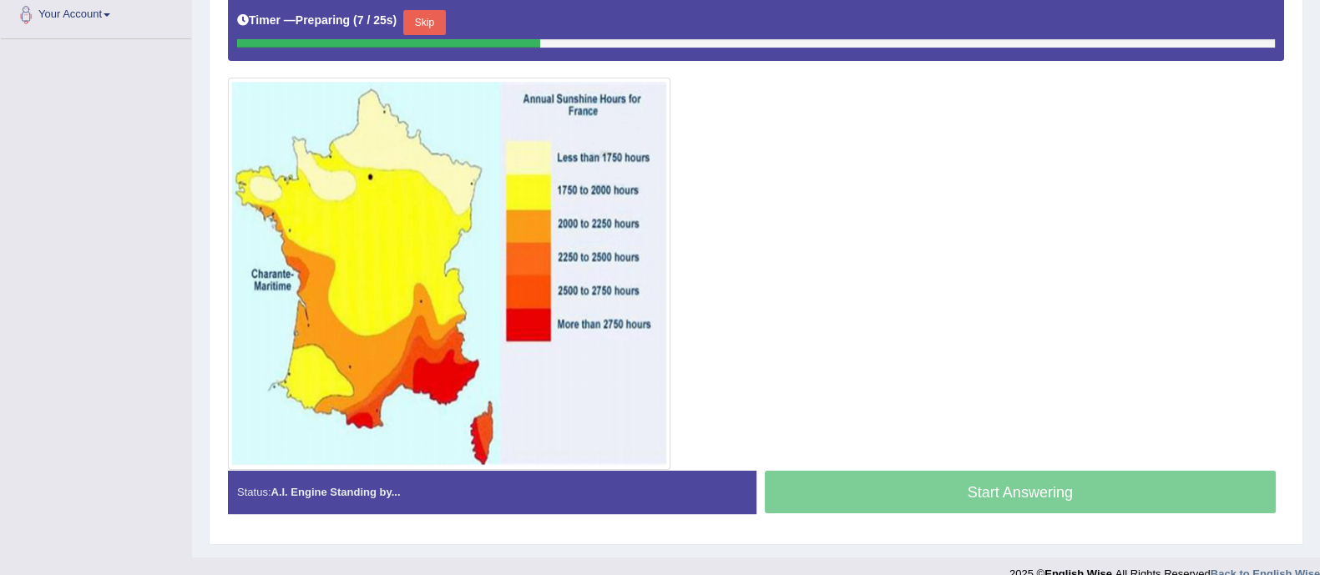
click at [426, 22] on button "Skip" at bounding box center [424, 22] width 42 height 25
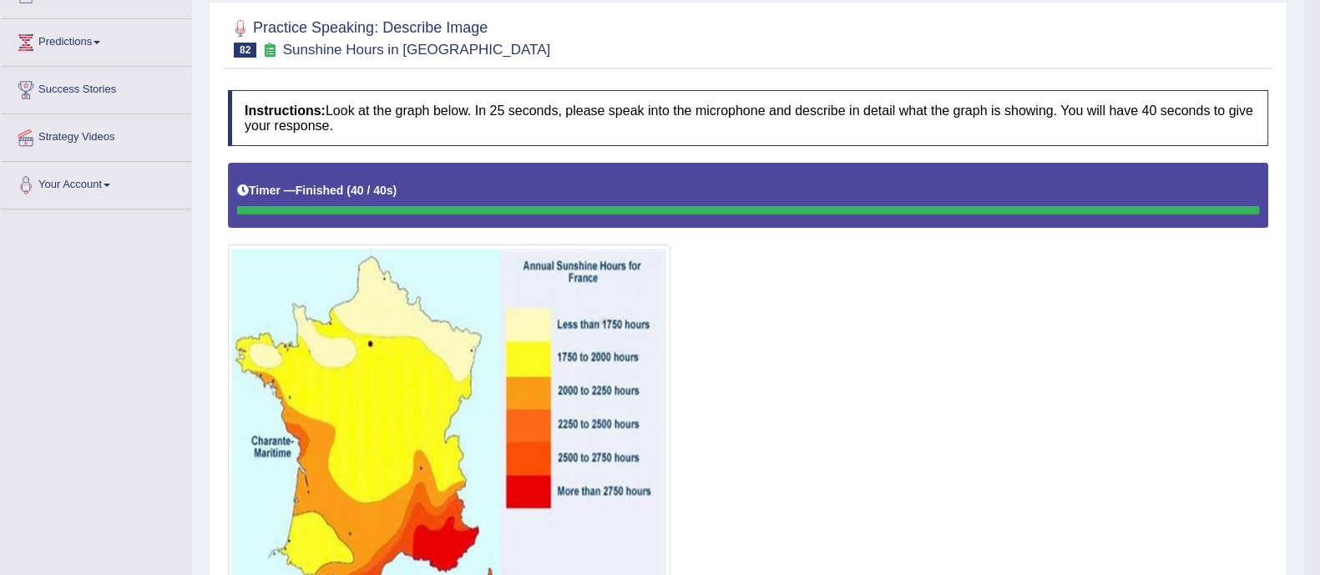
scroll to position [164, 0]
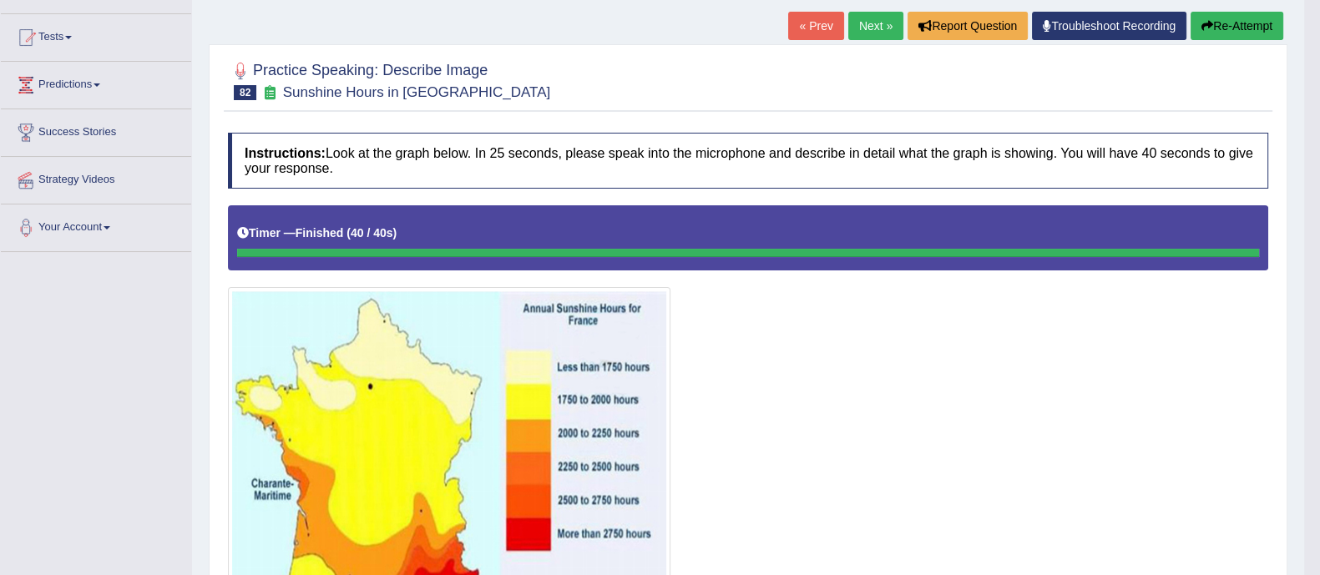
click at [805, 440] on div at bounding box center [748, 441] width 1040 height 473
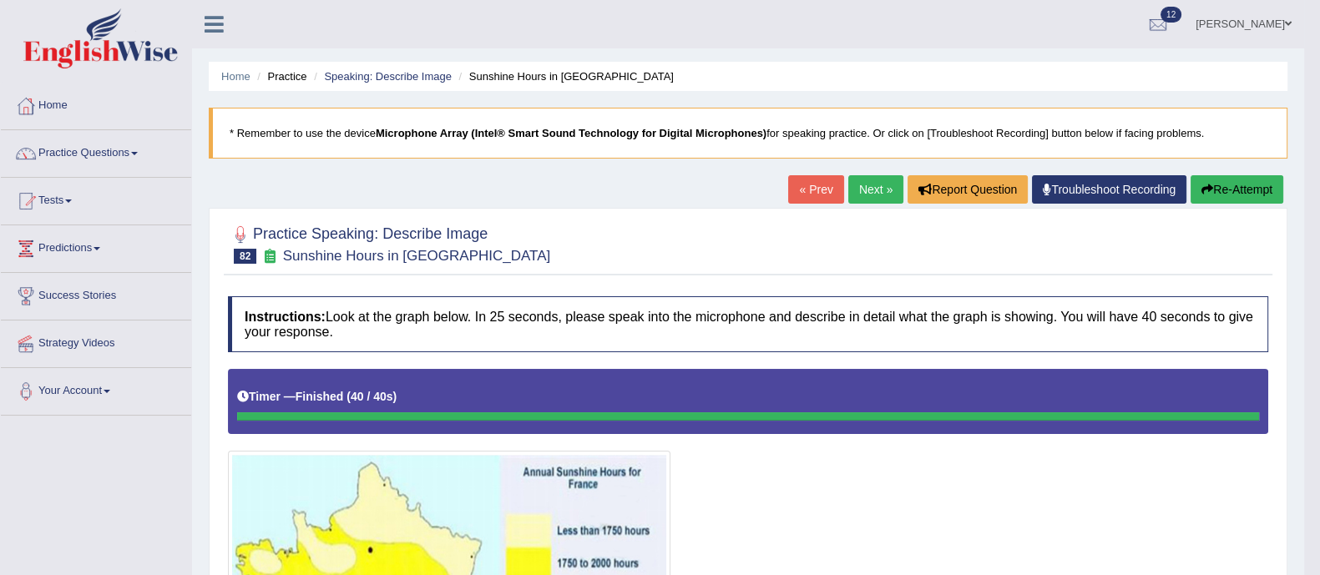
scroll to position [3, 0]
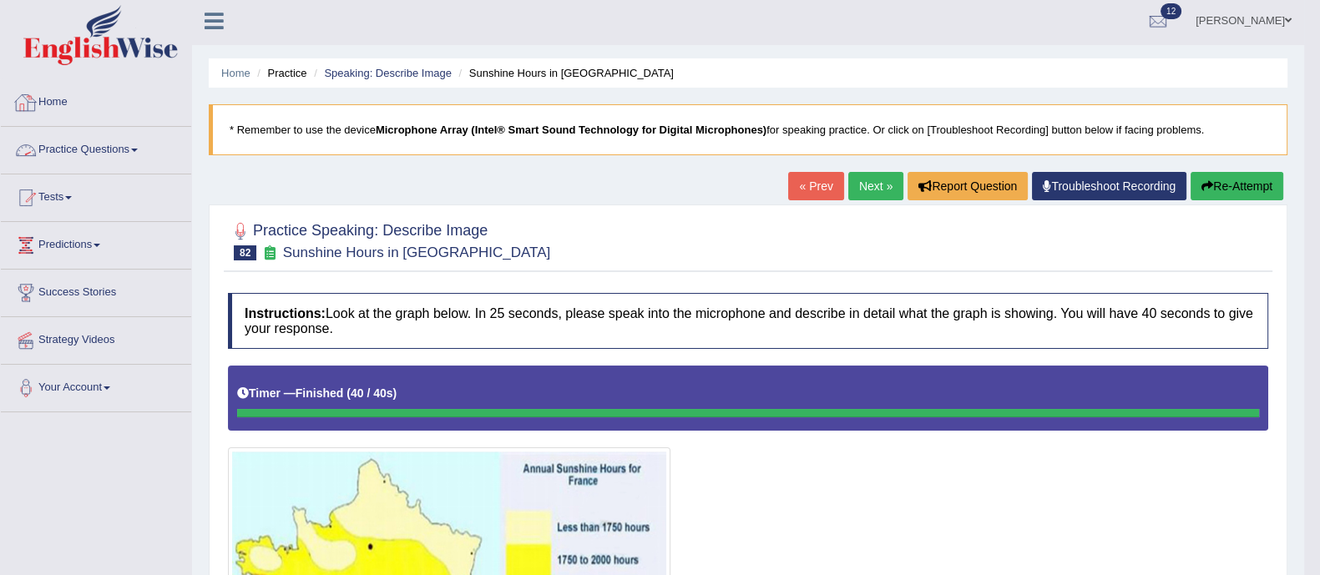
click at [80, 154] on link "Practice Questions" at bounding box center [96, 148] width 190 height 42
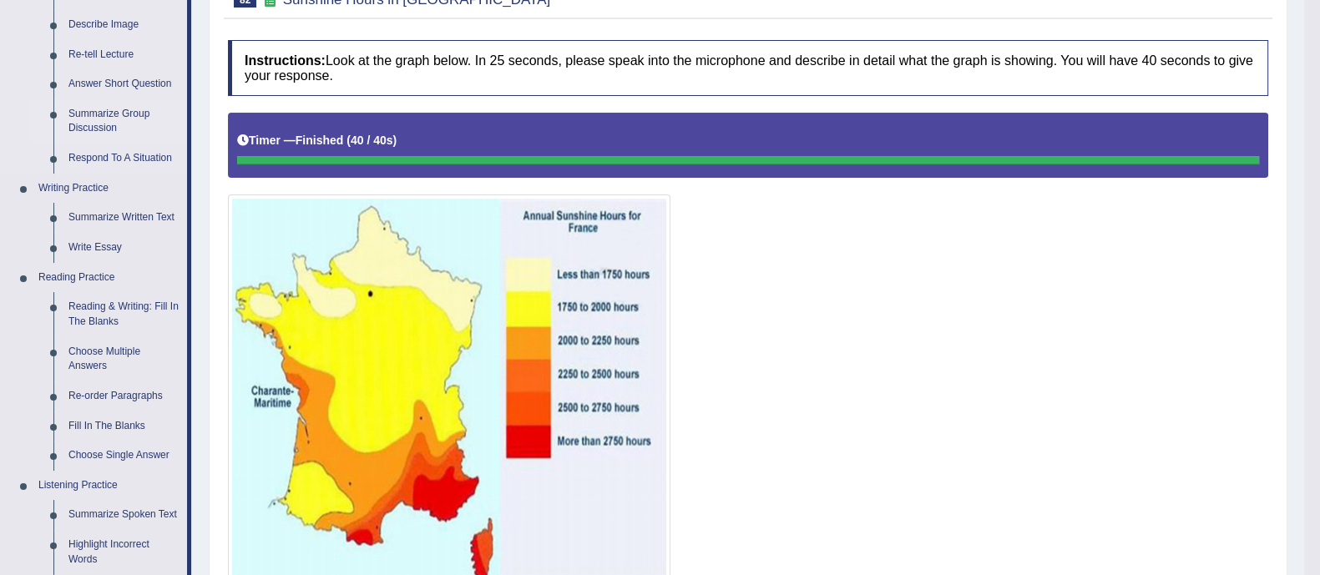
scroll to position [258, 0]
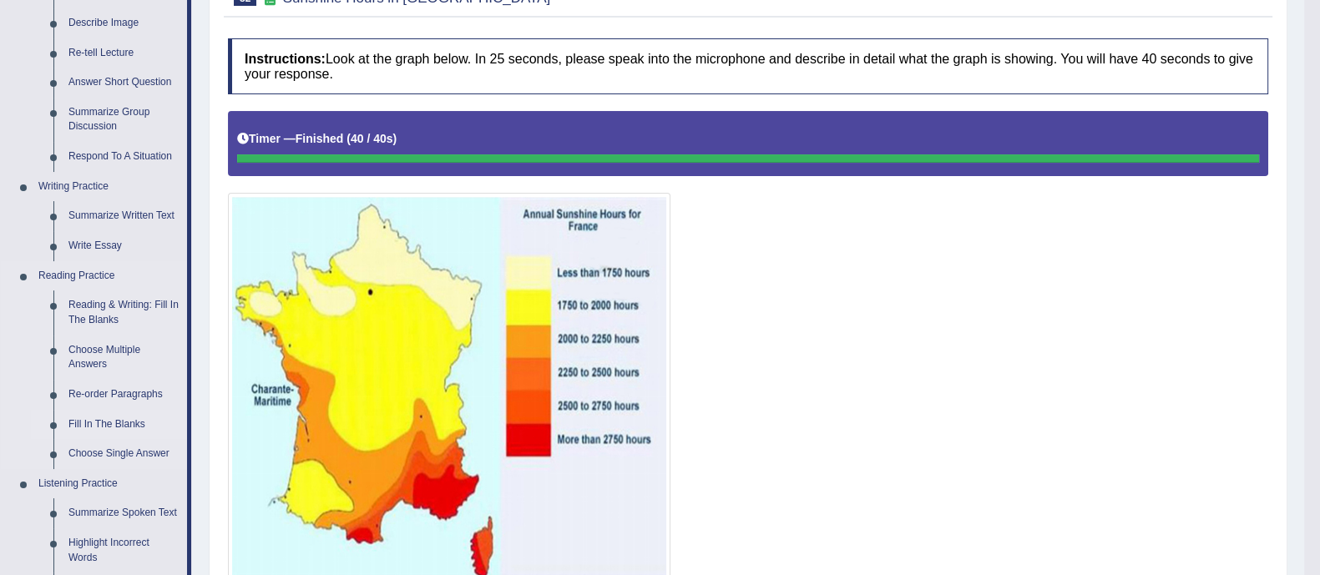
click at [100, 419] on link "Fill In The Blanks" at bounding box center [124, 425] width 126 height 30
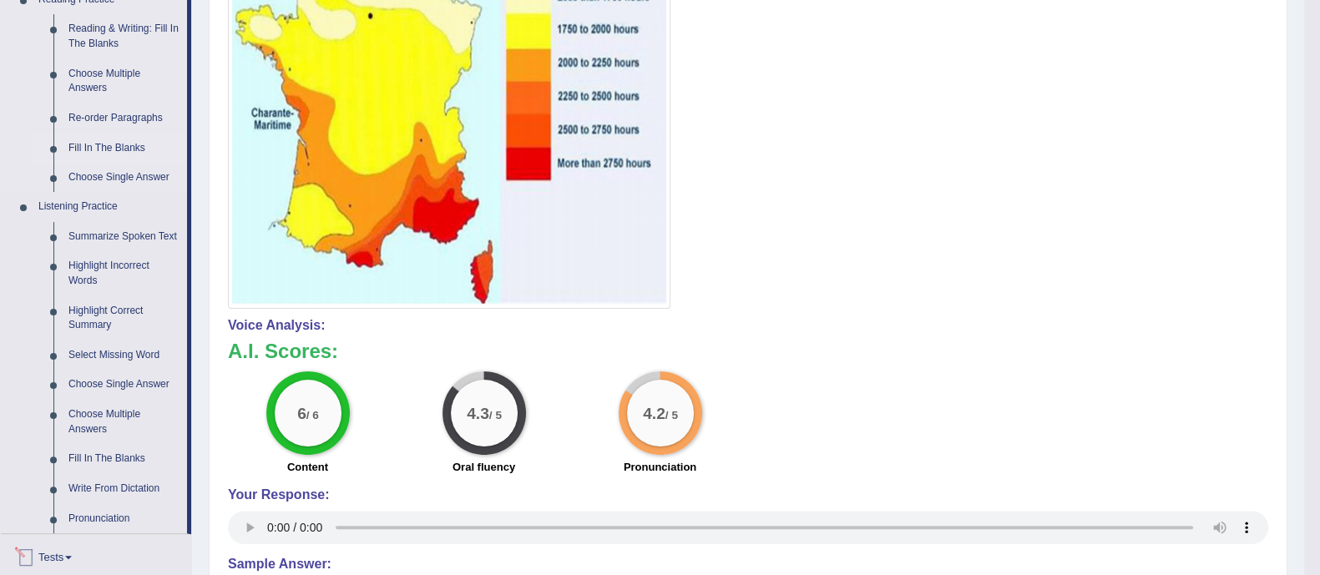
scroll to position [824, 0]
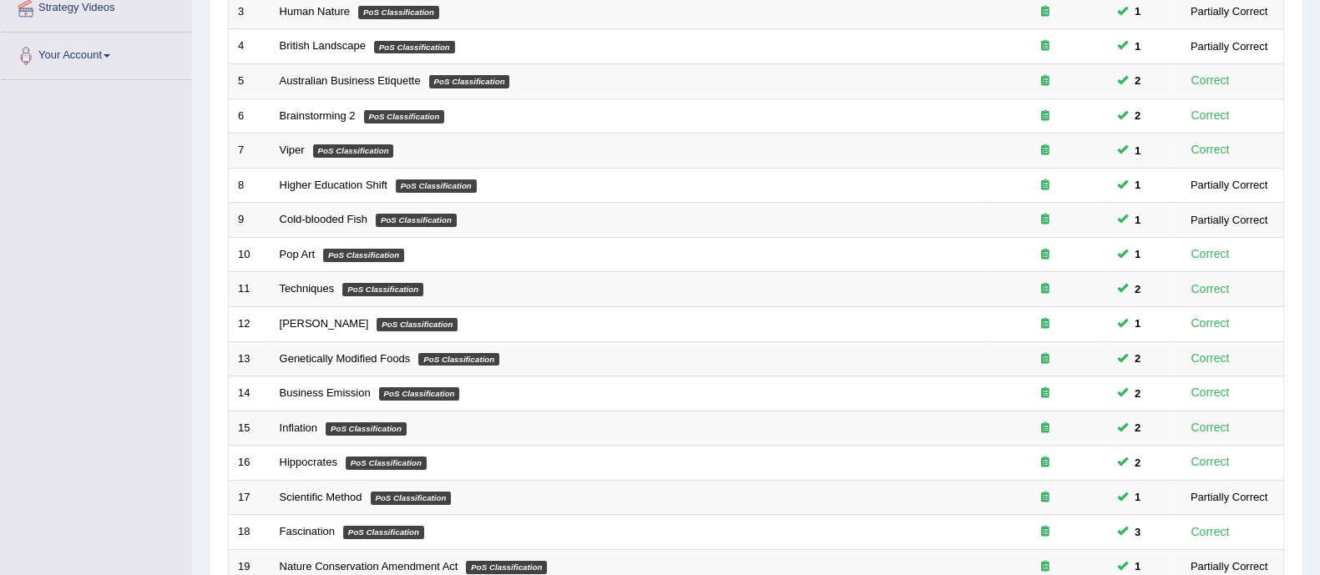
scroll to position [526, 0]
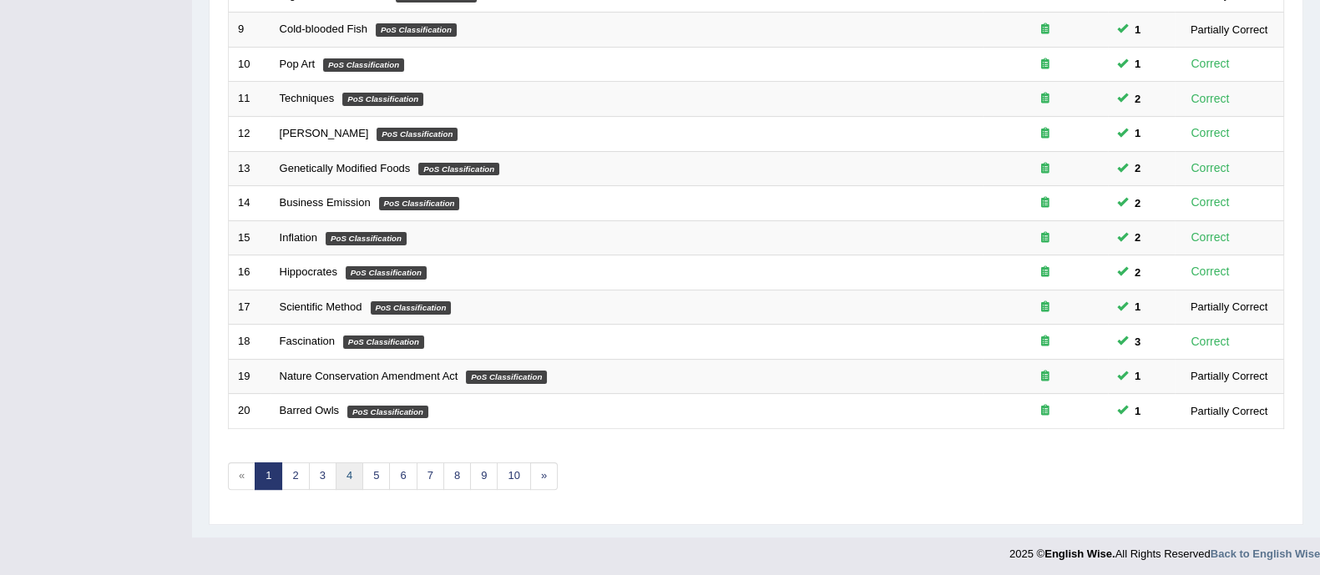
click at [341, 471] on link "4" at bounding box center [350, 476] width 28 height 28
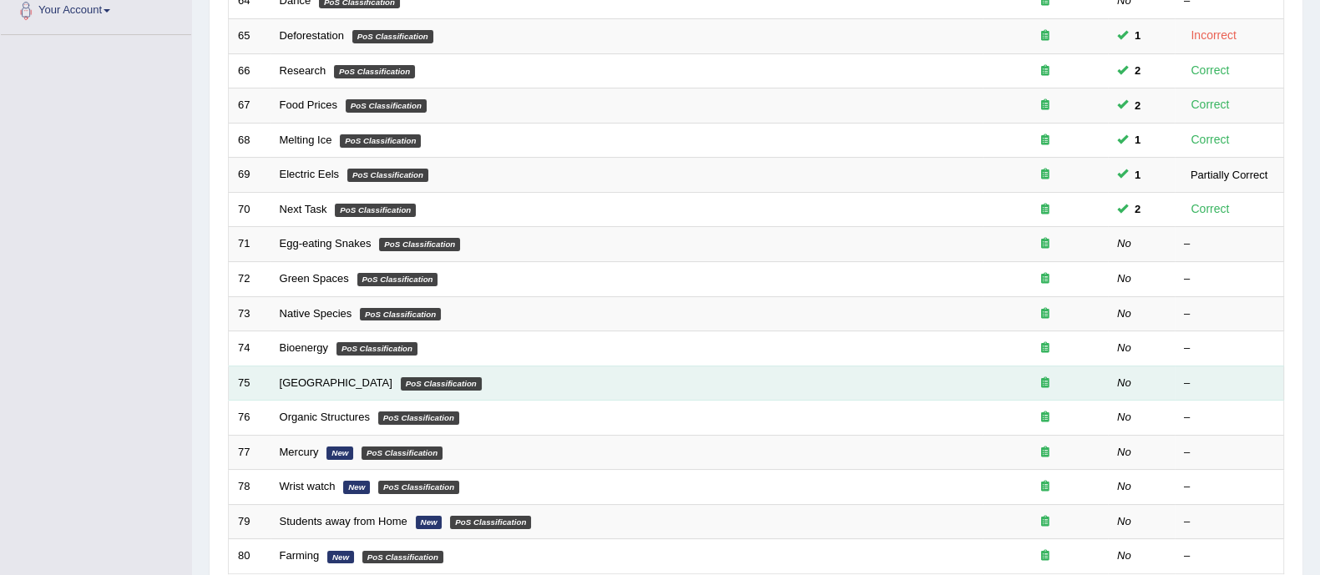
scroll to position [526, 0]
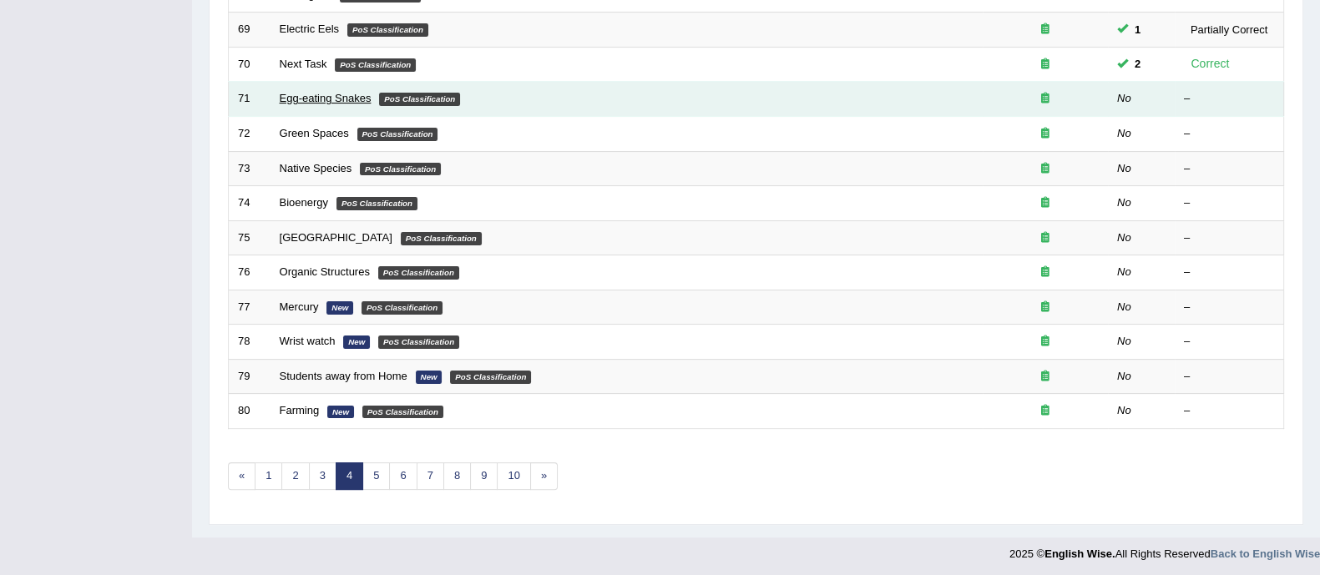
click at [324, 92] on link "Egg-eating Snakes" at bounding box center [326, 98] width 92 height 13
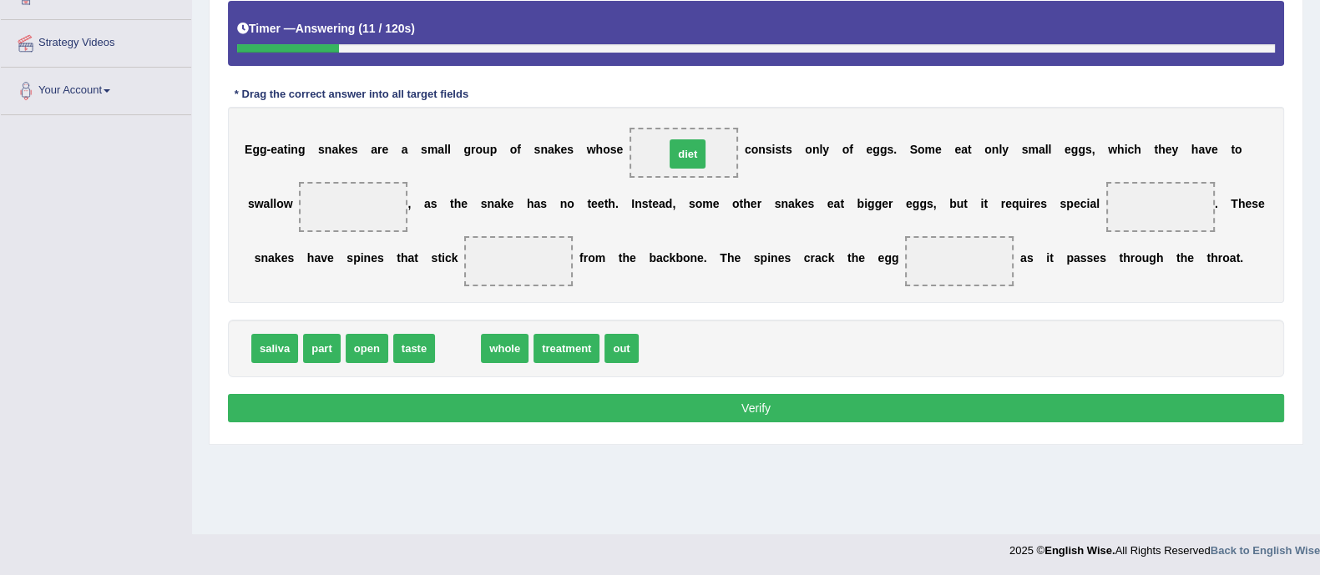
drag, startPoint x: 470, startPoint y: 347, endPoint x: 700, endPoint y: 153, distance: 301.5
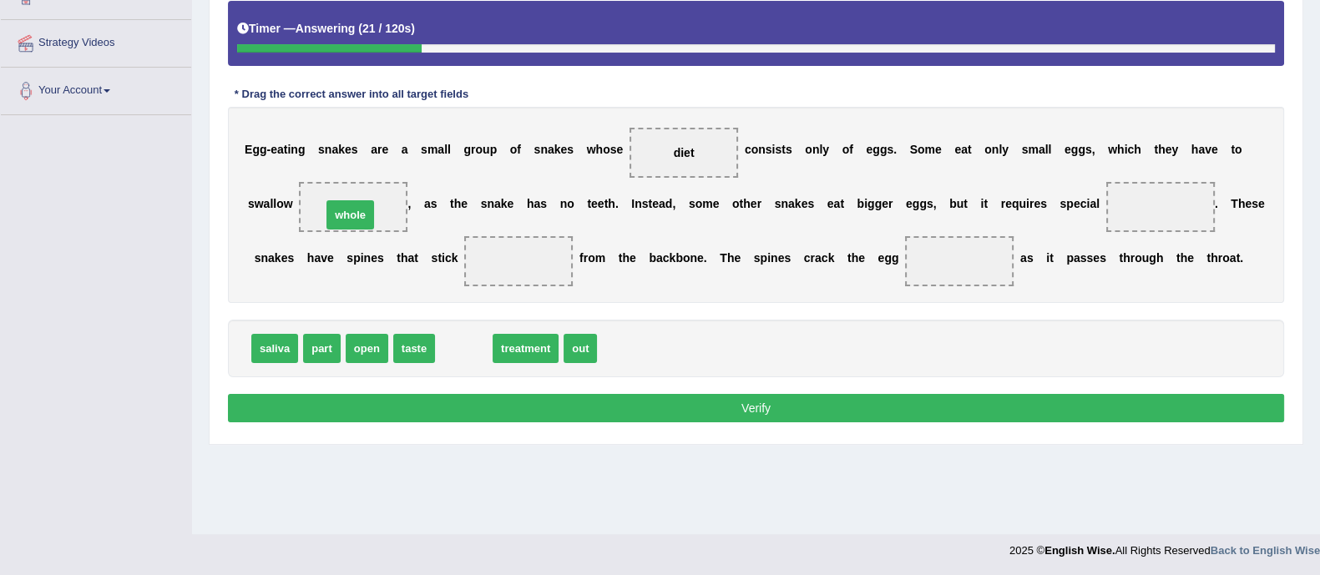
drag, startPoint x: 471, startPoint y: 331, endPoint x: 357, endPoint y: 197, distance: 175.9
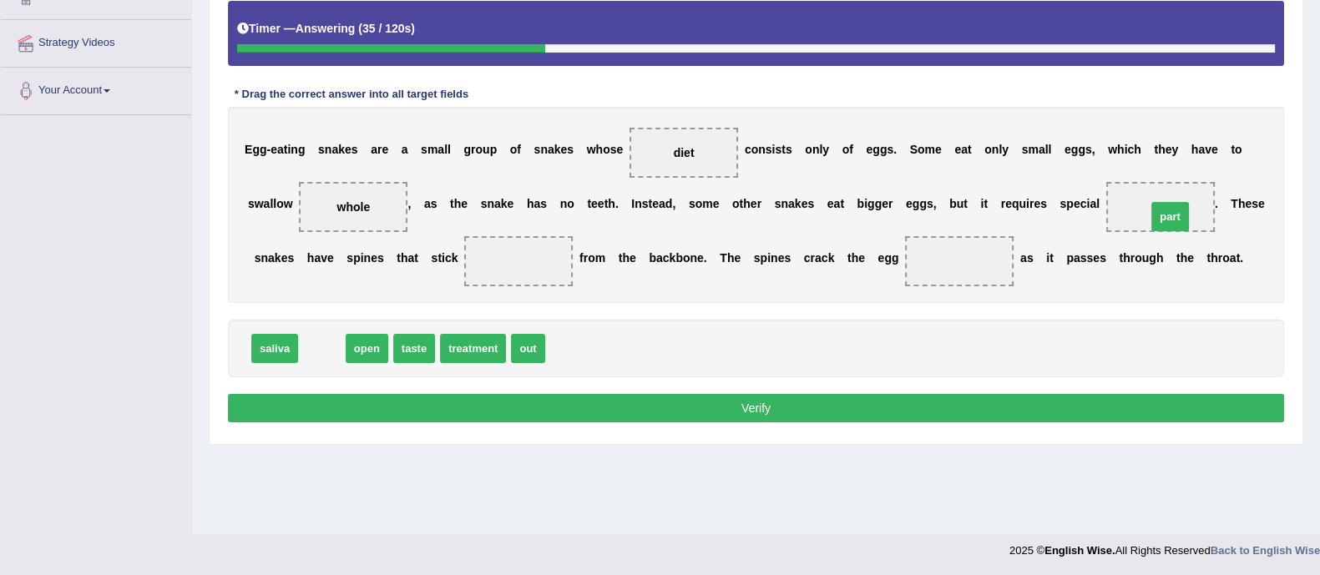
drag, startPoint x: 333, startPoint y: 340, endPoint x: 1181, endPoint y: 206, distance: 858.5
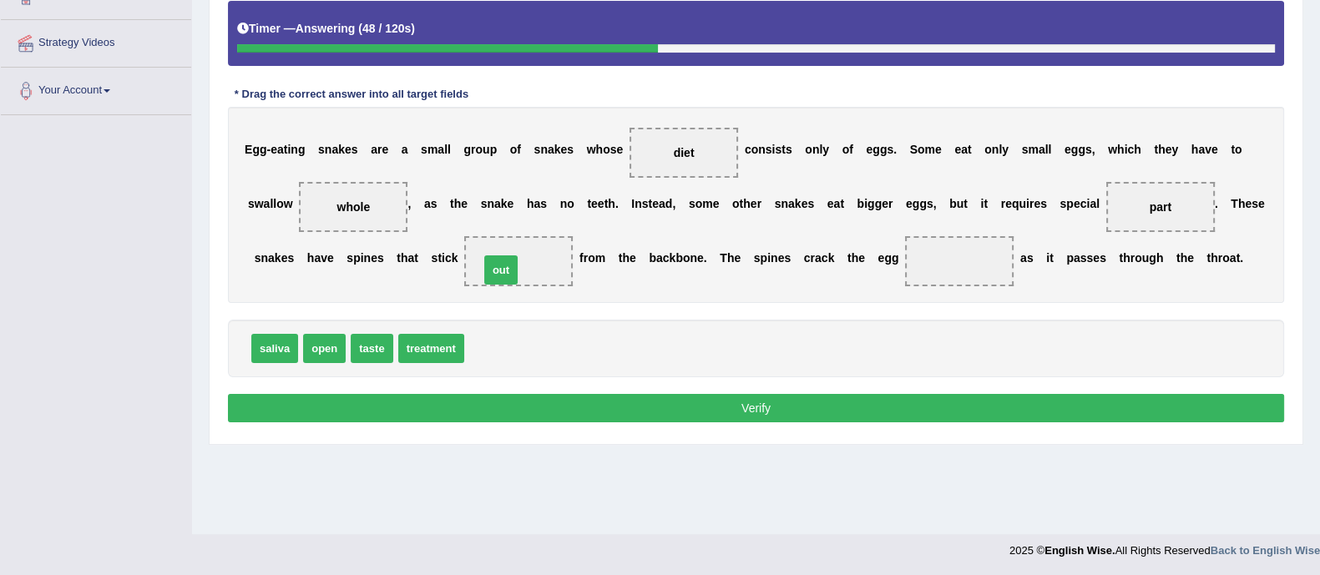
drag, startPoint x: 493, startPoint y: 351, endPoint x: 509, endPoint y: 272, distance: 80.9
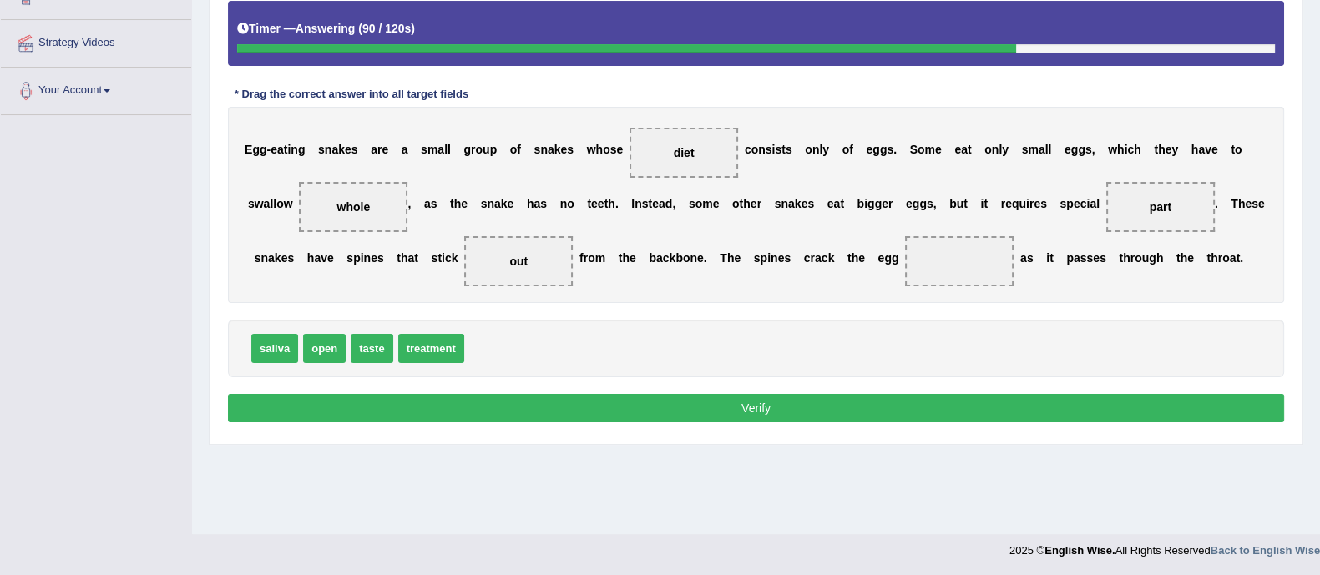
drag, startPoint x: 496, startPoint y: 256, endPoint x: 704, endPoint y: 250, distance: 207.9
click at [713, 248] on div "E g g - e a t i n g s n a k e s a r e a s m a l l g r o u p o f s n a k e s w h…" at bounding box center [756, 205] width 1056 height 196
drag, startPoint x: 518, startPoint y: 254, endPoint x: 964, endPoint y: 256, distance: 445.7
drag, startPoint x: 270, startPoint y: 345, endPoint x: 516, endPoint y: 255, distance: 261.4
click at [573, 414] on button "Verify" at bounding box center [756, 408] width 1056 height 28
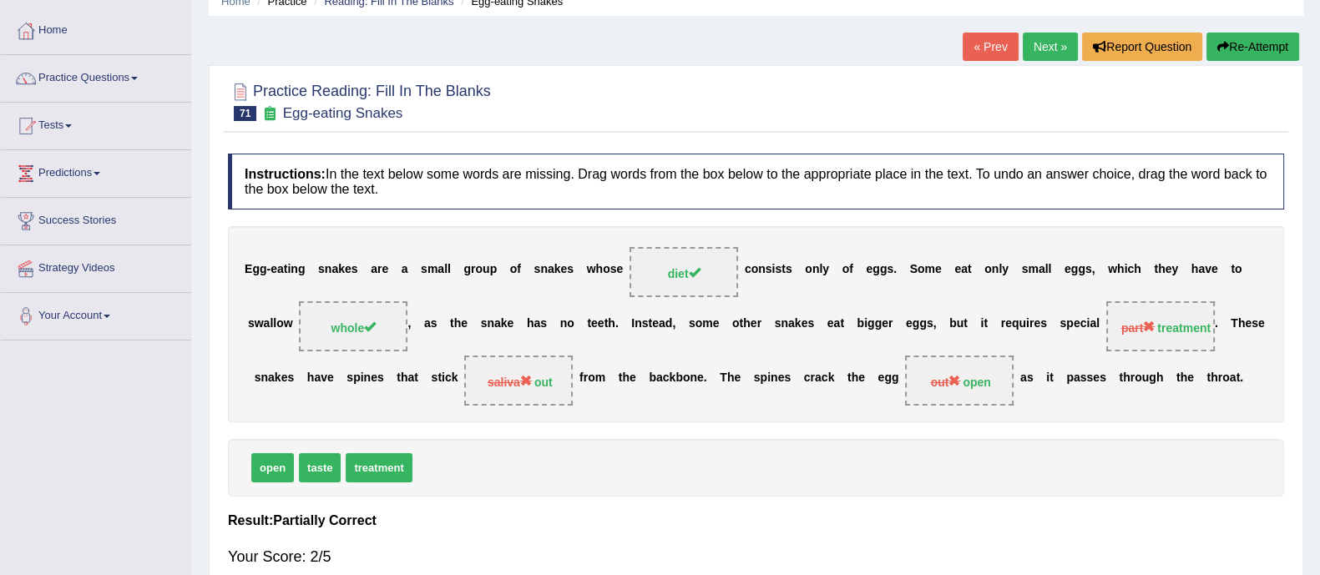
scroll to position [68, 0]
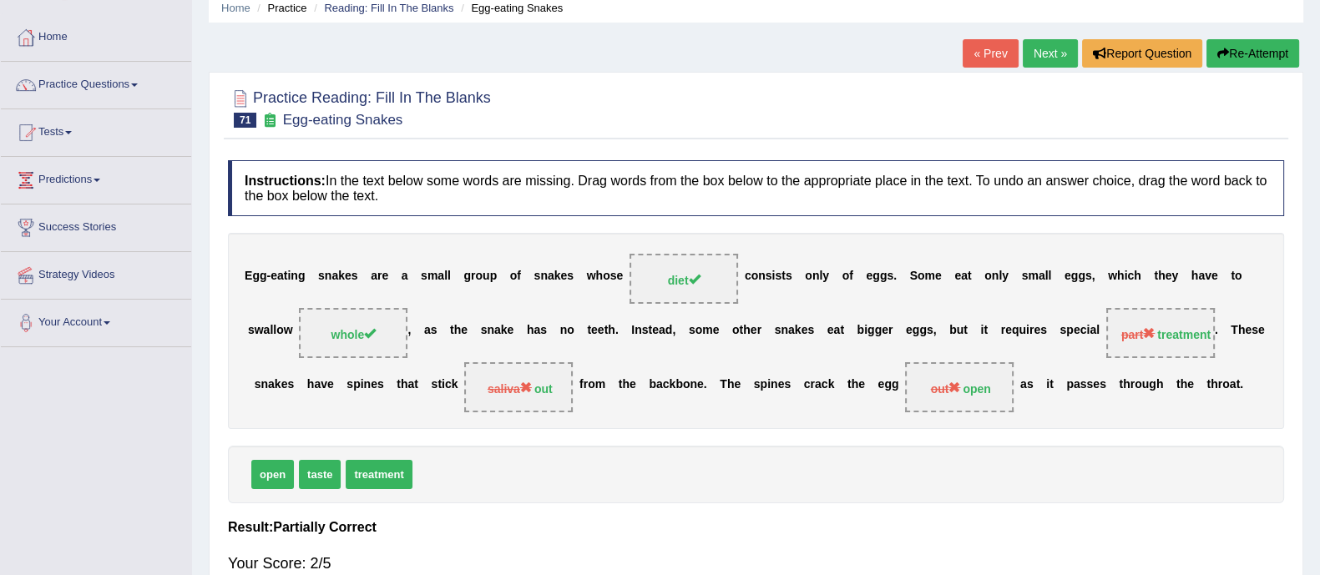
click at [1239, 53] on button "Re-Attempt" at bounding box center [1252, 53] width 93 height 28
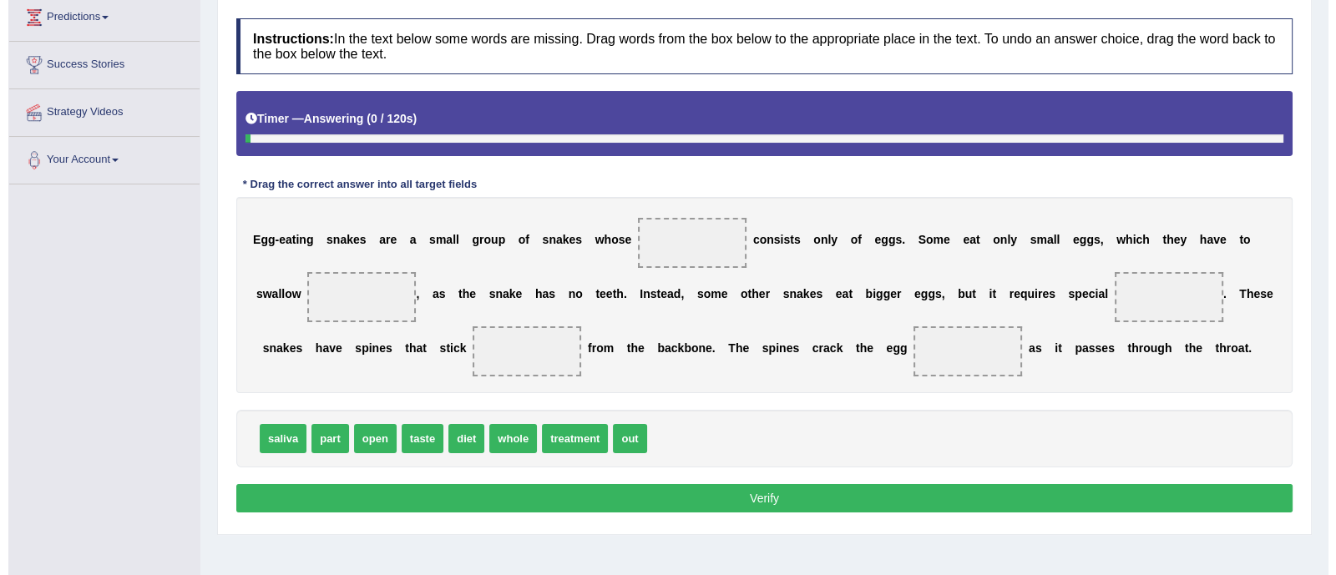
scroll to position [271, 0]
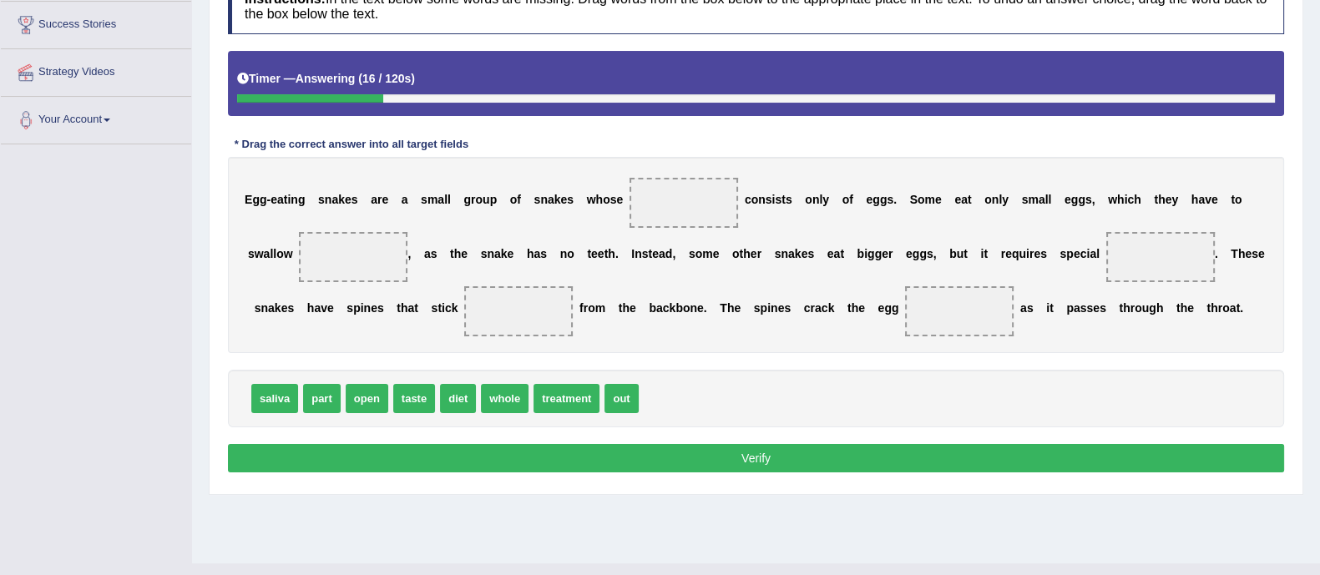
drag, startPoint x: 458, startPoint y: 376, endPoint x: 626, endPoint y: 215, distance: 233.2
click at [626, 215] on div "Instructions: In the text below some words are missing. Drag words from the box…" at bounding box center [756, 228] width 1064 height 516
drag, startPoint x: 462, startPoint y: 385, endPoint x: 695, endPoint y: 181, distance: 310.0
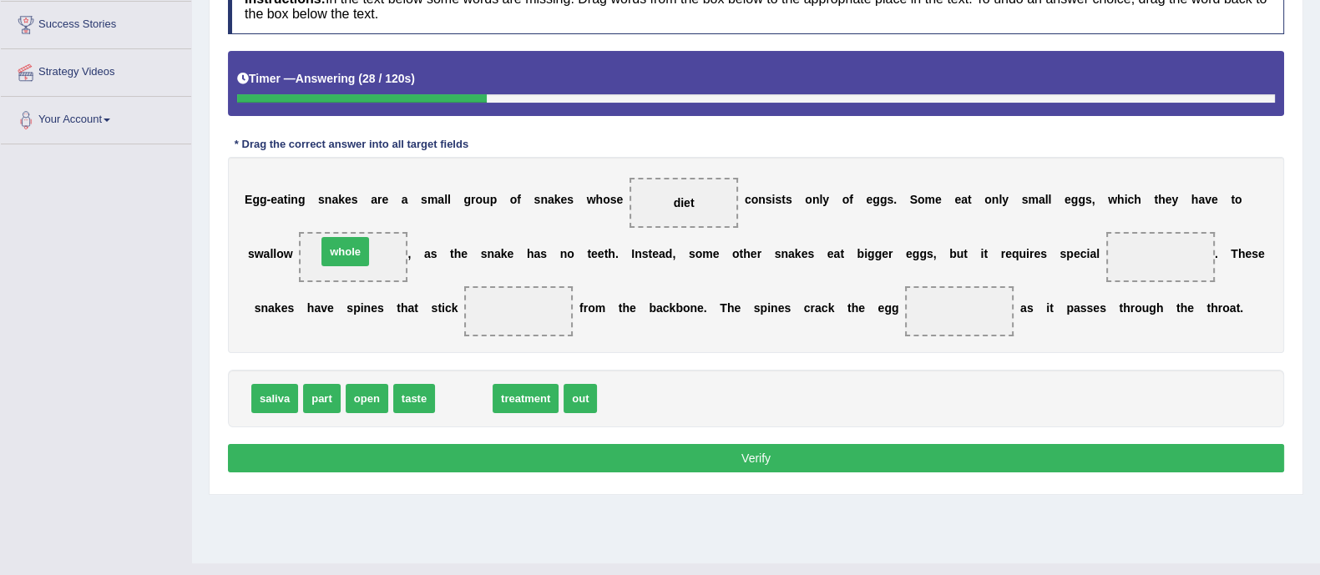
drag, startPoint x: 477, startPoint y: 395, endPoint x: 359, endPoint y: 248, distance: 188.8
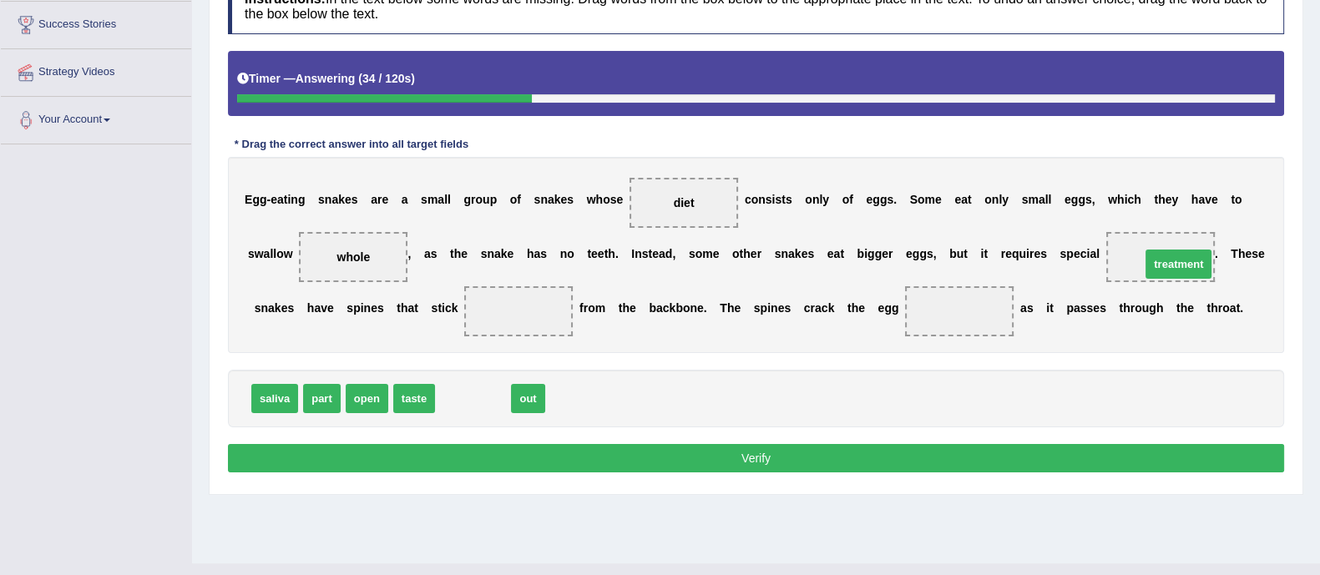
drag, startPoint x: 463, startPoint y: 403, endPoint x: 1169, endPoint y: 269, distance: 718.0
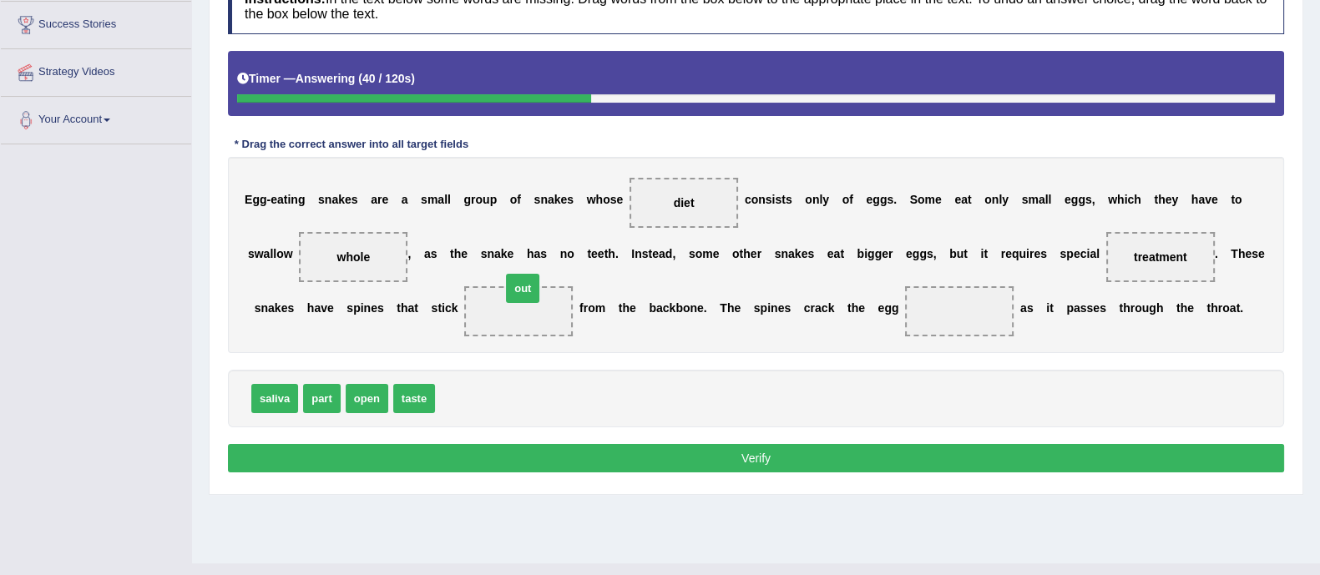
drag, startPoint x: 449, startPoint y: 400, endPoint x: 515, endPoint y: 290, distance: 128.4
drag, startPoint x: 356, startPoint y: 403, endPoint x: 955, endPoint y: 327, distance: 603.3
click at [881, 459] on button "Verify" at bounding box center [756, 458] width 1056 height 28
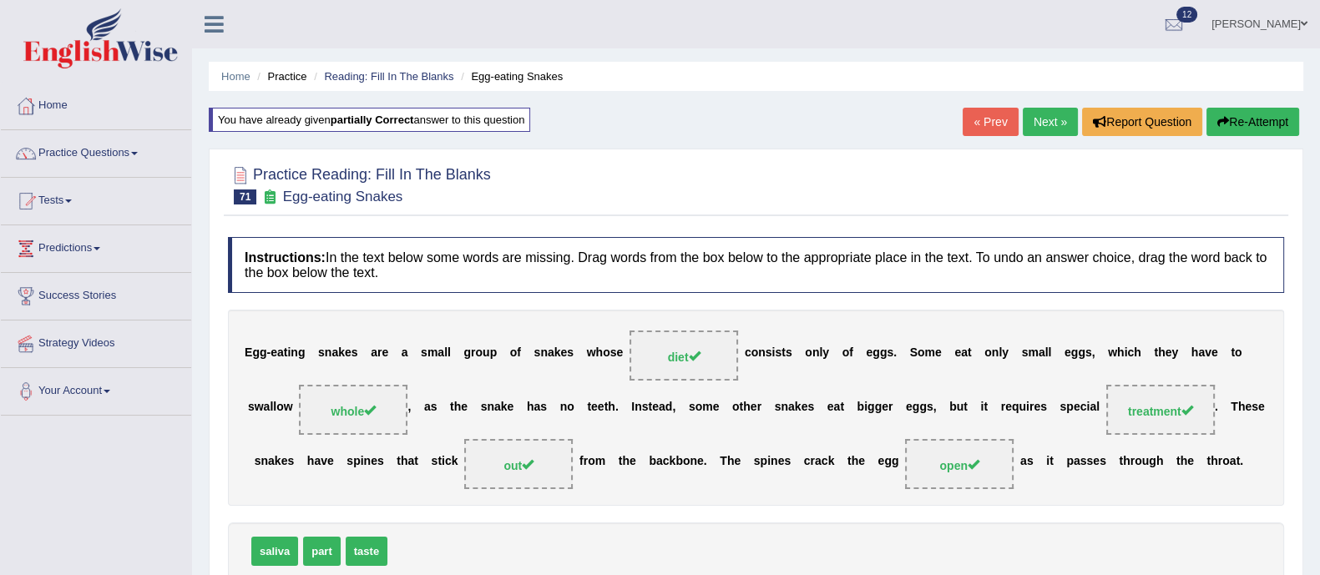
scroll to position [1, 0]
click at [1048, 111] on link "Next »" at bounding box center [1050, 121] width 55 height 28
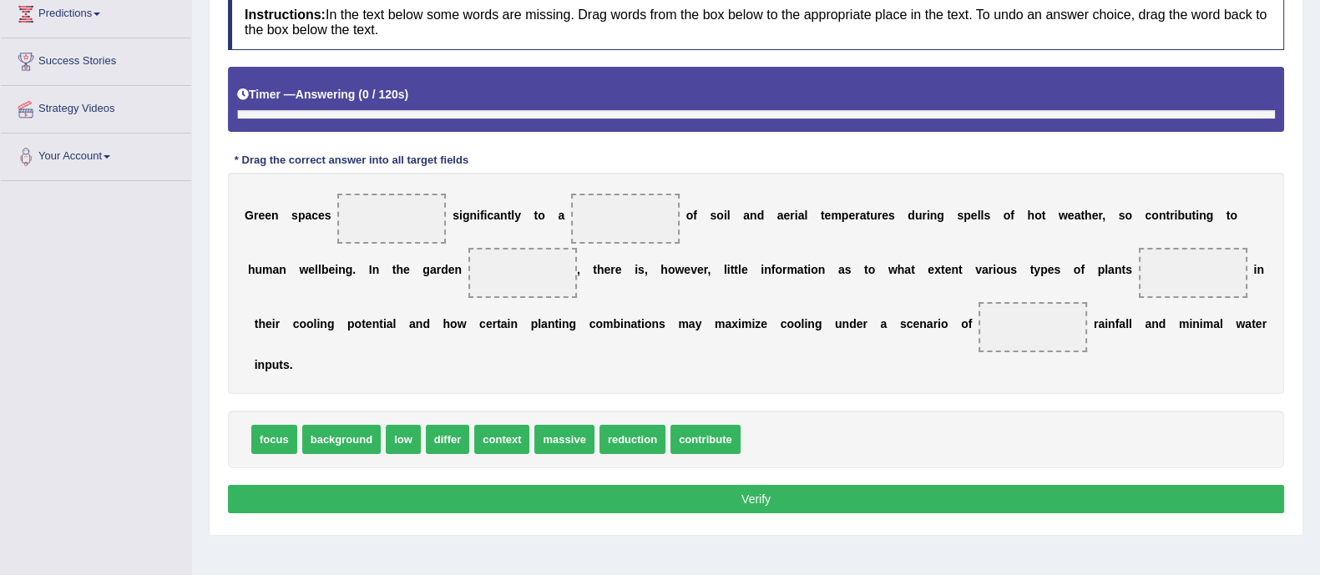
scroll to position [235, 0]
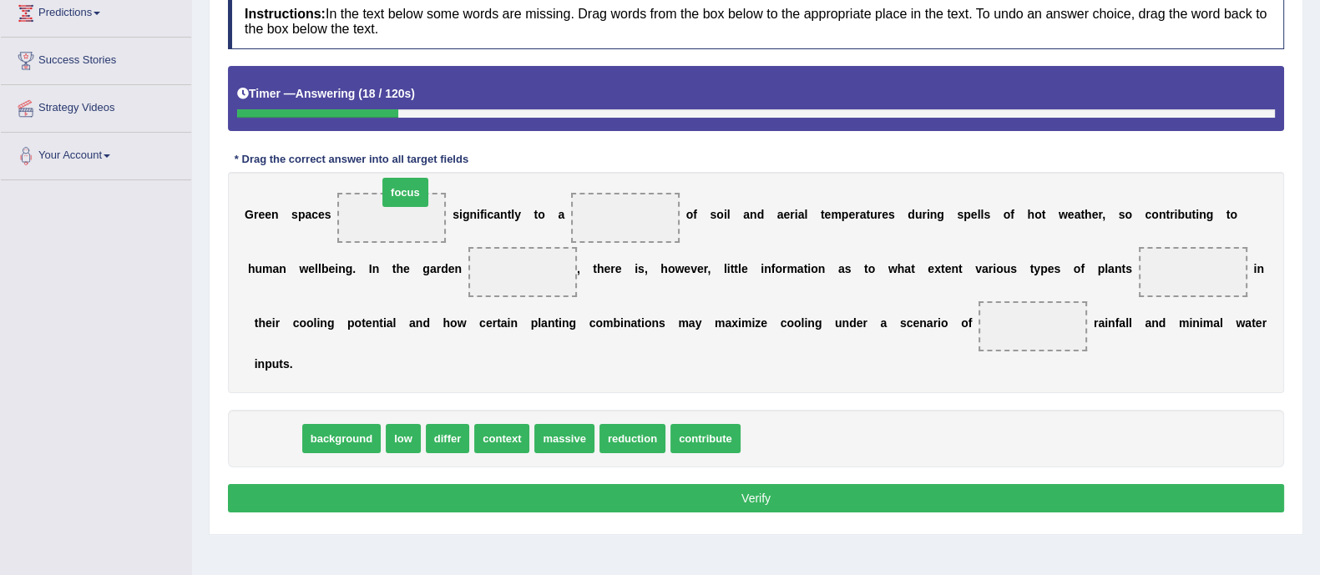
drag, startPoint x: 281, startPoint y: 442, endPoint x: 412, endPoint y: 194, distance: 279.7
